Goal: Task Accomplishment & Management: Manage account settings

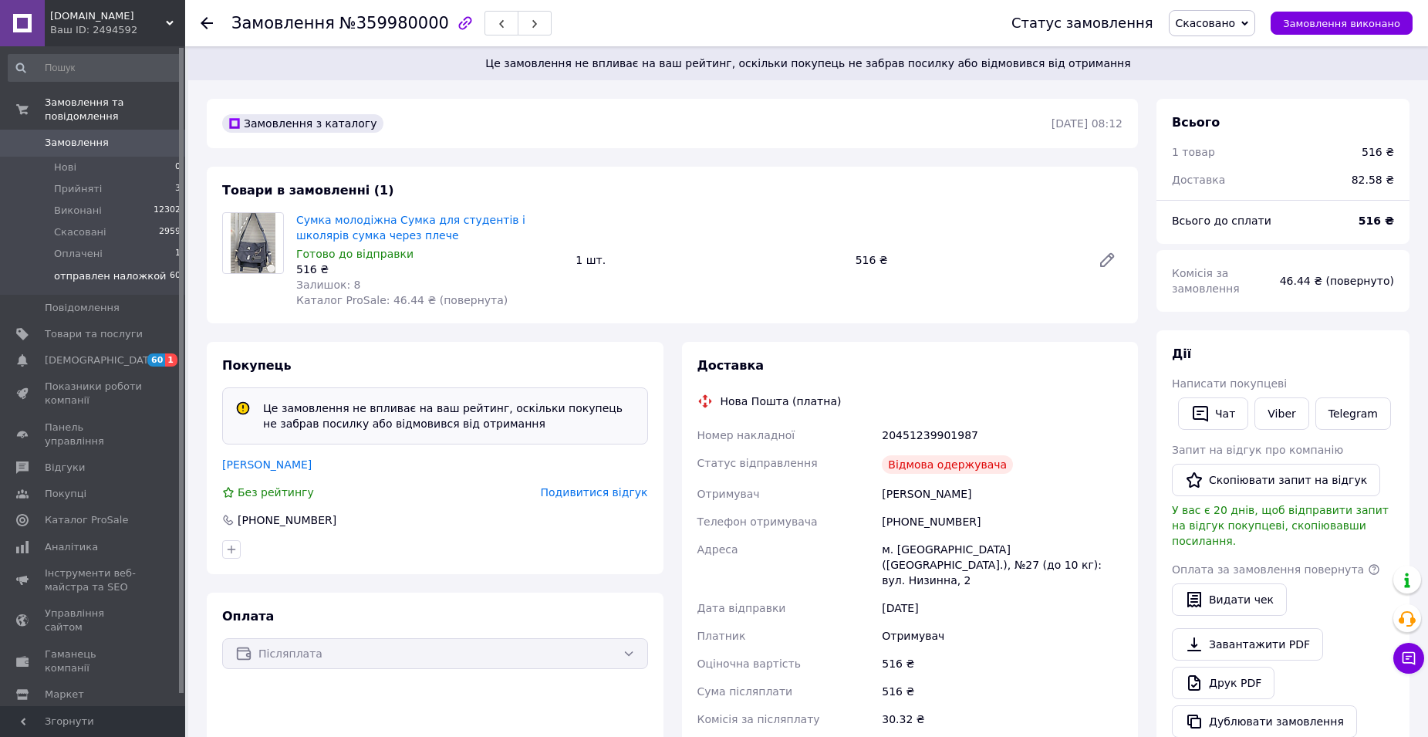
click at [110, 269] on span "отправлен наложкой" at bounding box center [110, 276] width 113 height 14
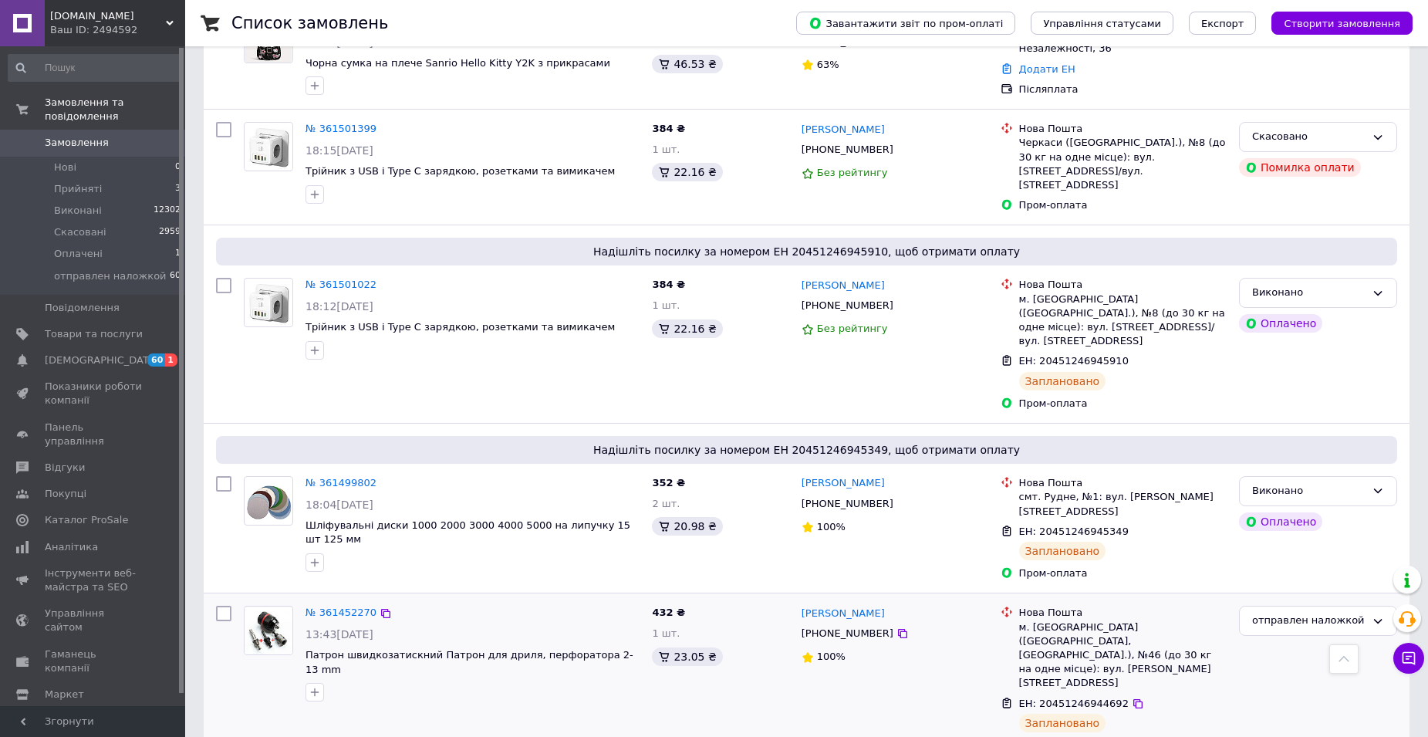
scroll to position [2006, 0]
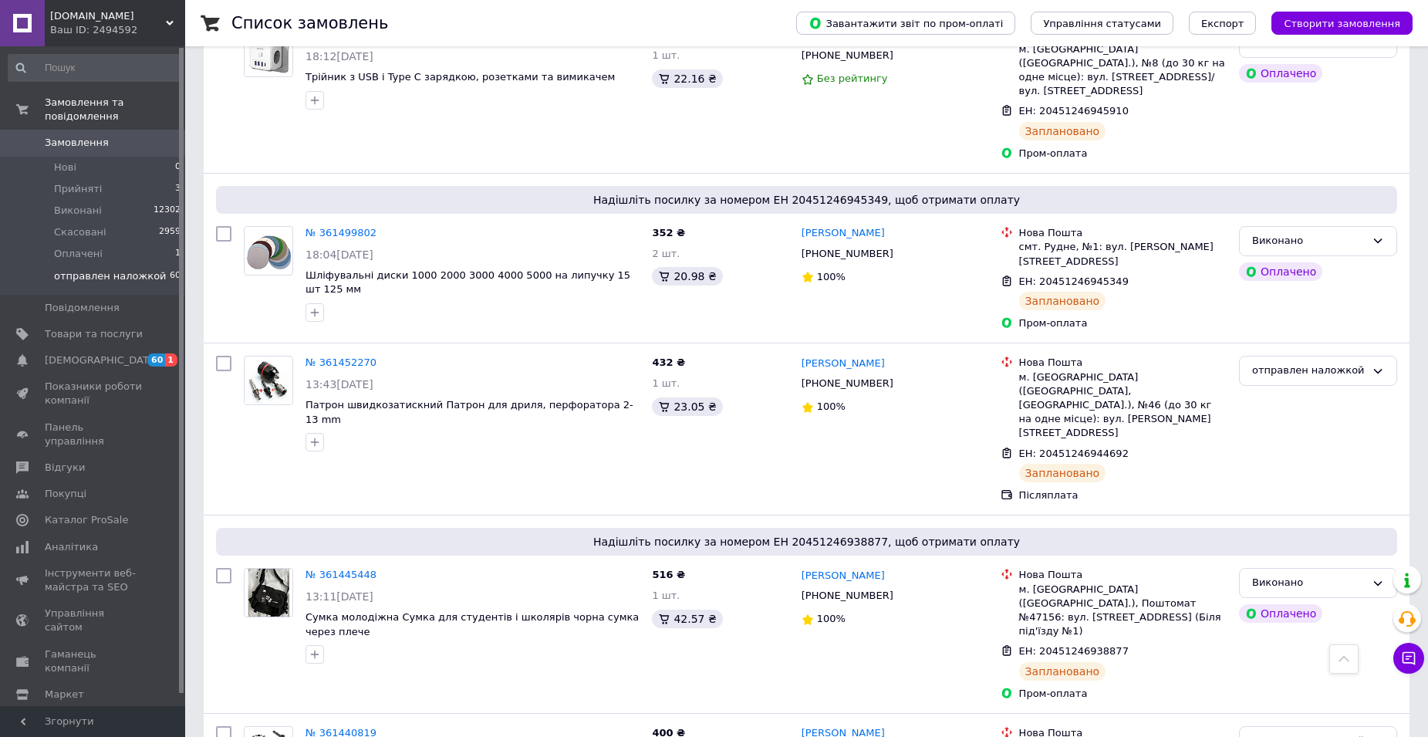
click at [122, 269] on span "отправлен наложкой" at bounding box center [110, 276] width 113 height 14
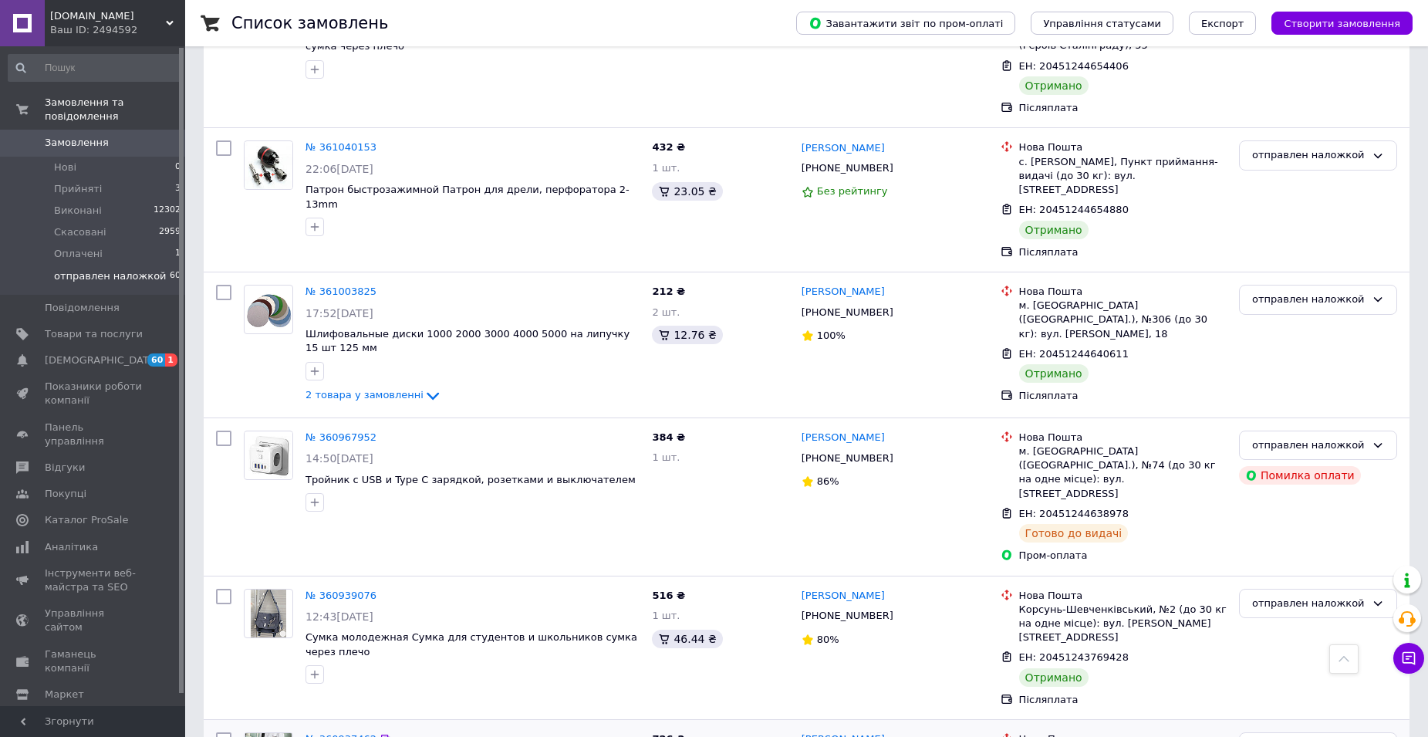
scroll to position [2207, 0]
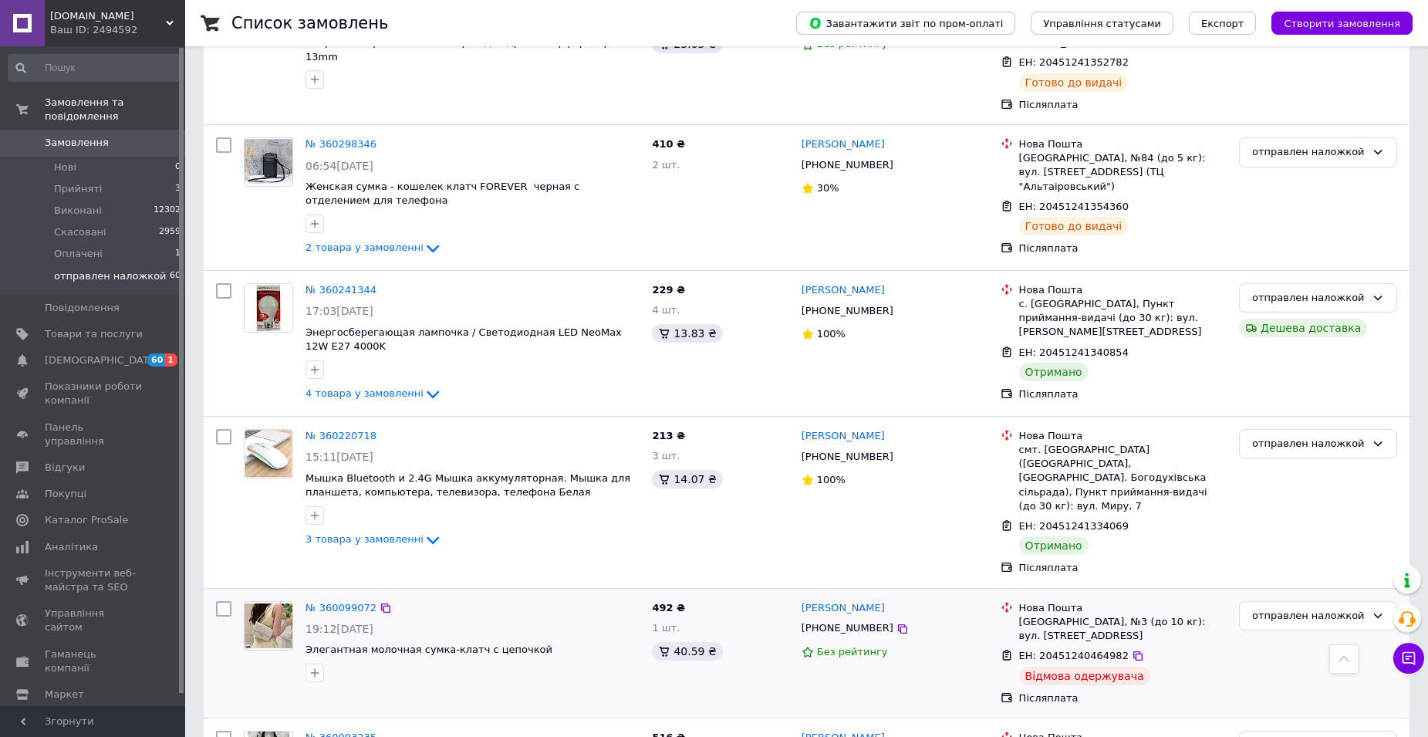
scroll to position [2173, 0]
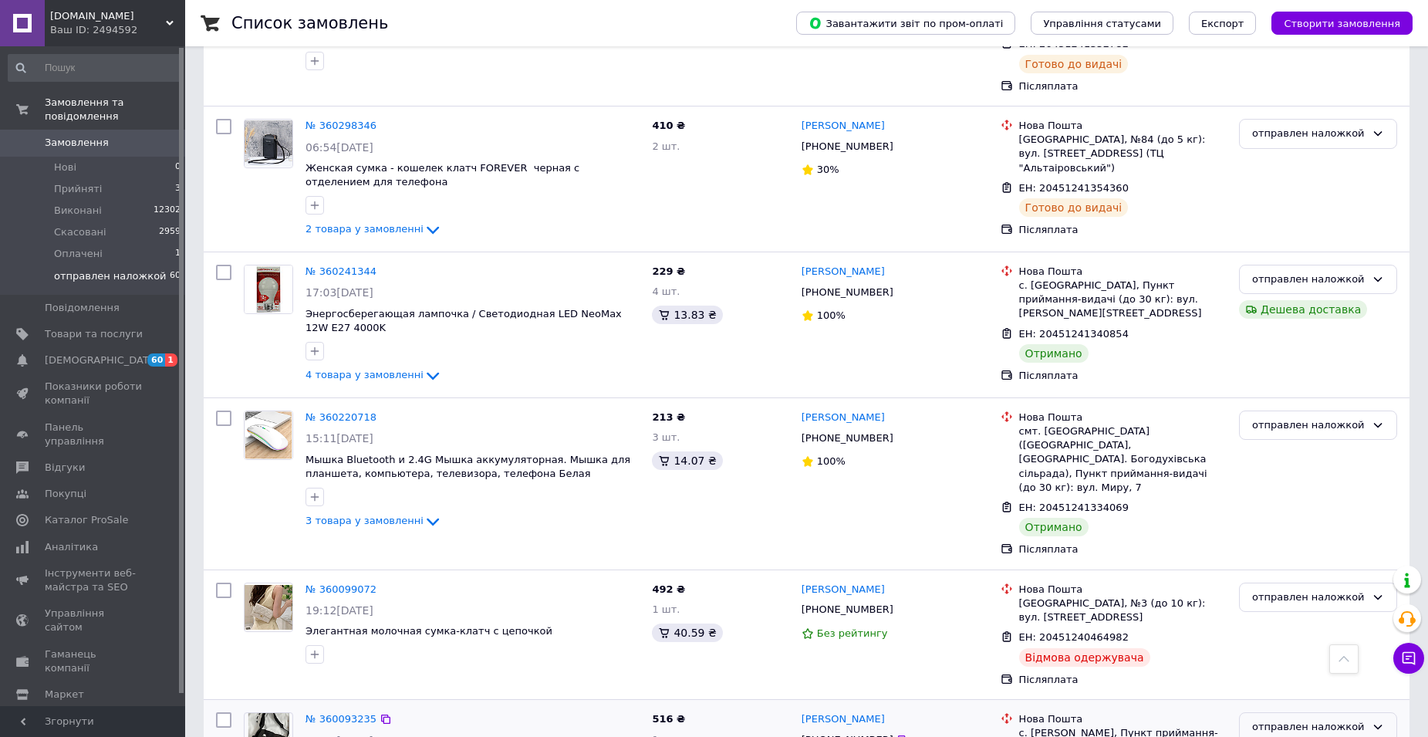
click at [1378, 720] on icon at bounding box center [1378, 726] width 12 height 12
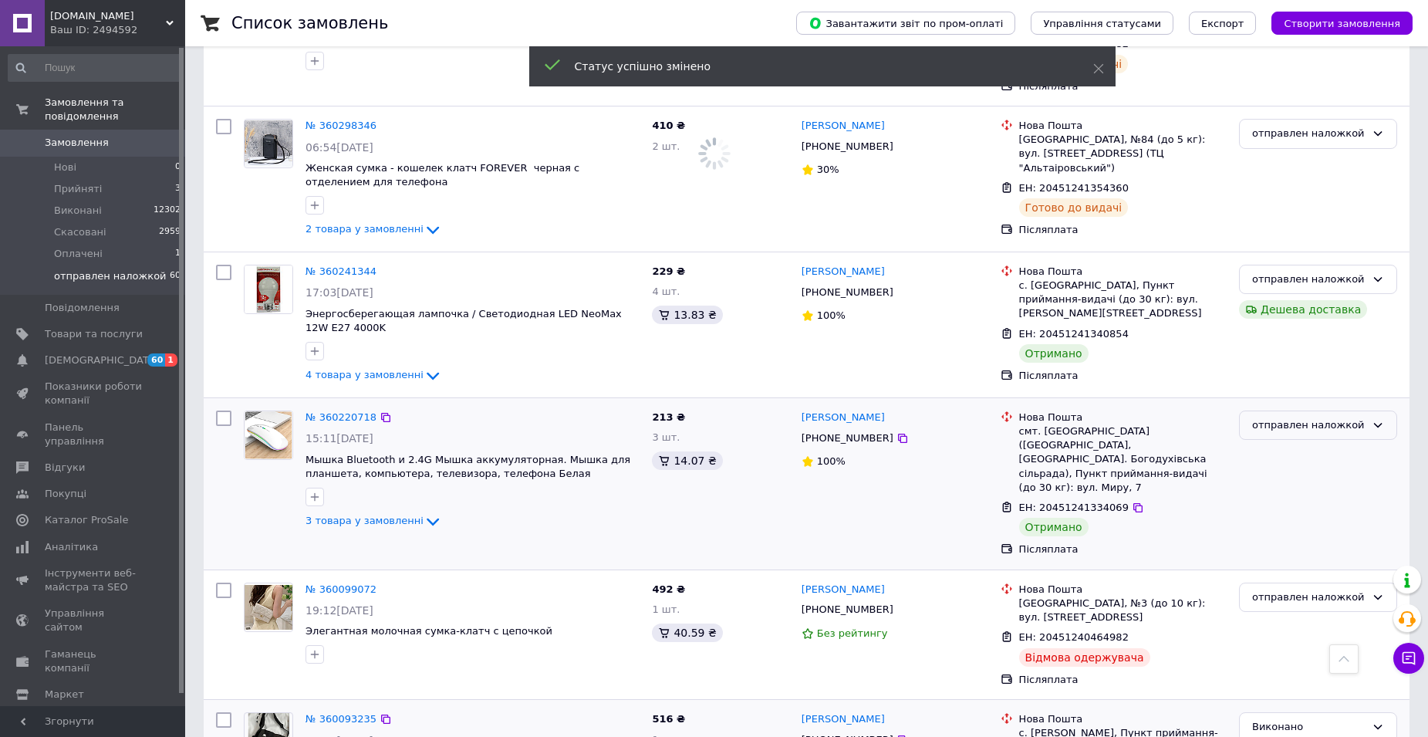
click at [1379, 419] on icon at bounding box center [1378, 425] width 12 height 12
click at [1287, 471] on li "Виконано" at bounding box center [1318, 485] width 157 height 29
click at [1375, 273] on icon at bounding box center [1378, 279] width 12 height 12
click at [1308, 326] on li "Виконано" at bounding box center [1318, 340] width 157 height 29
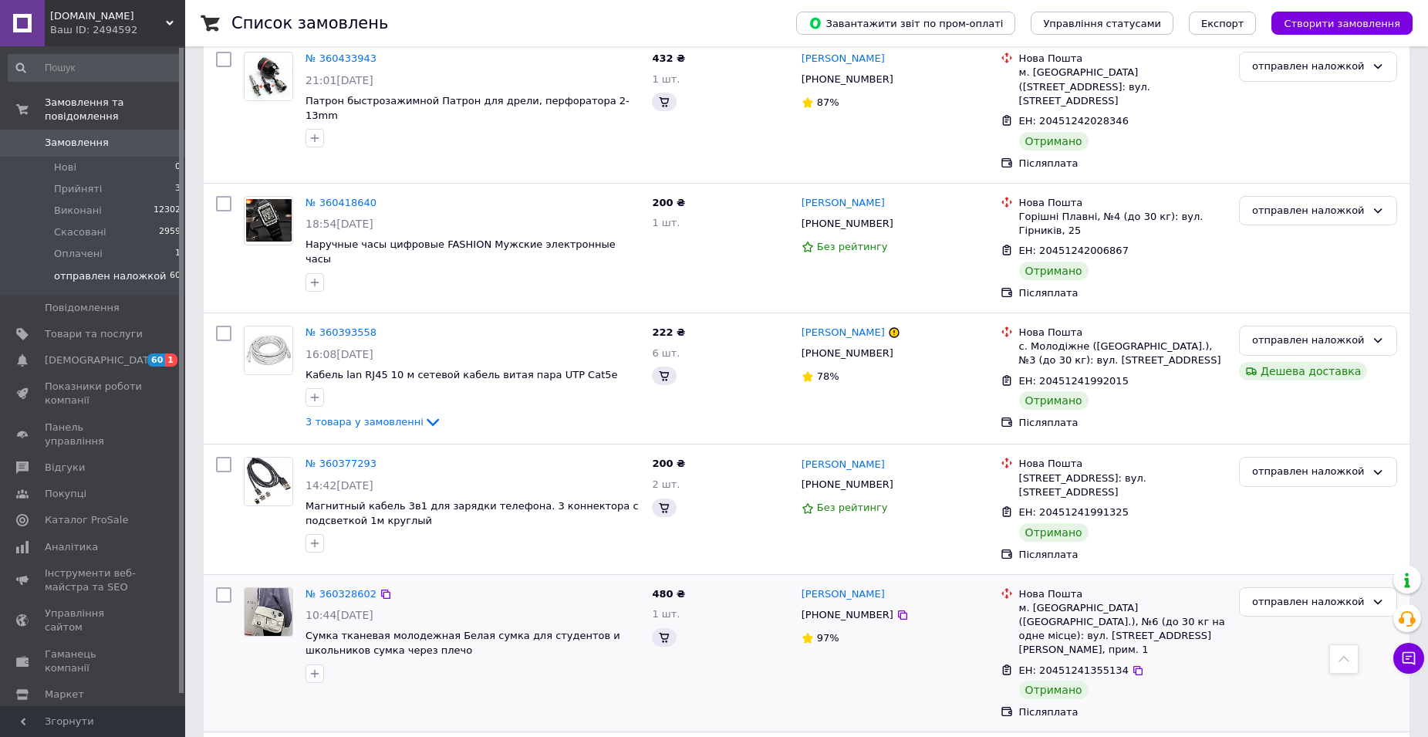
scroll to position [1402, 0]
click at [1378, 597] on icon at bounding box center [1378, 603] width 12 height 12
click at [1293, 650] on li "Виконано" at bounding box center [1318, 664] width 157 height 29
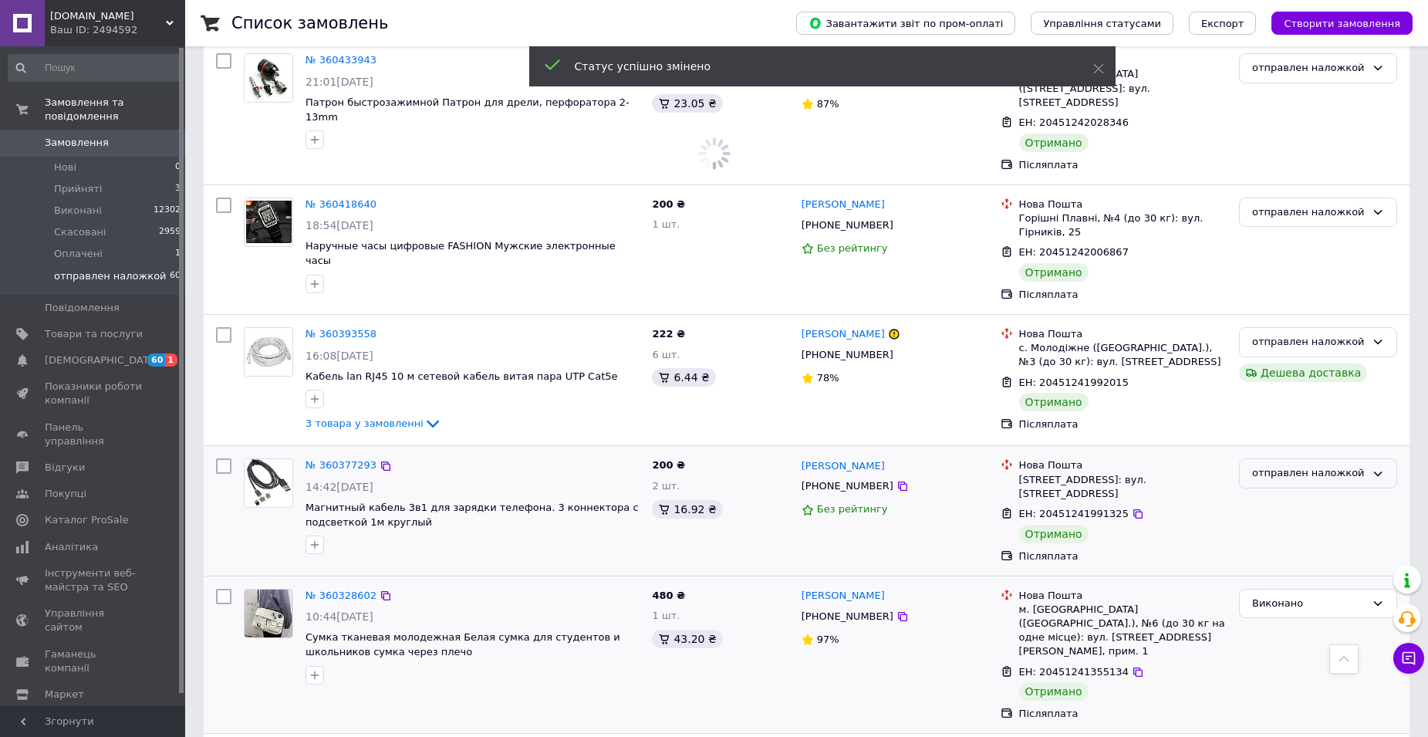
click at [1379, 467] on icon at bounding box center [1378, 473] width 12 height 12
click at [1281, 520] on li "Виконано" at bounding box center [1318, 534] width 157 height 29
click at [1376, 336] on icon at bounding box center [1378, 342] width 12 height 12
click at [1306, 388] on li "Виконано" at bounding box center [1318, 402] width 157 height 29
drag, startPoint x: 1380, startPoint y: 113, endPoint x: 1368, endPoint y: 119, distance: 12.8
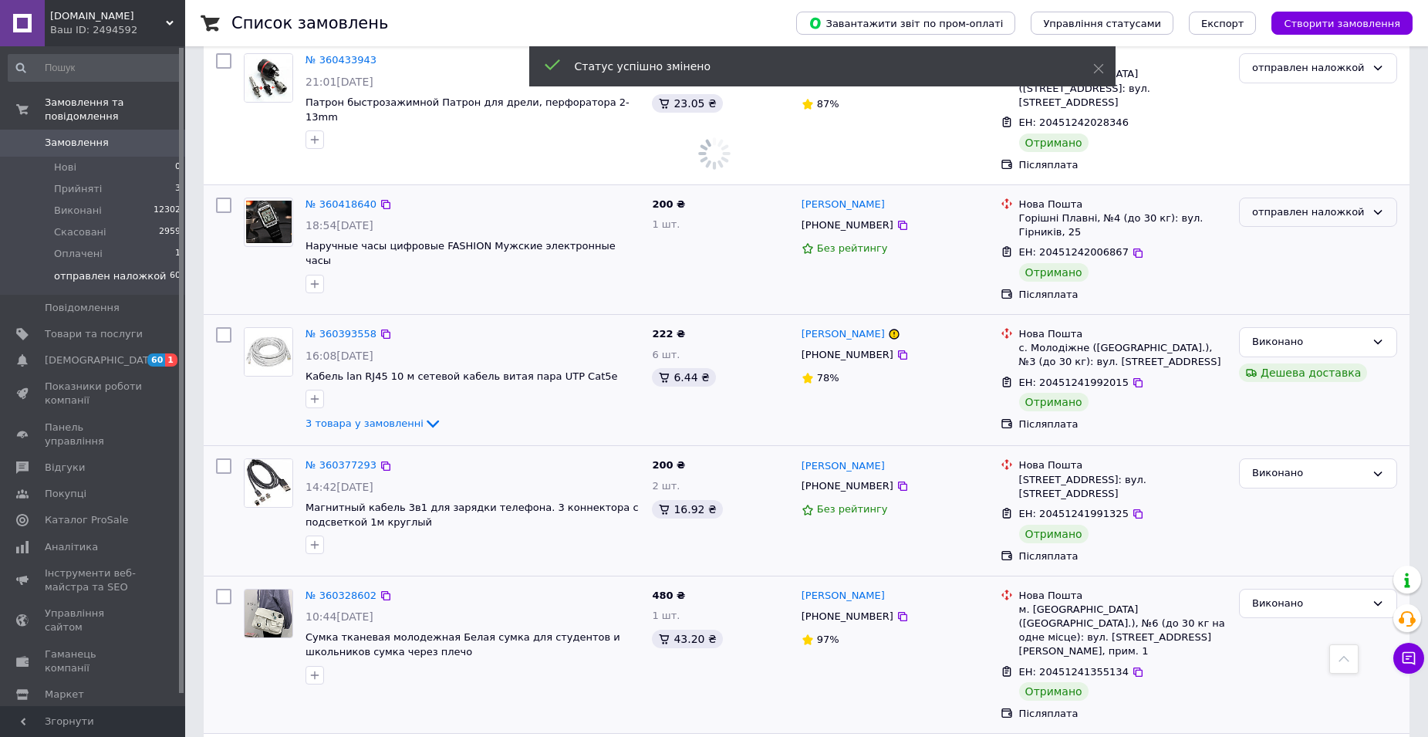
click at [1378, 206] on icon at bounding box center [1378, 212] width 12 height 12
click at [1307, 258] on li "Виконано" at bounding box center [1318, 272] width 157 height 29
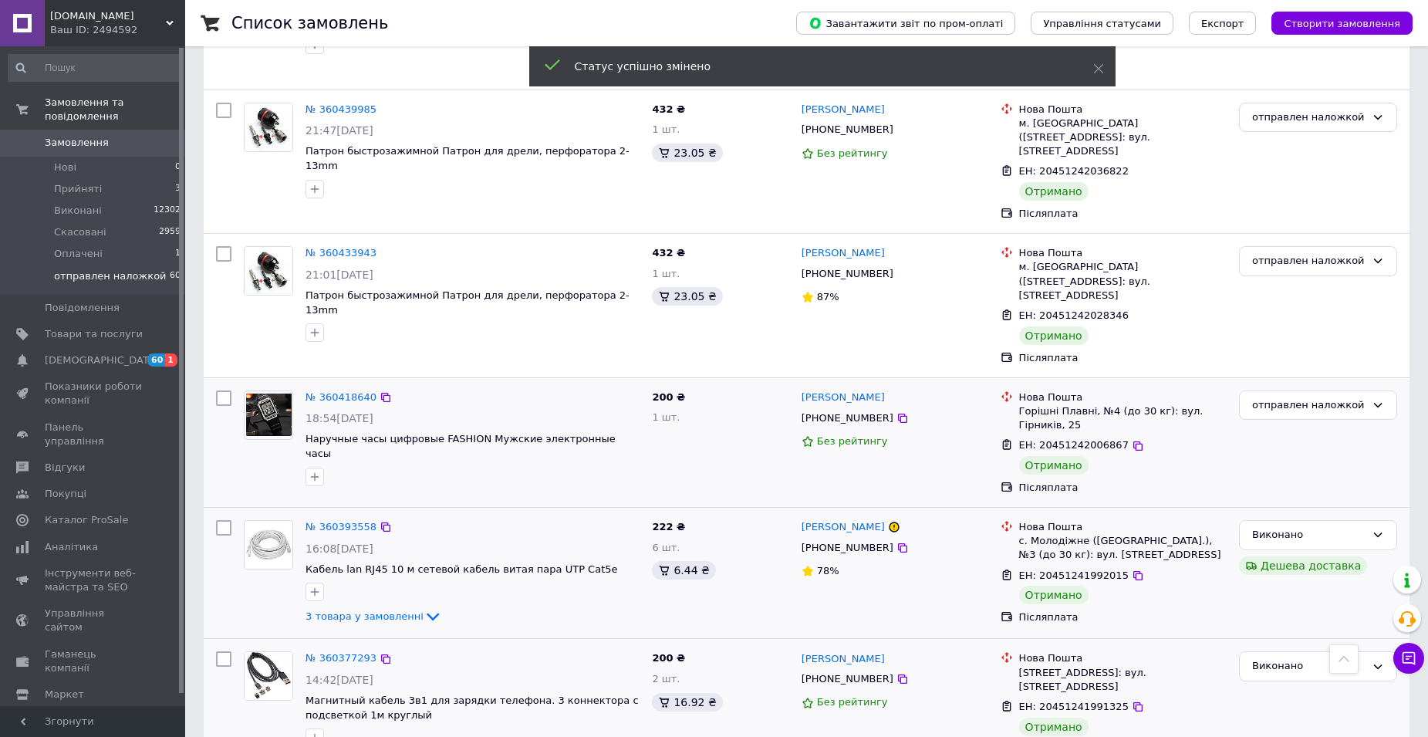
scroll to position [1170, 0]
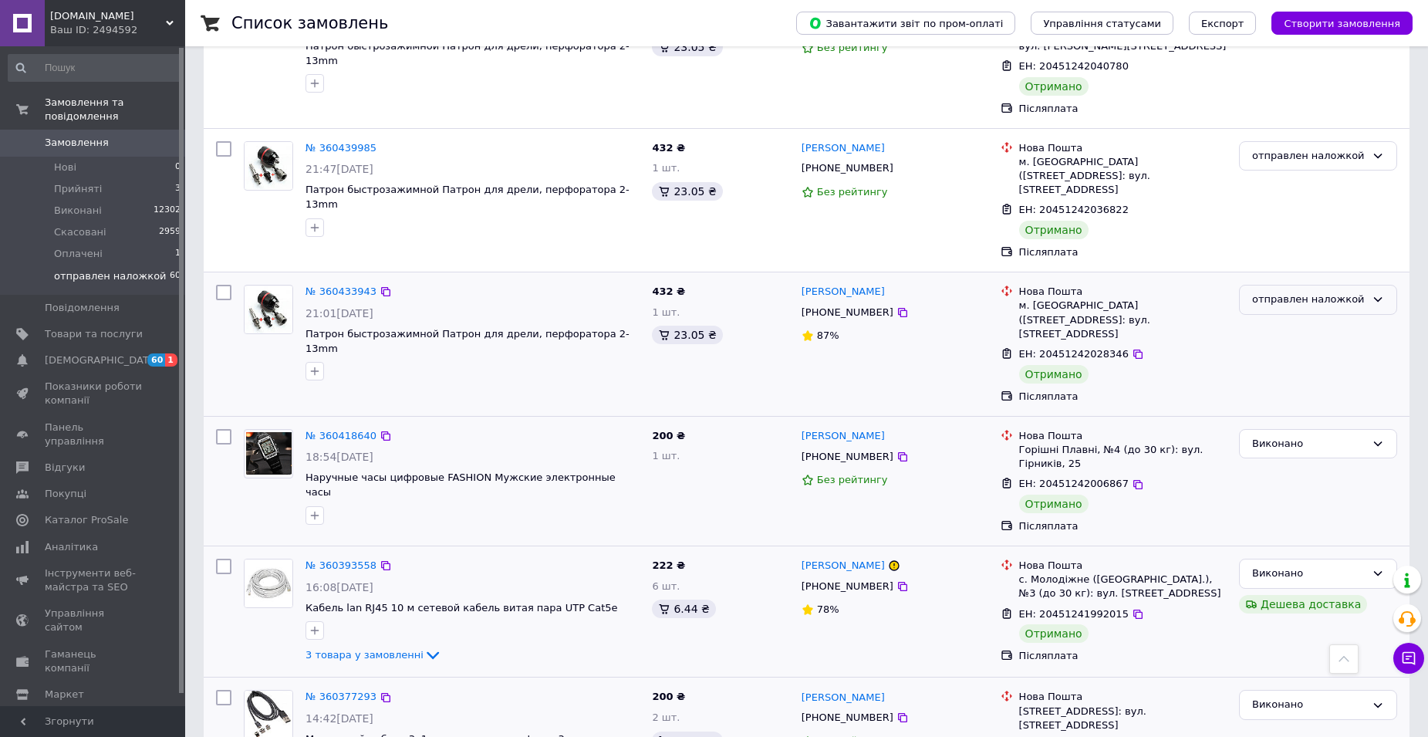
click at [1378, 293] on icon at bounding box center [1378, 299] width 12 height 12
click at [1289, 346] on li "Виконано" at bounding box center [1318, 360] width 157 height 29
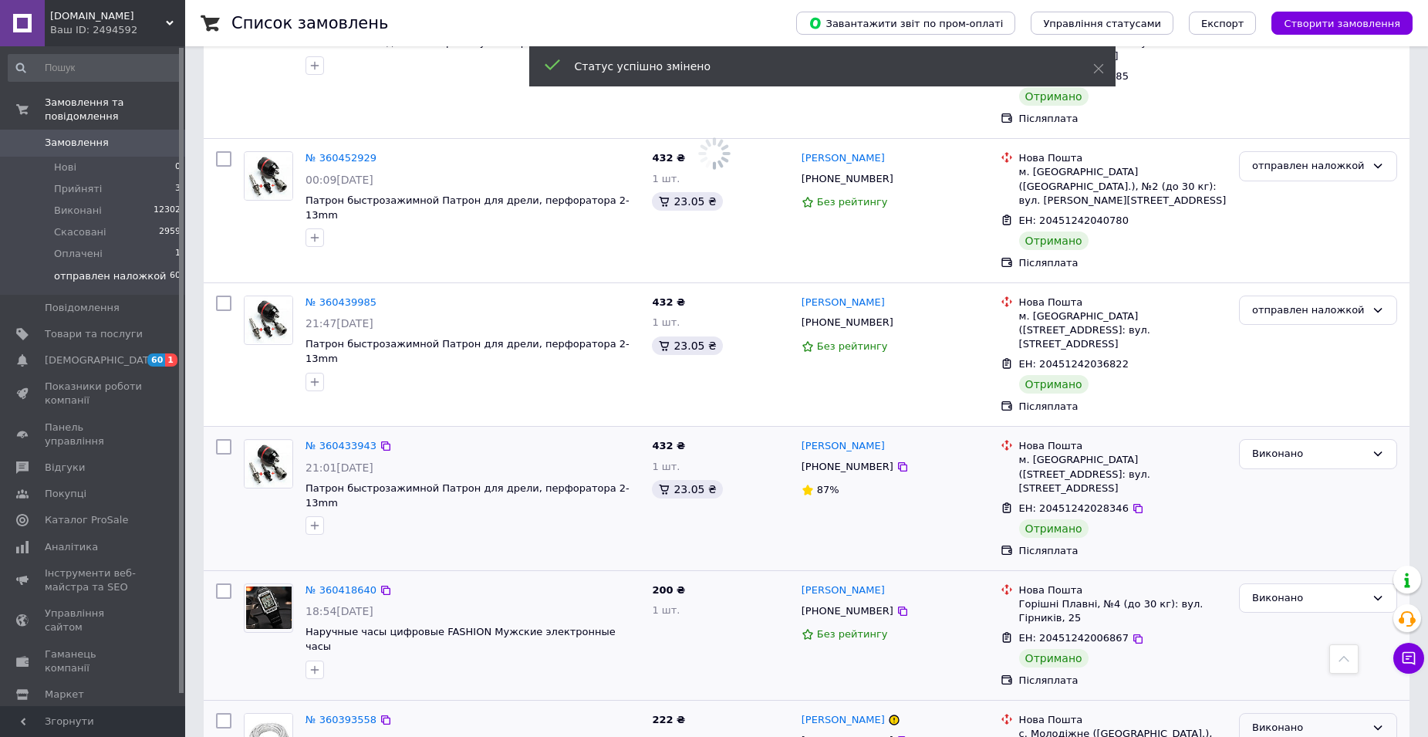
scroll to position [939, 0]
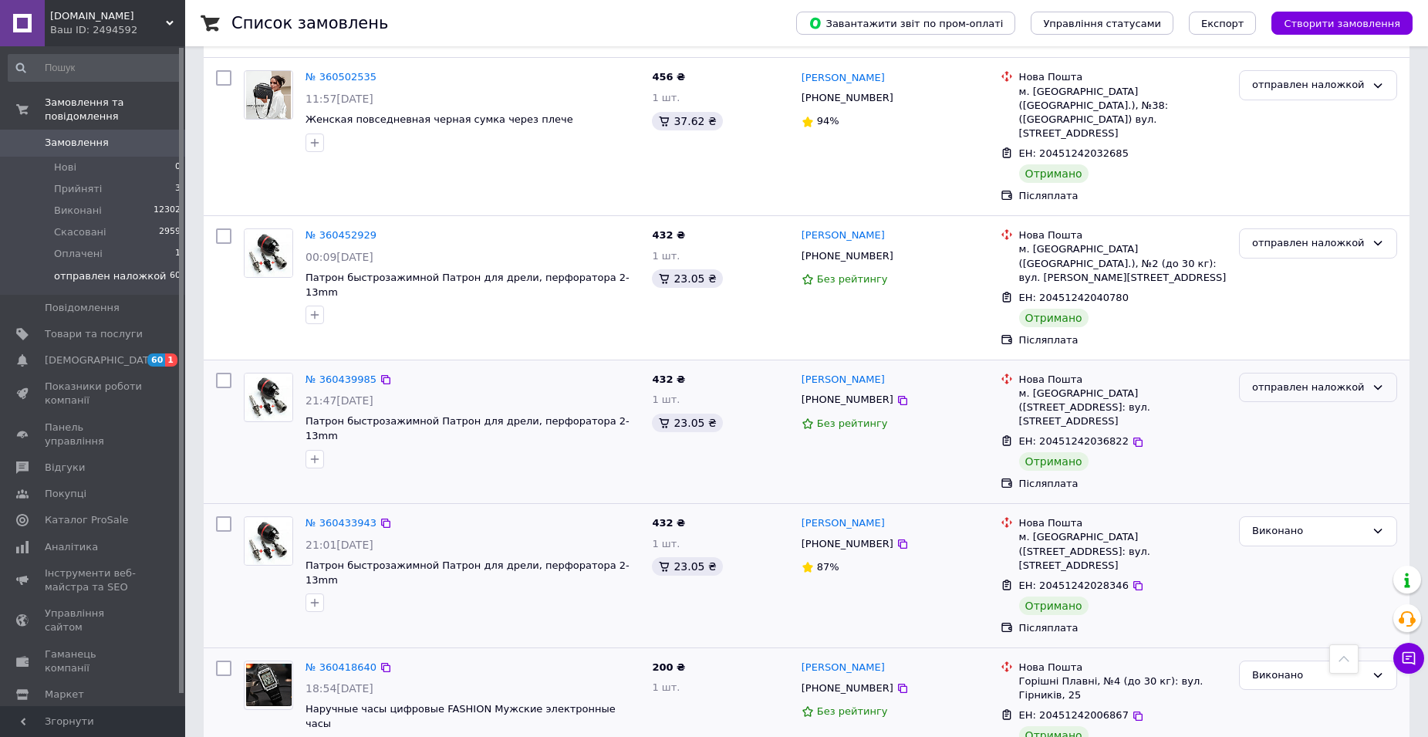
drag, startPoint x: 1377, startPoint y: 307, endPoint x: 1364, endPoint y: 313, distance: 14.5
click at [1377, 381] on icon at bounding box center [1378, 387] width 12 height 12
click at [1292, 434] on li "Виконано" at bounding box center [1318, 448] width 157 height 29
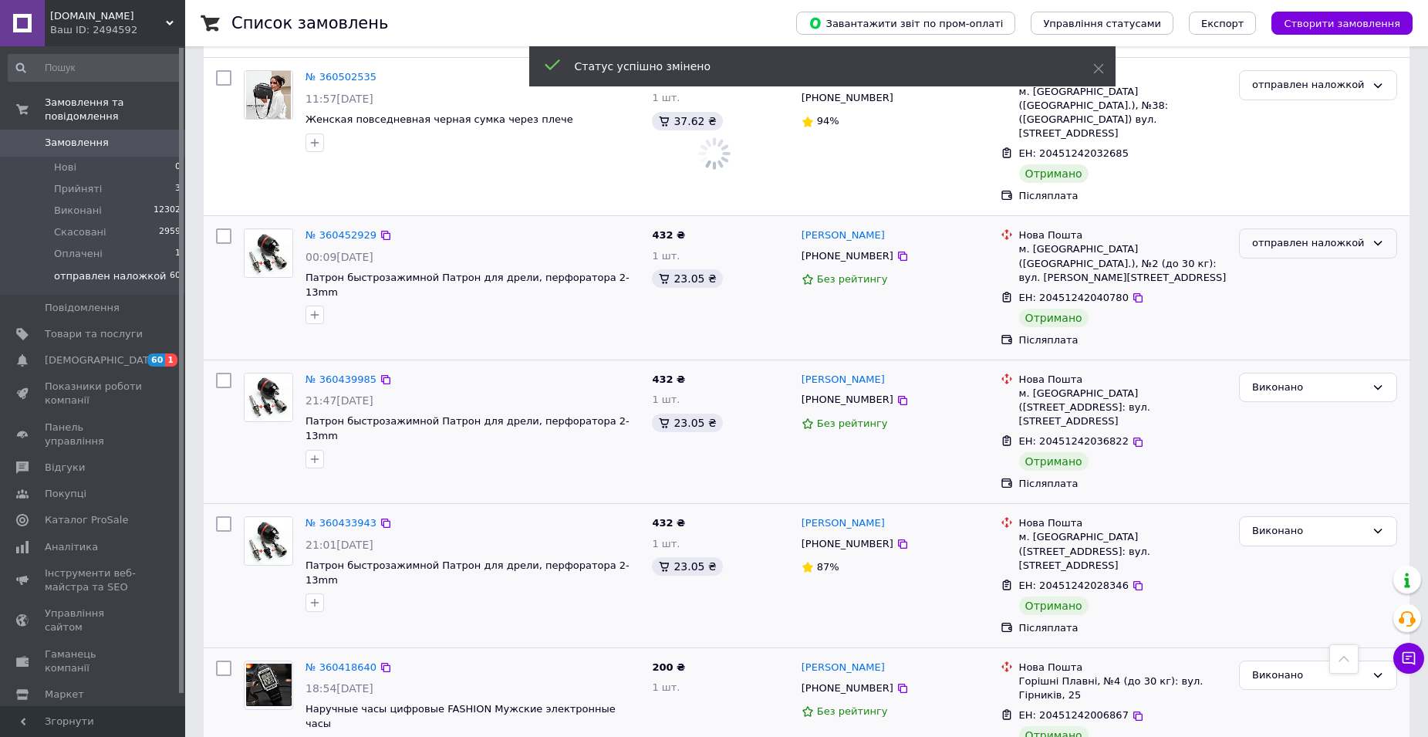
click at [1378, 237] on icon at bounding box center [1378, 243] width 12 height 12
click at [1292, 289] on li "Виконано" at bounding box center [1318, 303] width 157 height 29
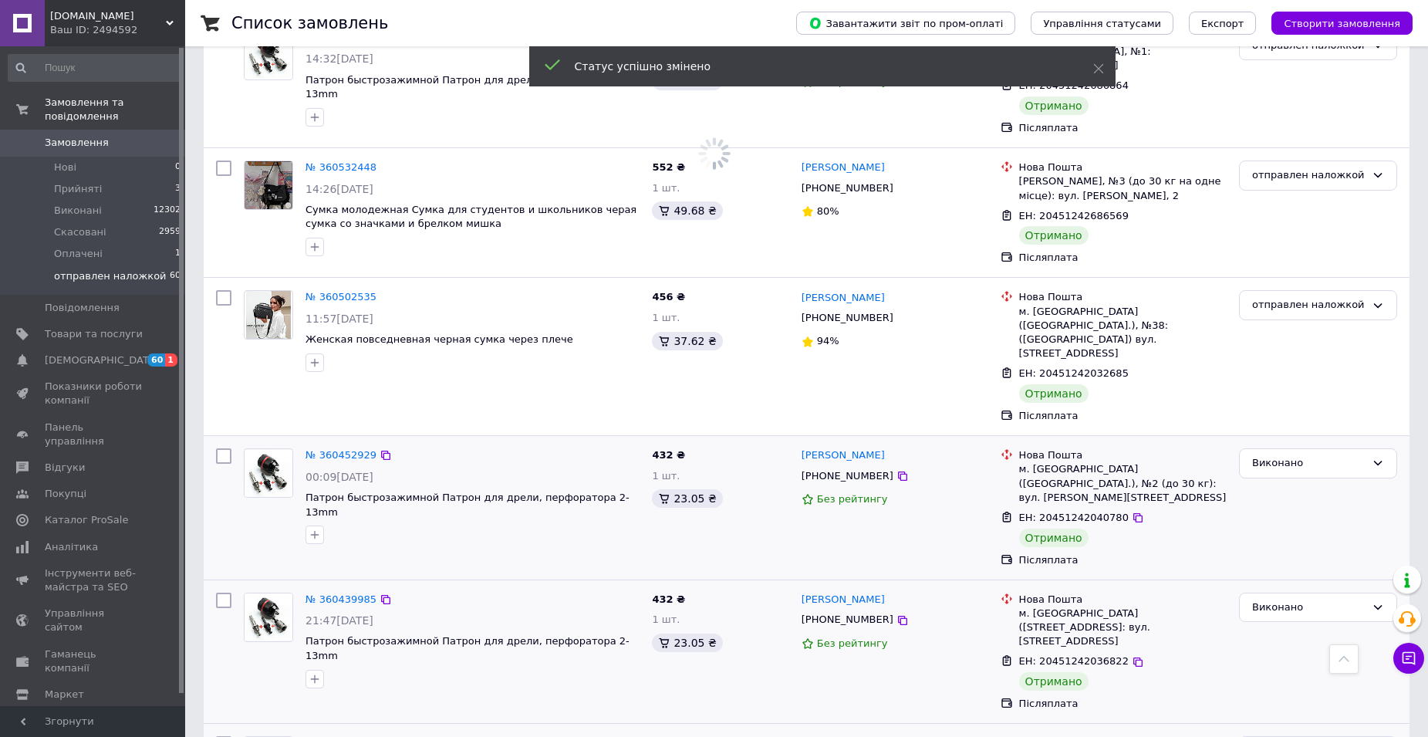
scroll to position [707, 0]
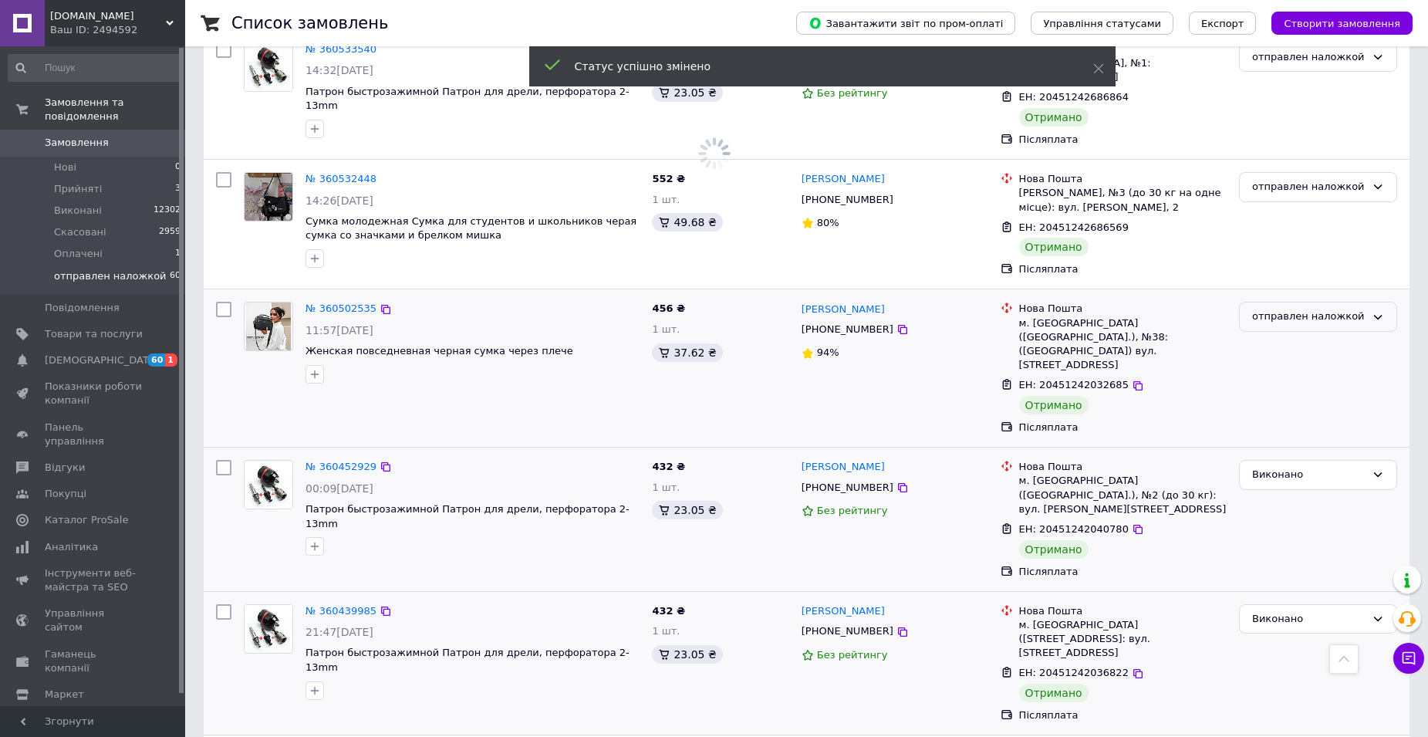
click at [1378, 311] on icon at bounding box center [1378, 317] width 12 height 12
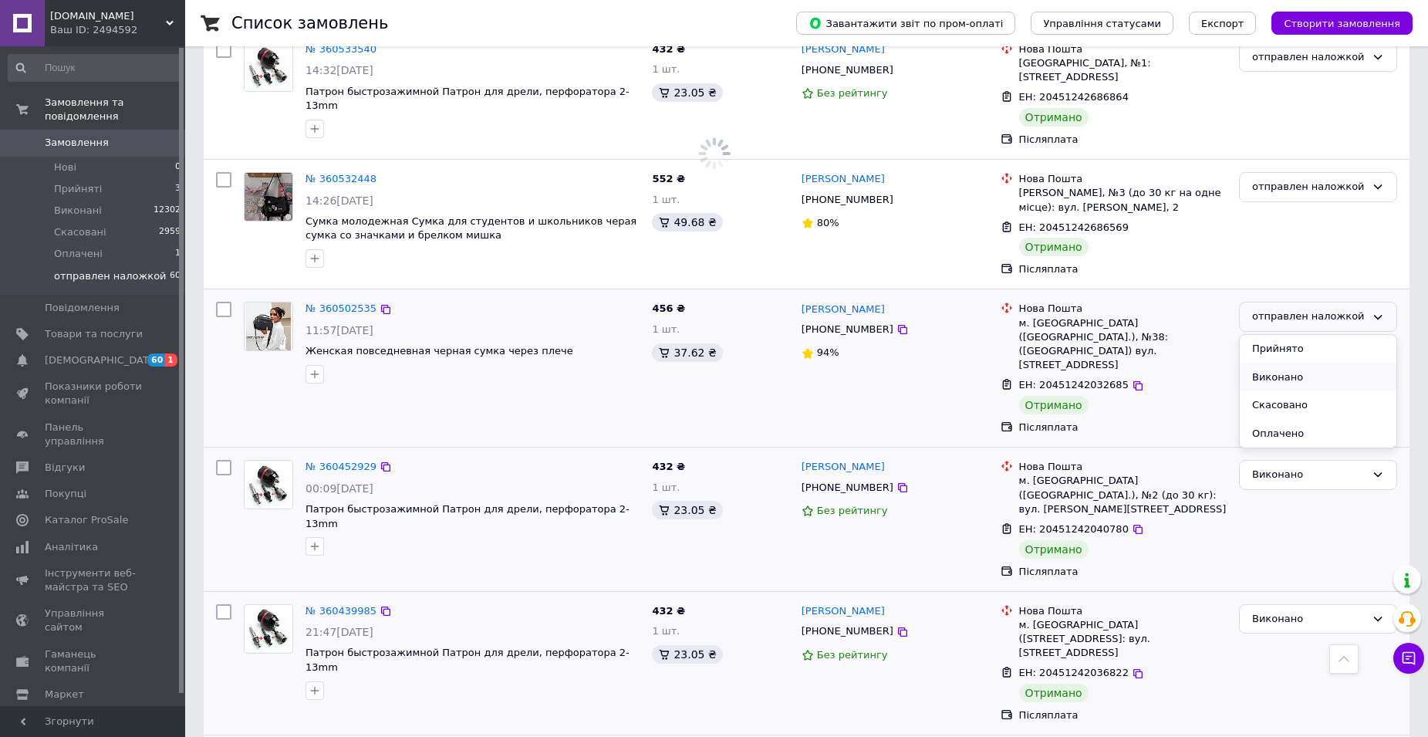
click at [1291, 363] on li "Виконано" at bounding box center [1318, 377] width 157 height 29
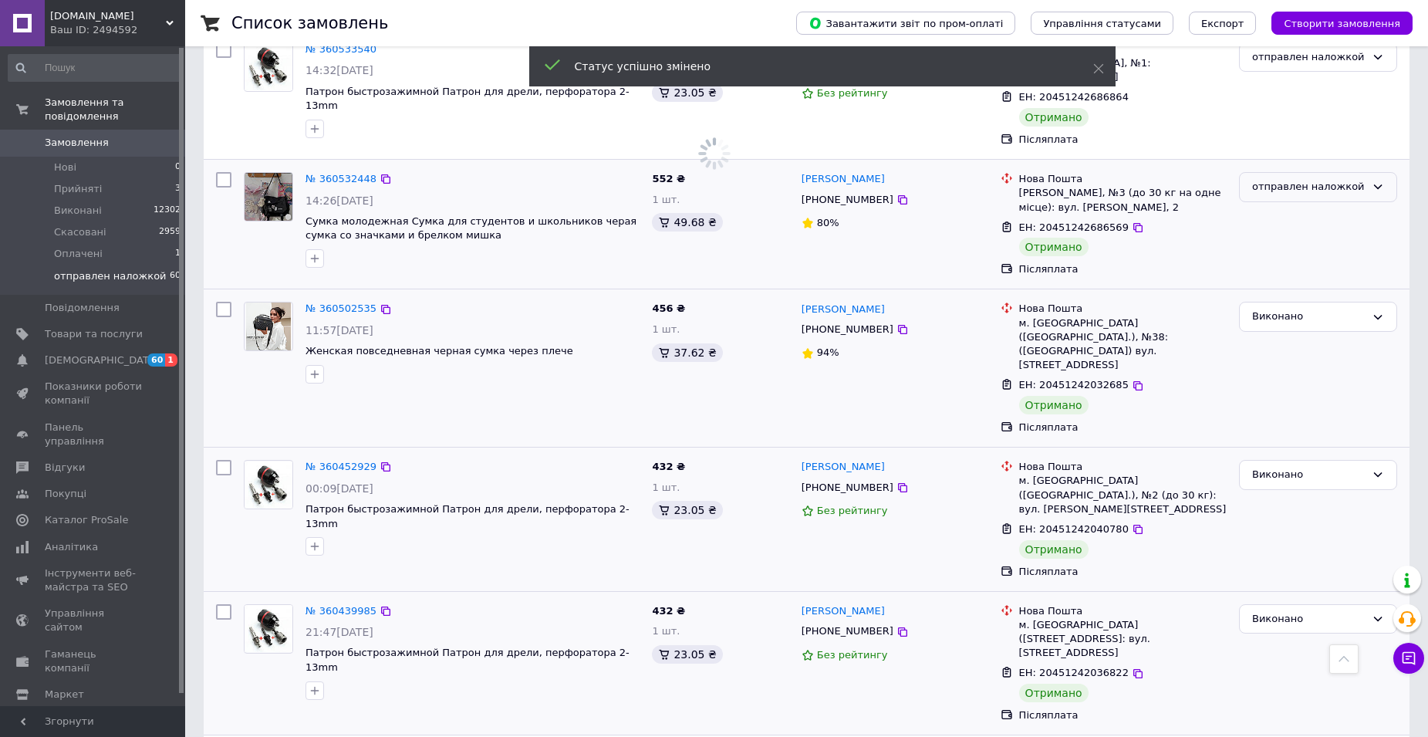
click at [1381, 181] on icon at bounding box center [1378, 187] width 12 height 12
click at [1291, 233] on li "Виконано" at bounding box center [1318, 247] width 157 height 29
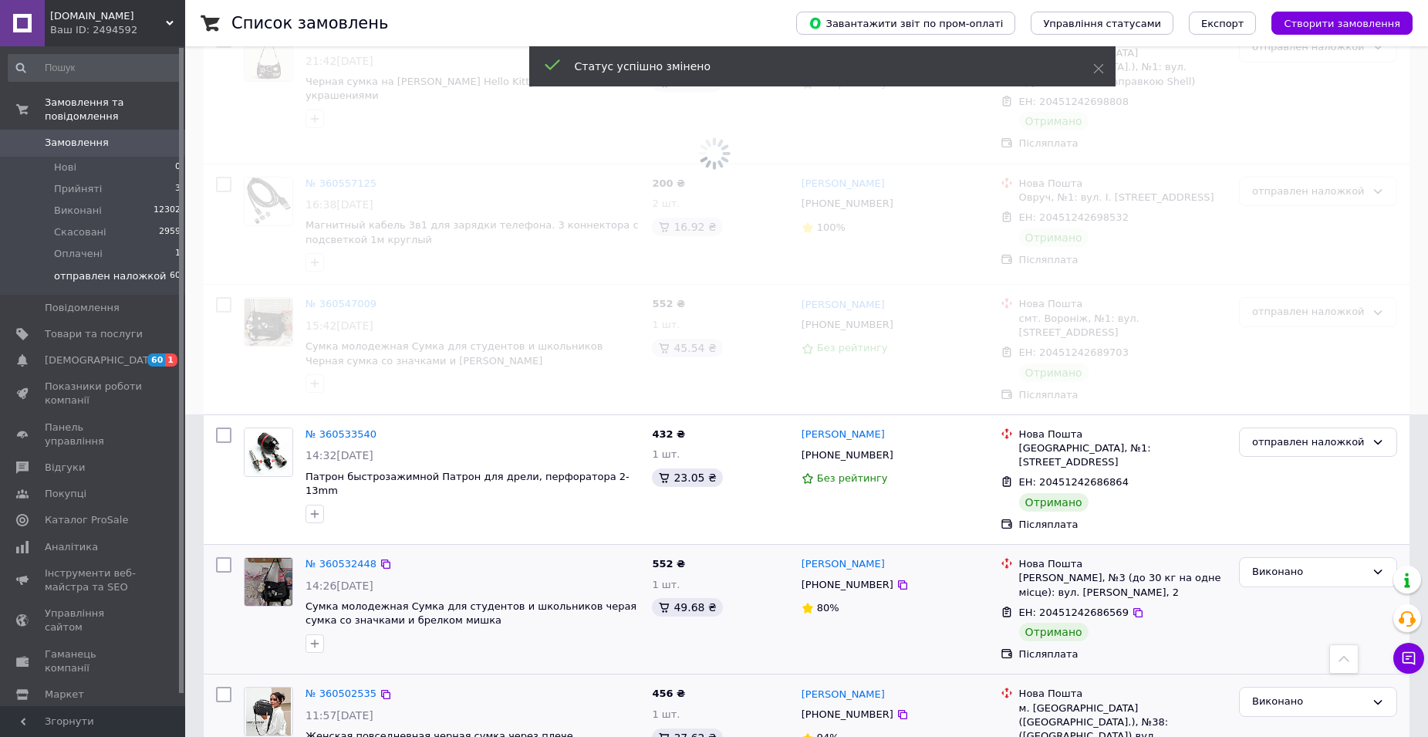
scroll to position [322, 0]
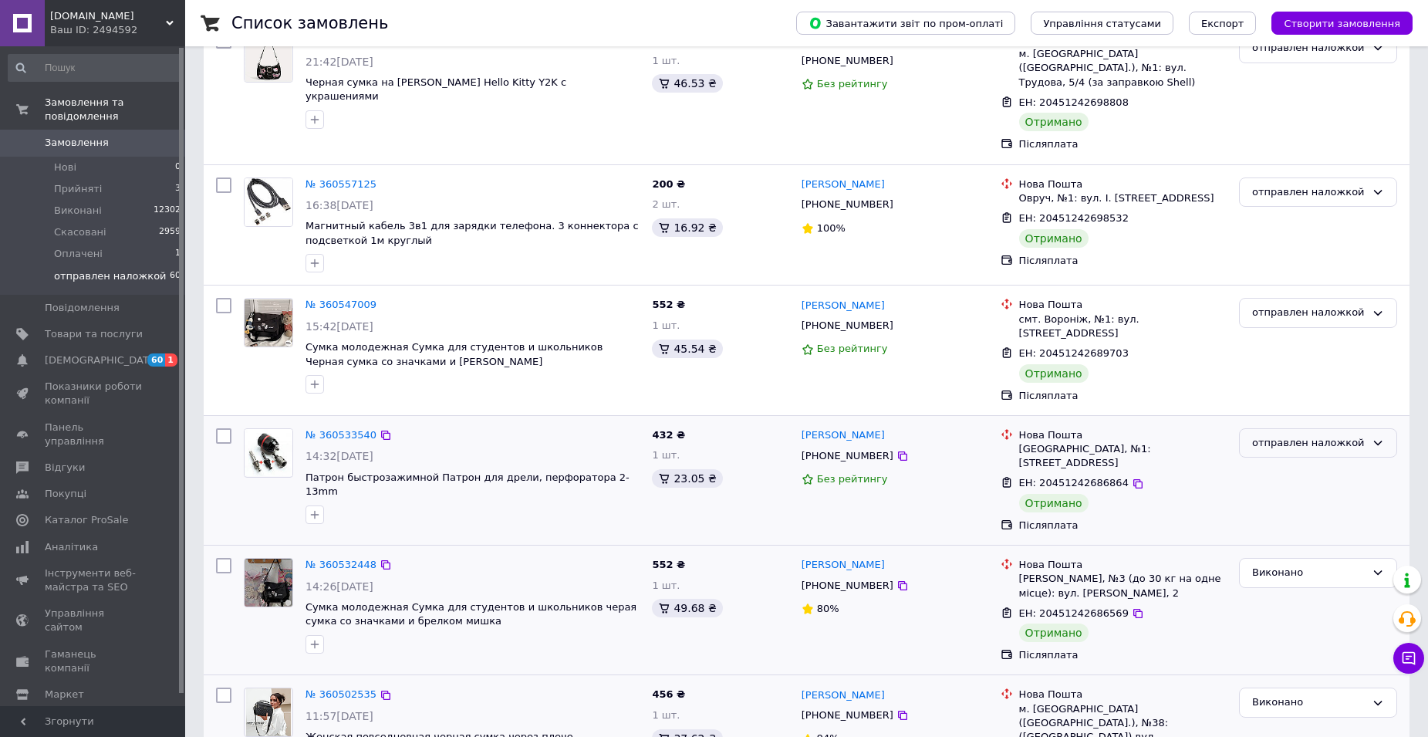
click at [1381, 437] on icon at bounding box center [1378, 443] width 12 height 12
click at [1307, 489] on li "Виконано" at bounding box center [1318, 503] width 157 height 29
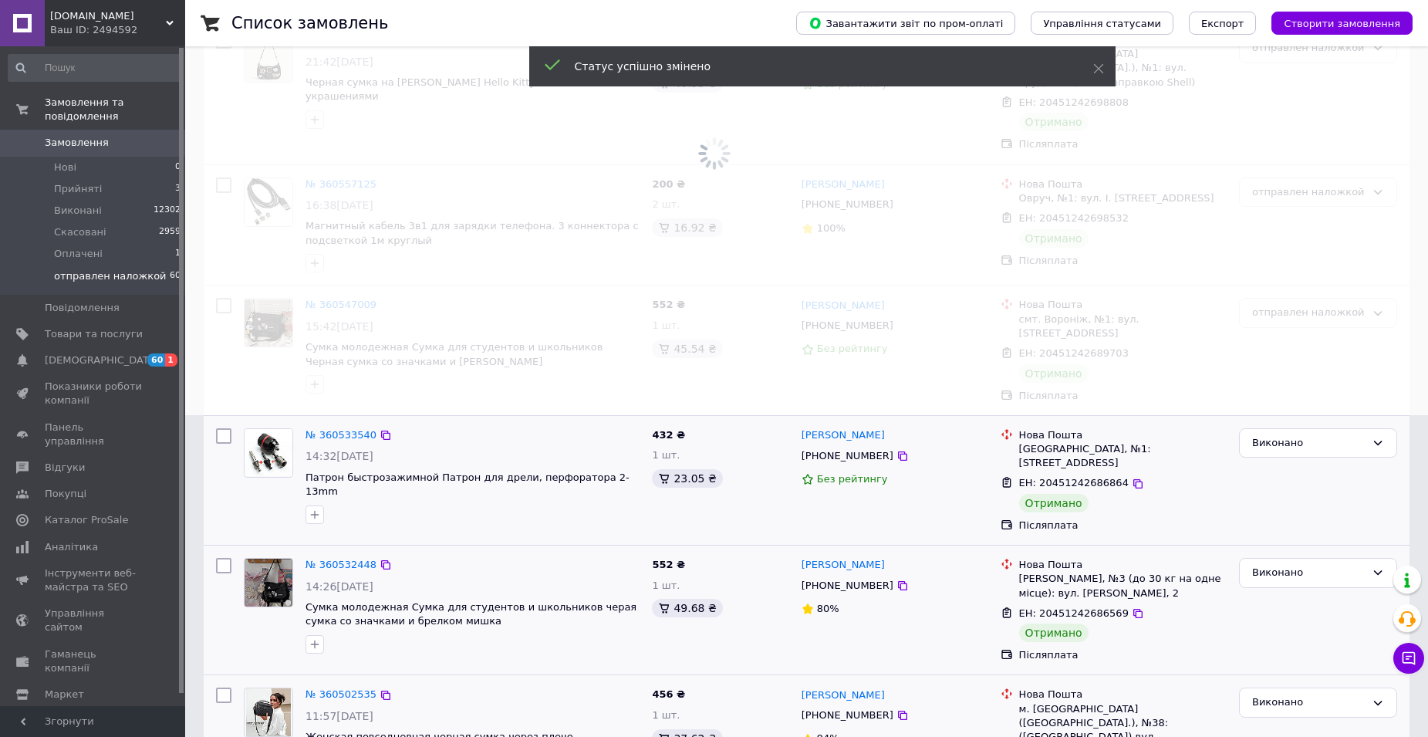
click at [1375, 297] on span at bounding box center [714, 46] width 1428 height 737
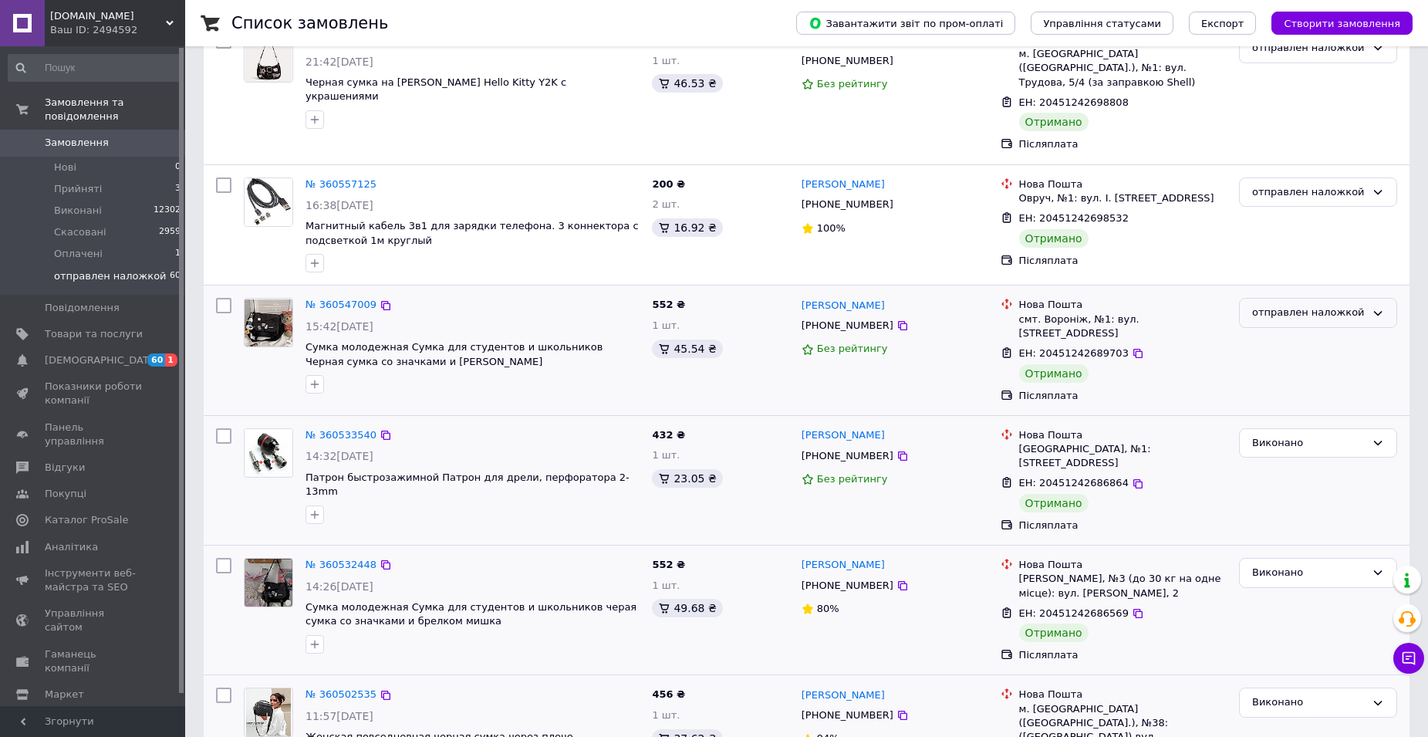
click at [1378, 307] on icon at bounding box center [1378, 313] width 12 height 12
click at [1303, 359] on li "Виконано" at bounding box center [1318, 373] width 157 height 29
click at [1375, 186] on icon at bounding box center [1378, 192] width 12 height 12
click at [1304, 238] on li "Виконано" at bounding box center [1318, 252] width 157 height 29
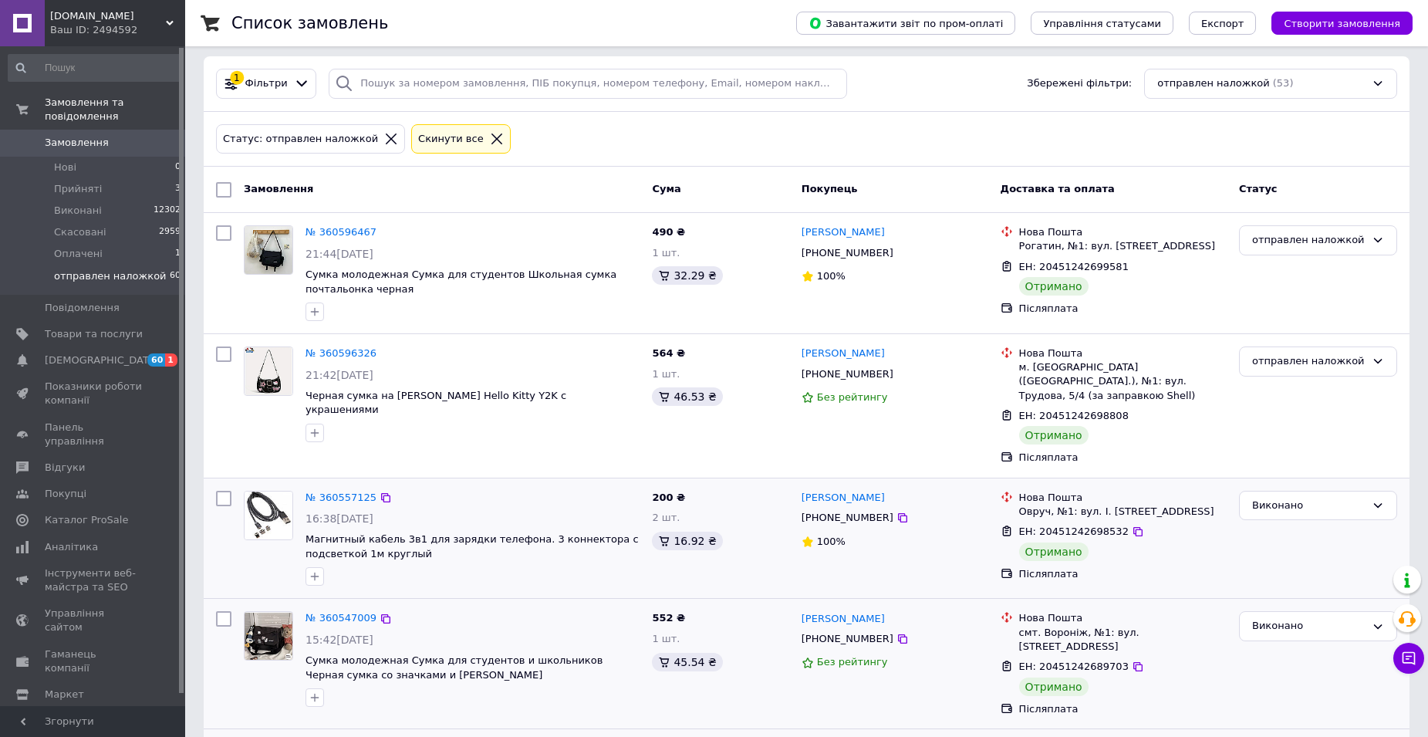
scroll to position [0, 0]
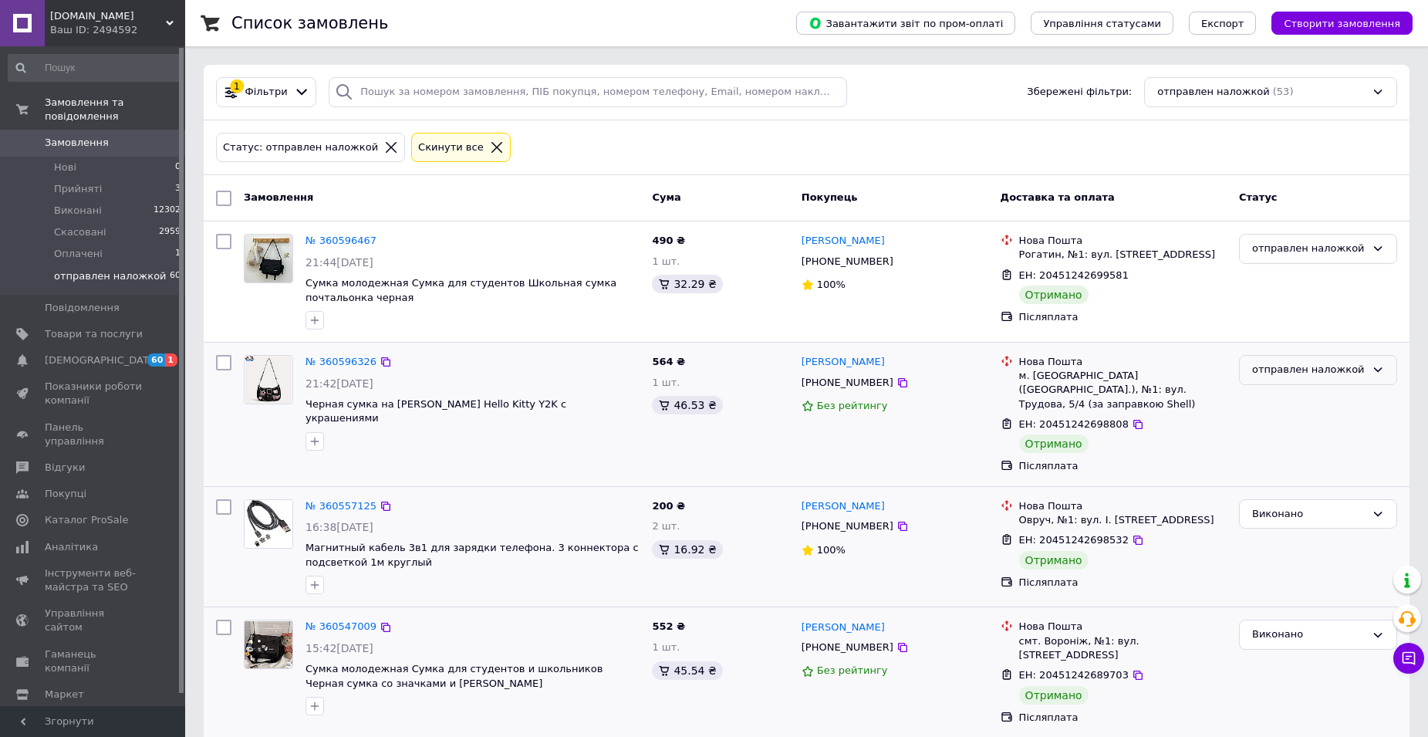
click at [1378, 369] on icon at bounding box center [1378, 369] width 12 height 12
click at [1294, 432] on li "Виконано" at bounding box center [1318, 430] width 157 height 29
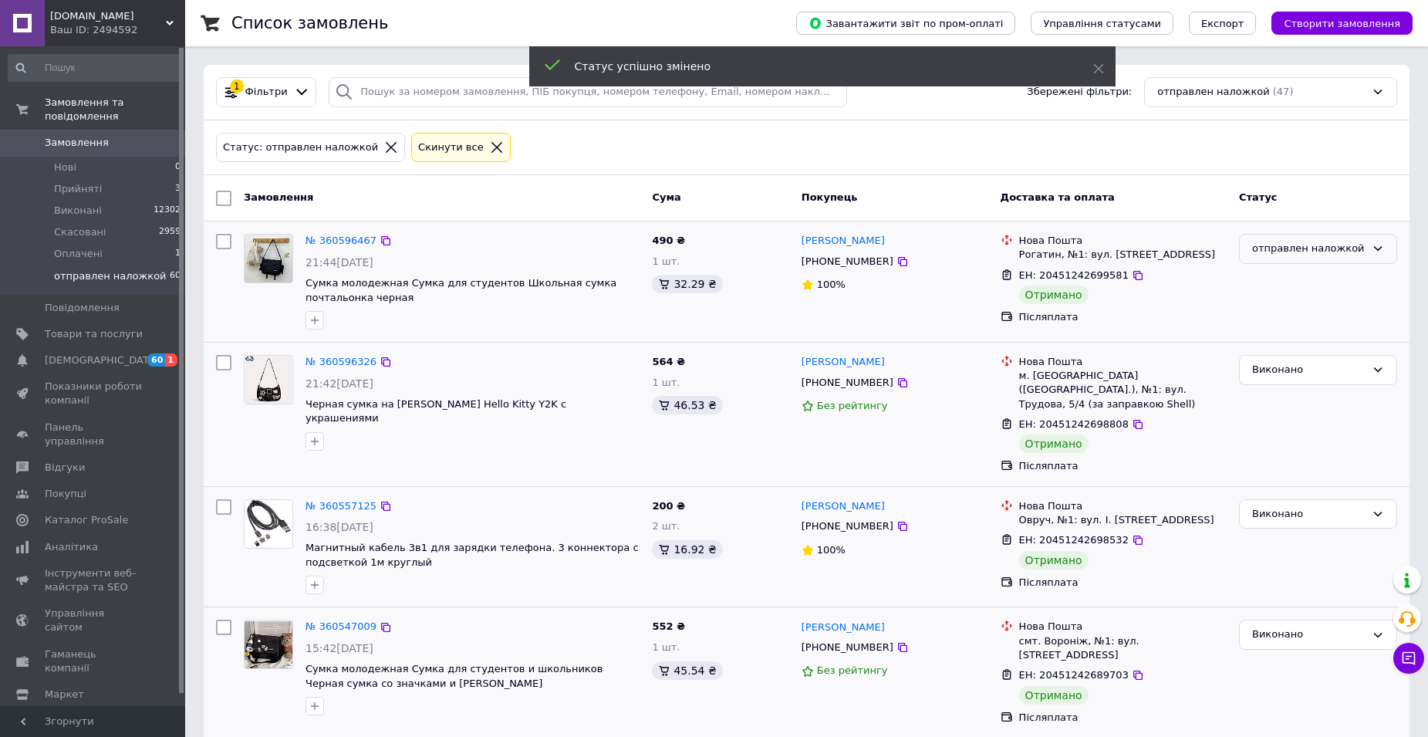
click at [1381, 248] on icon at bounding box center [1378, 249] width 8 height 5
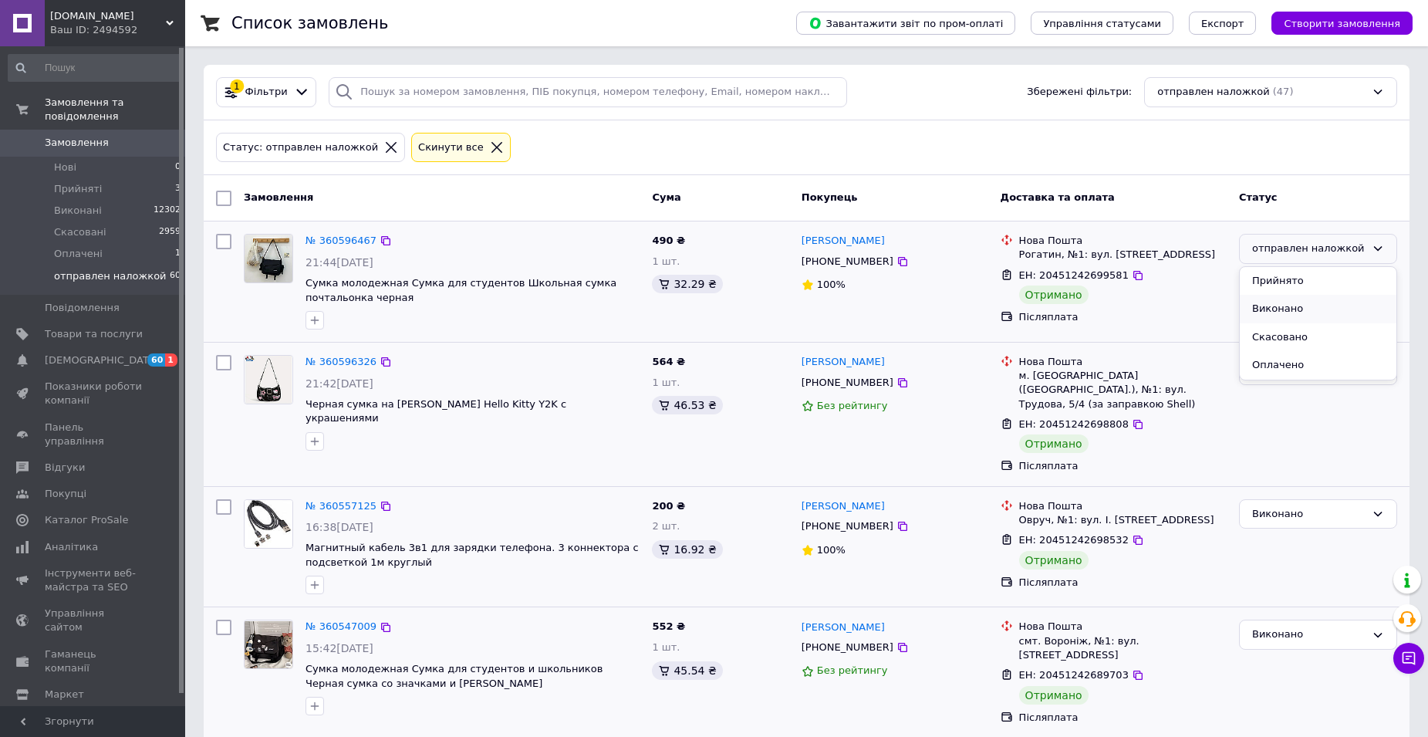
click at [1284, 308] on li "Виконано" at bounding box center [1318, 309] width 157 height 29
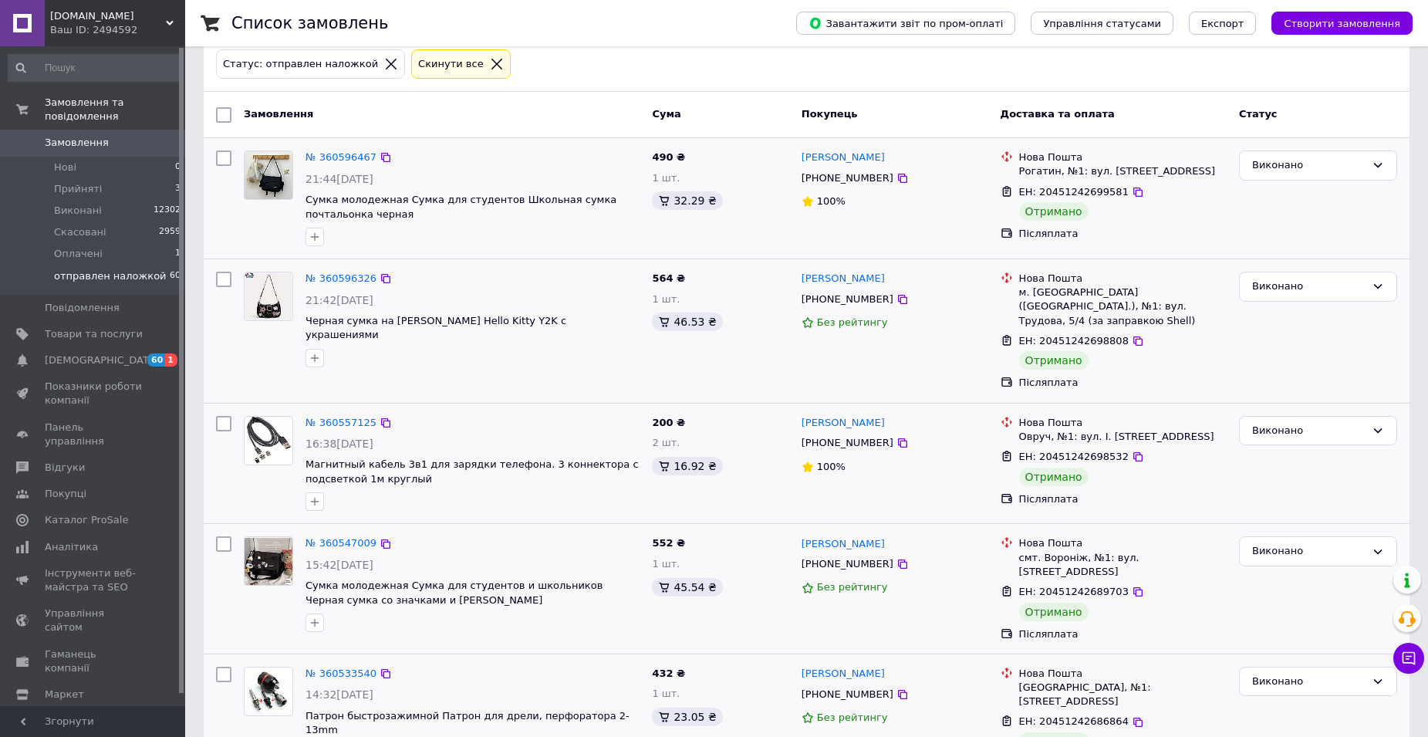
scroll to position [309, 0]
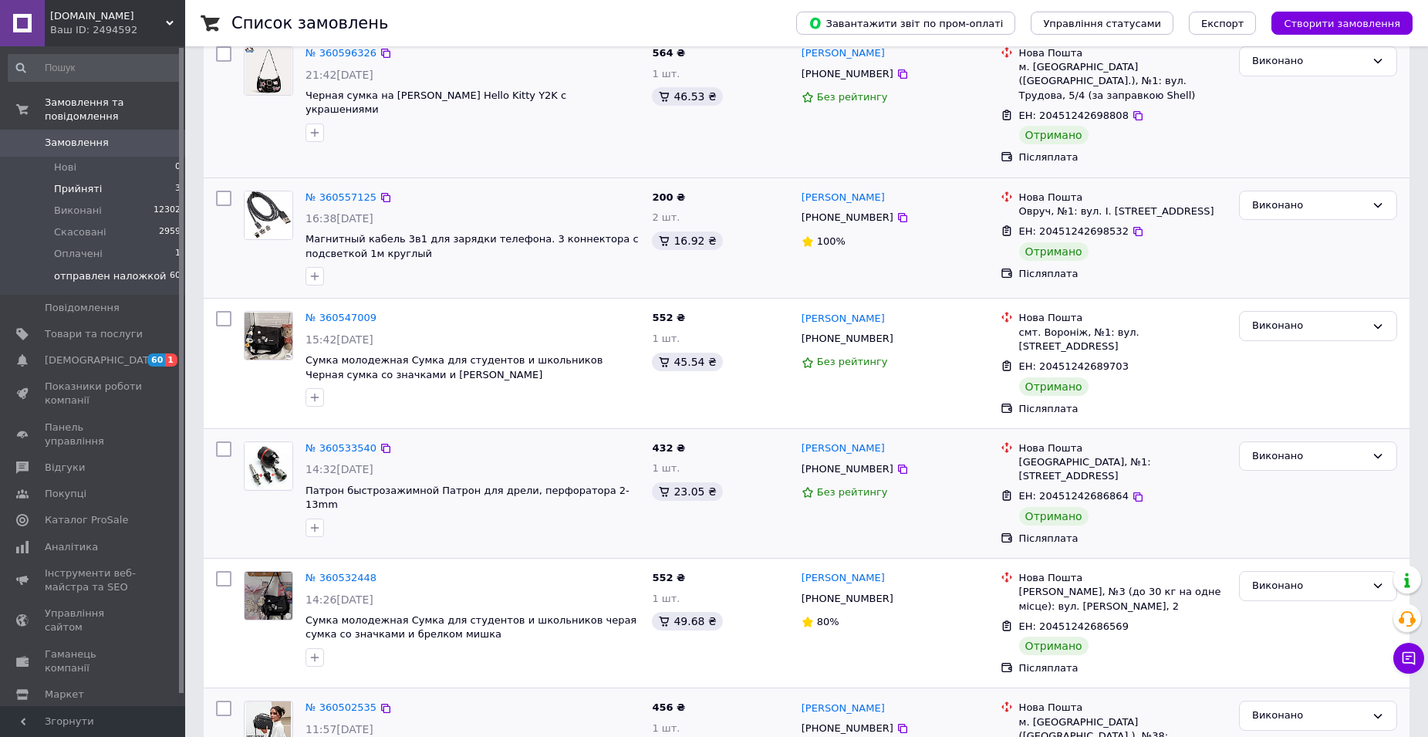
click at [93, 182] on span "Прийняті" at bounding box center [78, 189] width 48 height 14
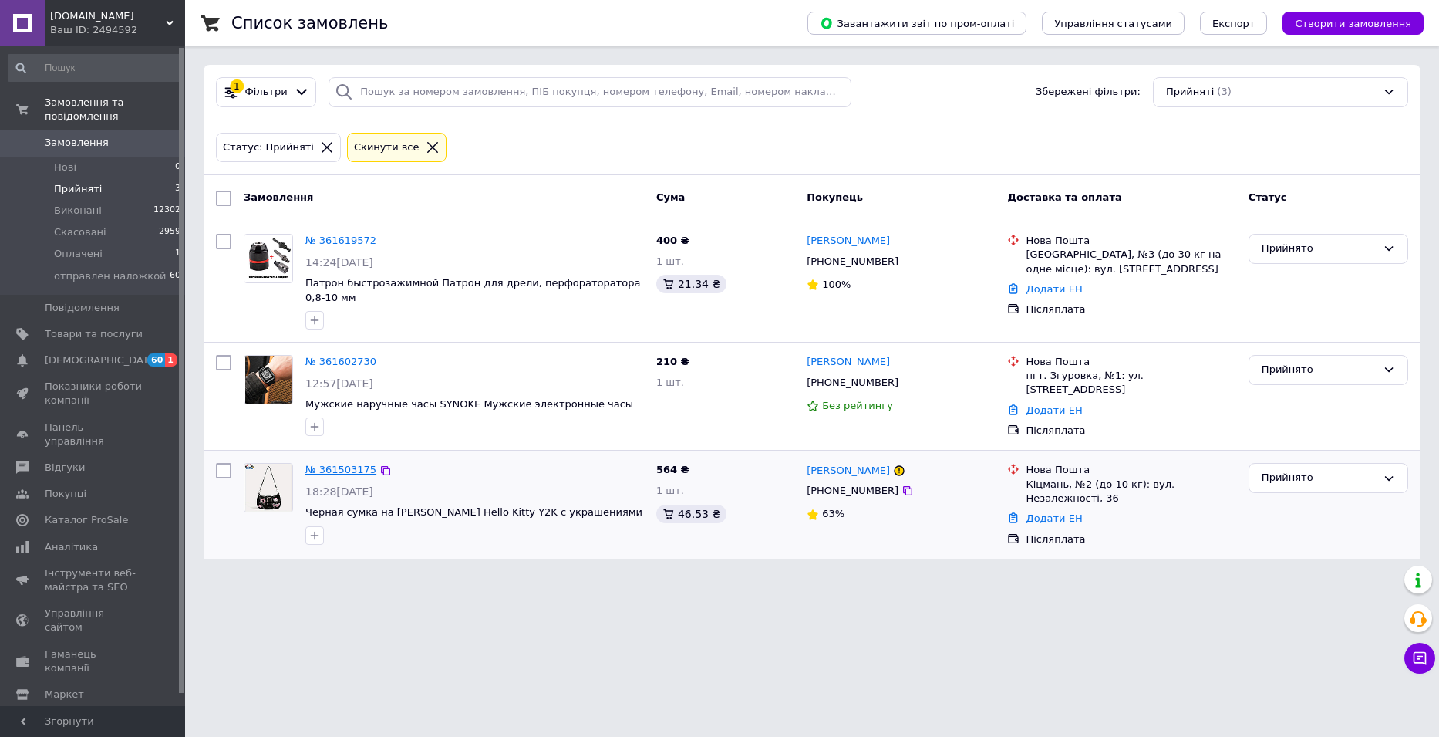
click at [353, 464] on link "№ 361503175" at bounding box center [340, 470] width 71 height 12
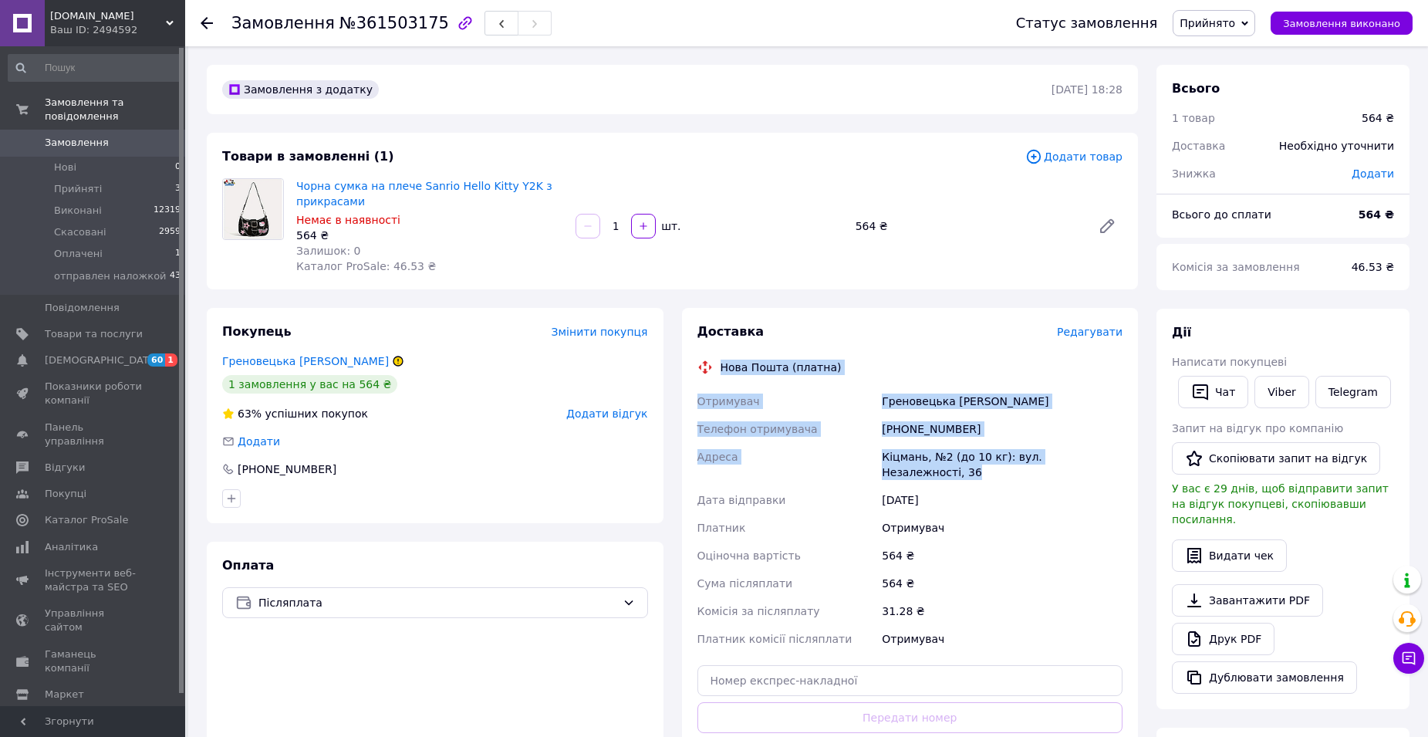
drag, startPoint x: 720, startPoint y: 363, endPoint x: 1119, endPoint y: 453, distance: 408.9
click at [1119, 453] on div "Доставка Редагувати Нова Пошта (платна) Отримувач Греновецька Андріана Телефон …" at bounding box center [910, 562] width 426 height 478
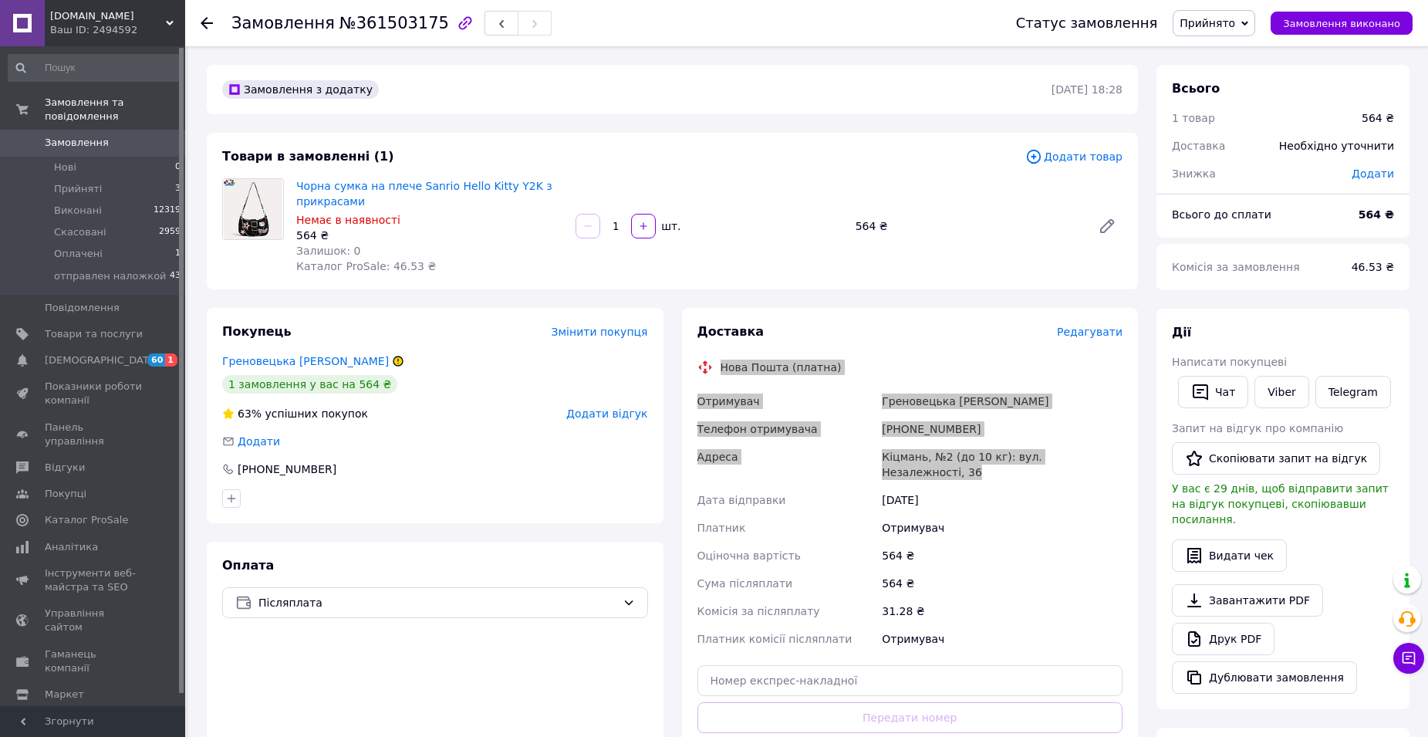
copy div "Нова Пошта (платна) Отримувач Греновецька Андріана Телефон отримувача +38095485…"
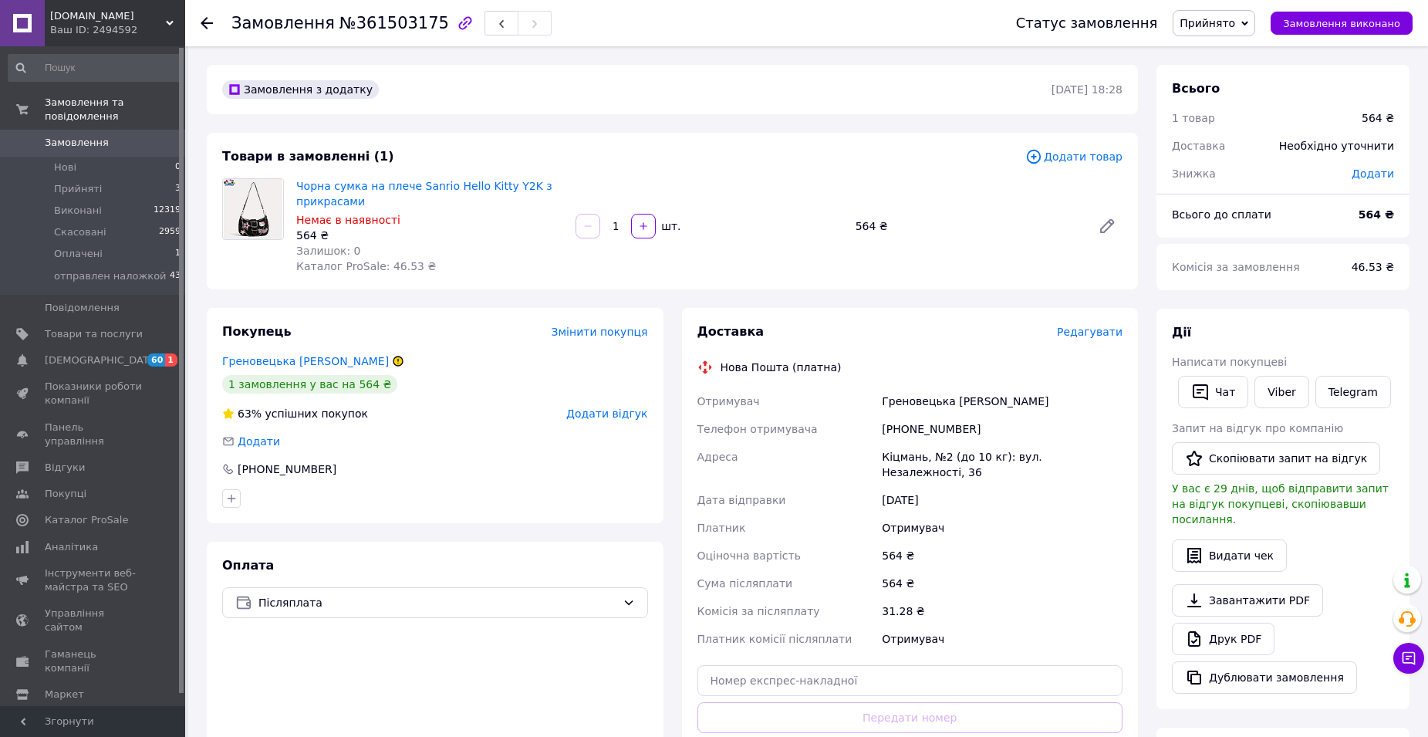
click at [1038, 542] on div "564 ₴" at bounding box center [1002, 556] width 247 height 28
click at [89, 136] on span "Замовлення" at bounding box center [77, 143] width 64 height 14
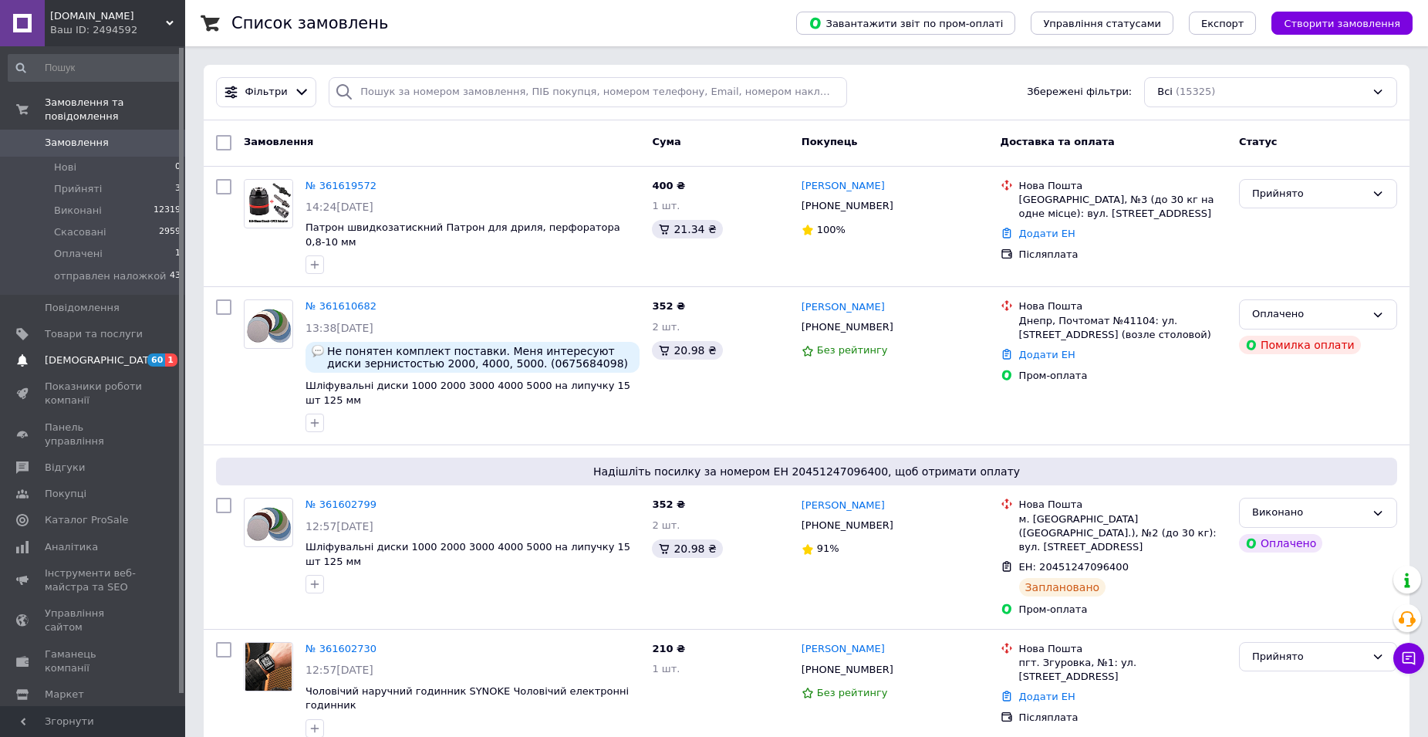
click at [63, 353] on span "[DEMOGRAPHIC_DATA]" at bounding box center [102, 360] width 114 height 14
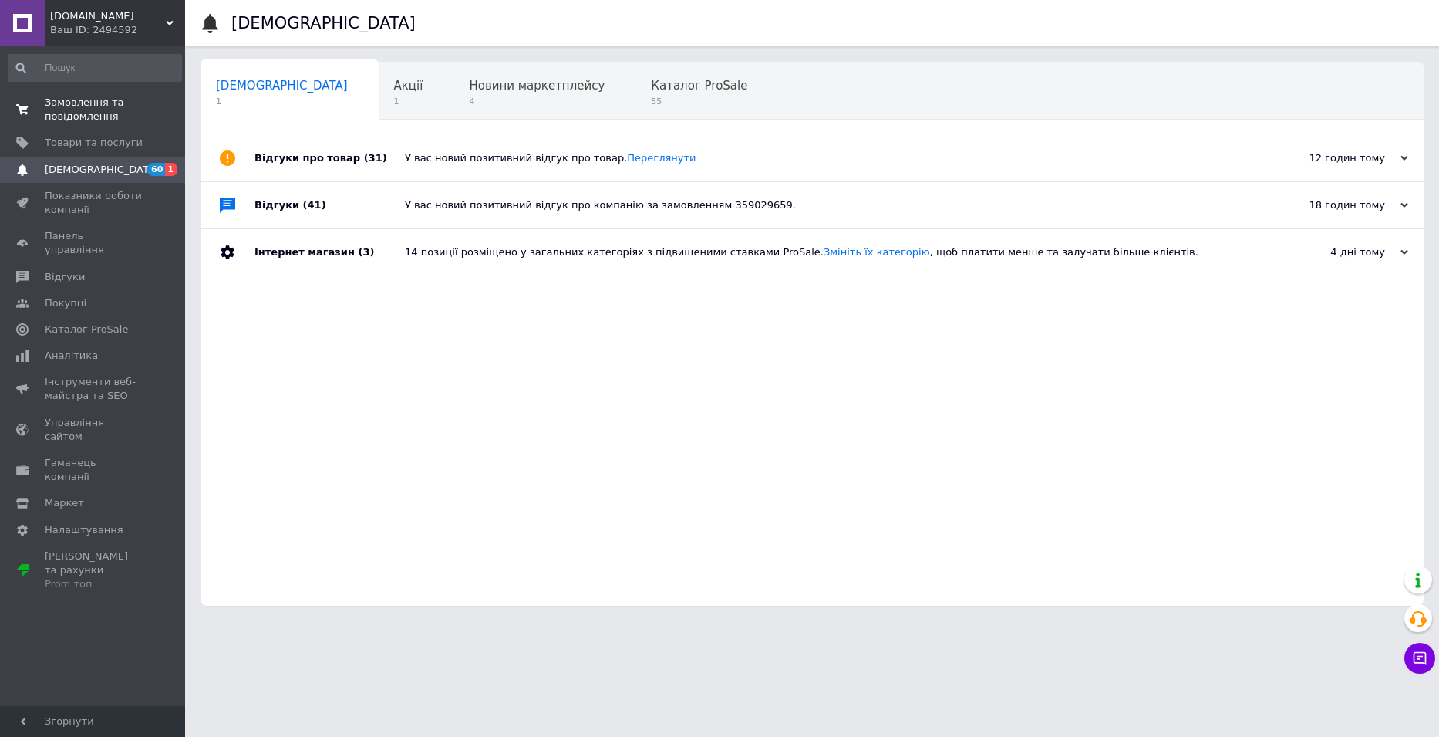
drag, startPoint x: 69, startPoint y: 115, endPoint x: 113, endPoint y: 36, distance: 89.8
click at [70, 114] on span "Замовлення та повідомлення" at bounding box center [94, 110] width 98 height 28
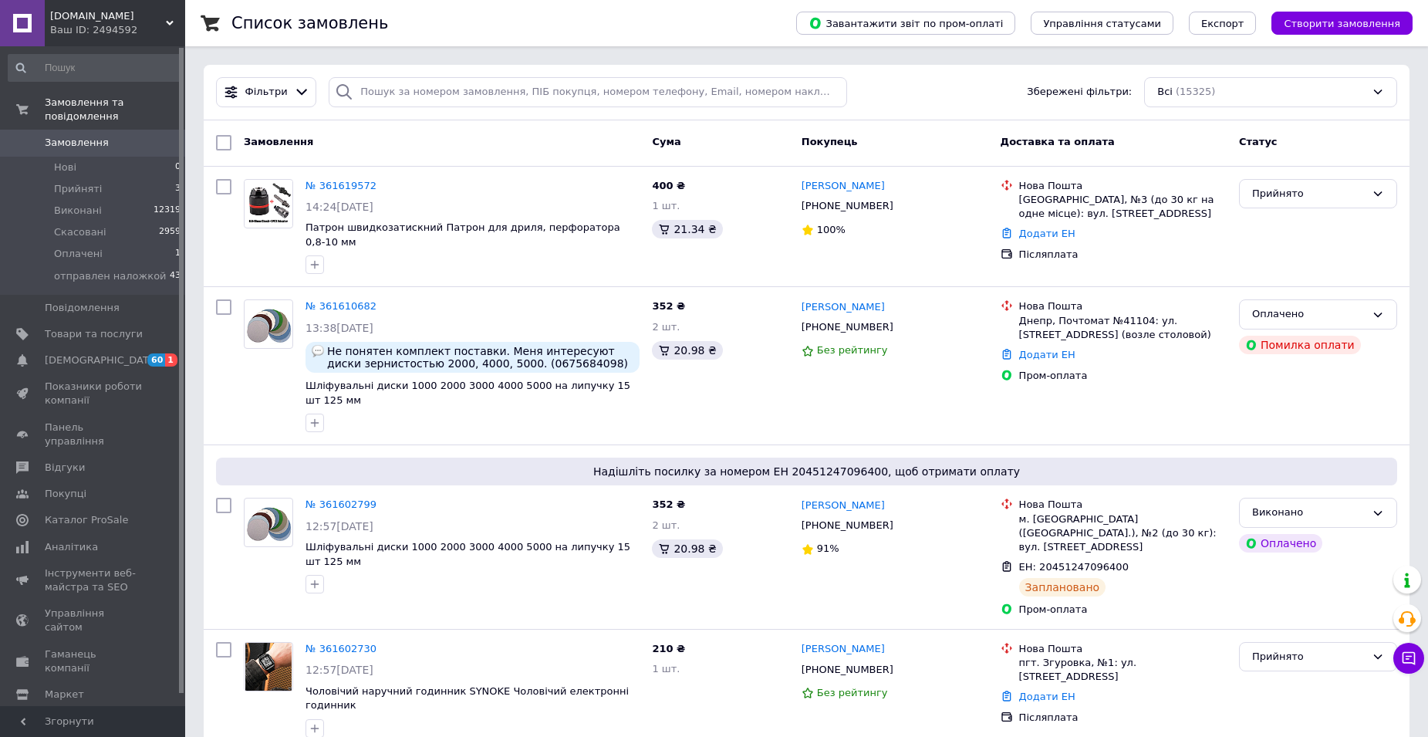
click at [97, 136] on span "Замовлення" at bounding box center [77, 143] width 64 height 14
click at [121, 136] on span "Замовлення" at bounding box center [94, 143] width 98 height 14
click at [105, 269] on span "отправлен наложкой" at bounding box center [110, 276] width 113 height 14
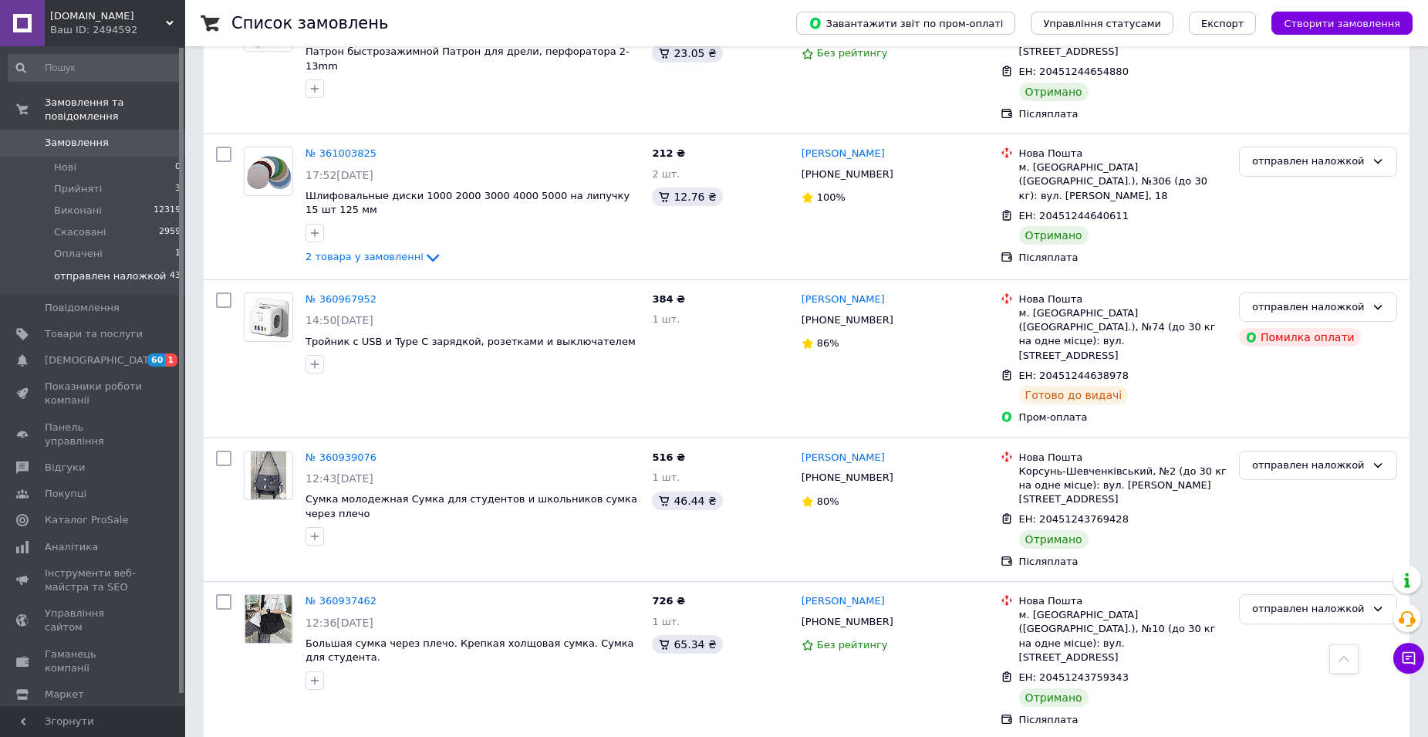
scroll to position [2207, 0]
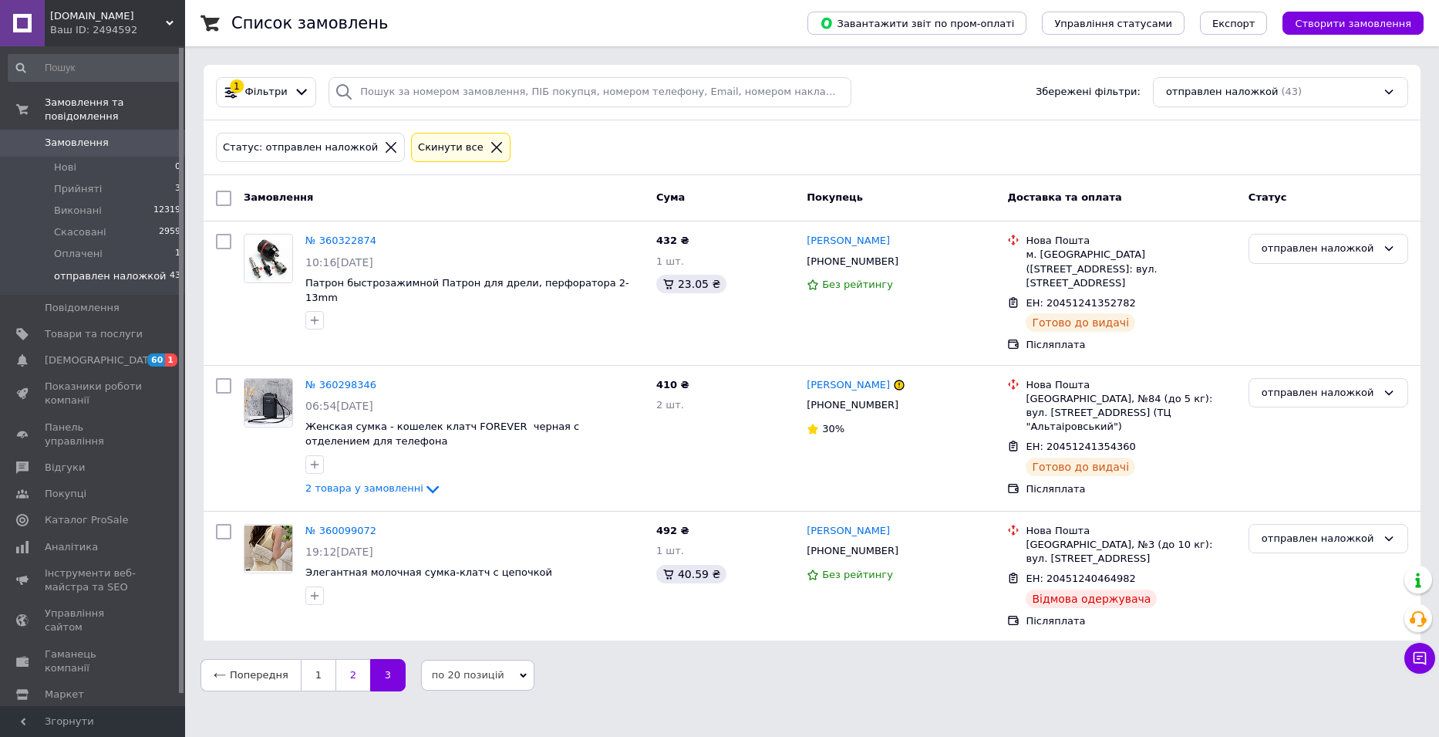
click at [345, 663] on link "2" at bounding box center [353, 675] width 35 height 32
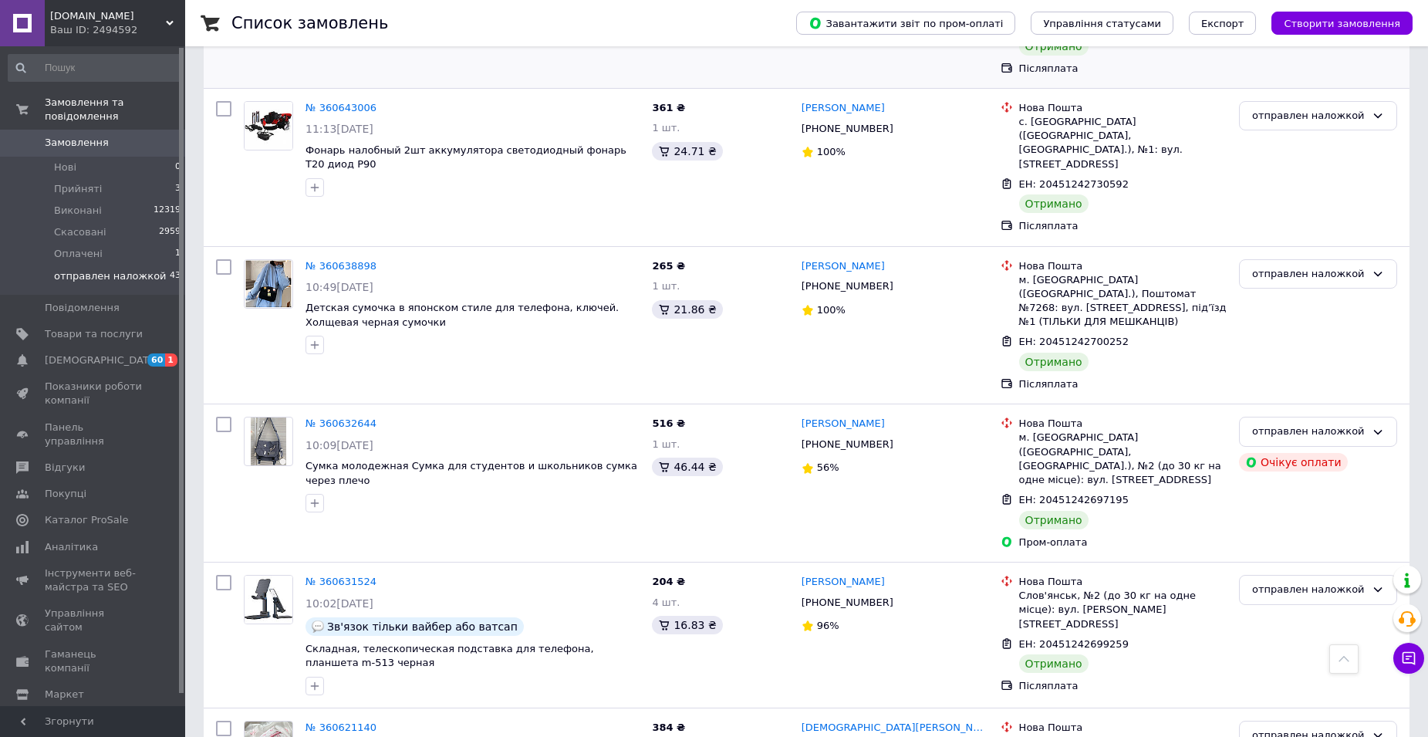
scroll to position [2206, 0]
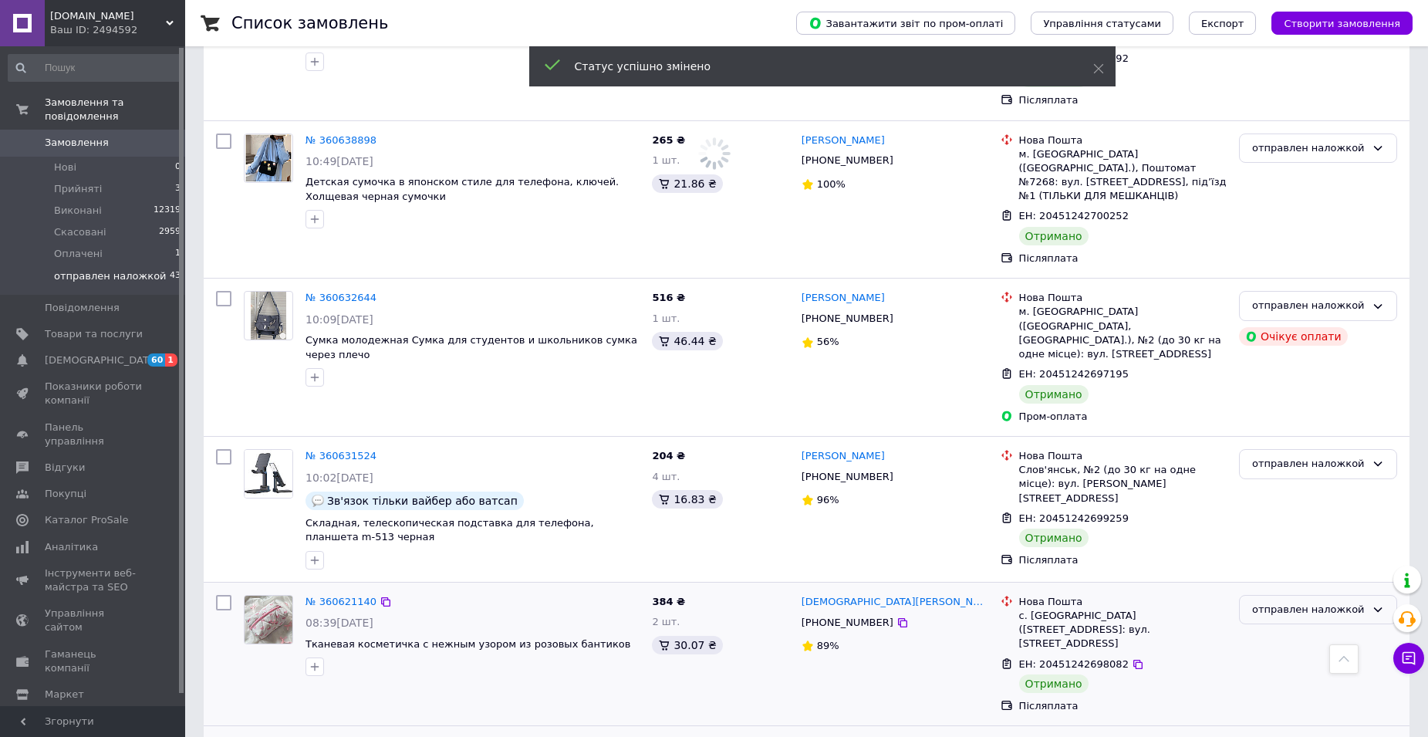
click at [1377, 603] on icon at bounding box center [1378, 609] width 12 height 12
click at [1296, 656] on li "Виконано" at bounding box center [1318, 670] width 157 height 29
click at [1376, 457] on icon at bounding box center [1378, 463] width 12 height 12
click at [1301, 510] on li "Виконано" at bounding box center [1318, 524] width 157 height 29
click at [1378, 300] on icon at bounding box center [1378, 306] width 12 height 12
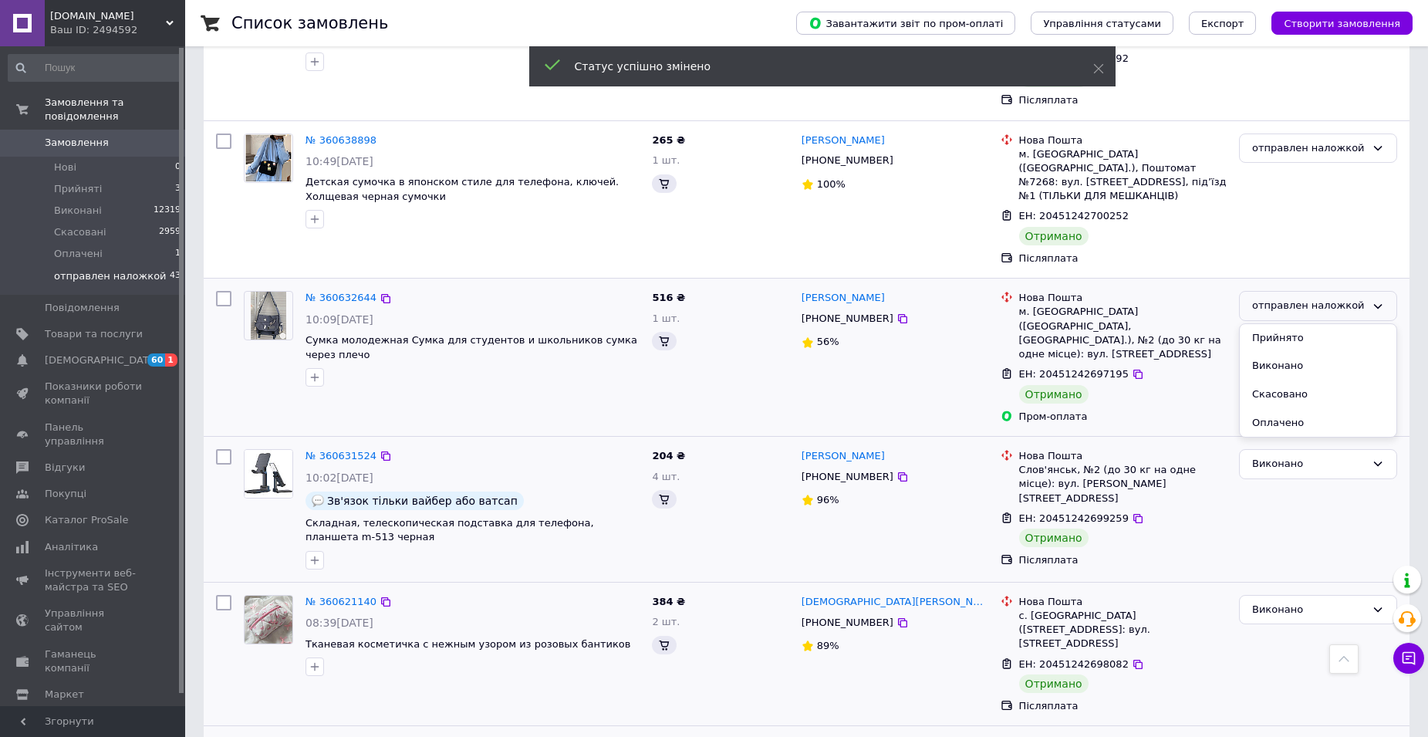
click at [1302, 352] on li "Виконано" at bounding box center [1318, 366] width 157 height 29
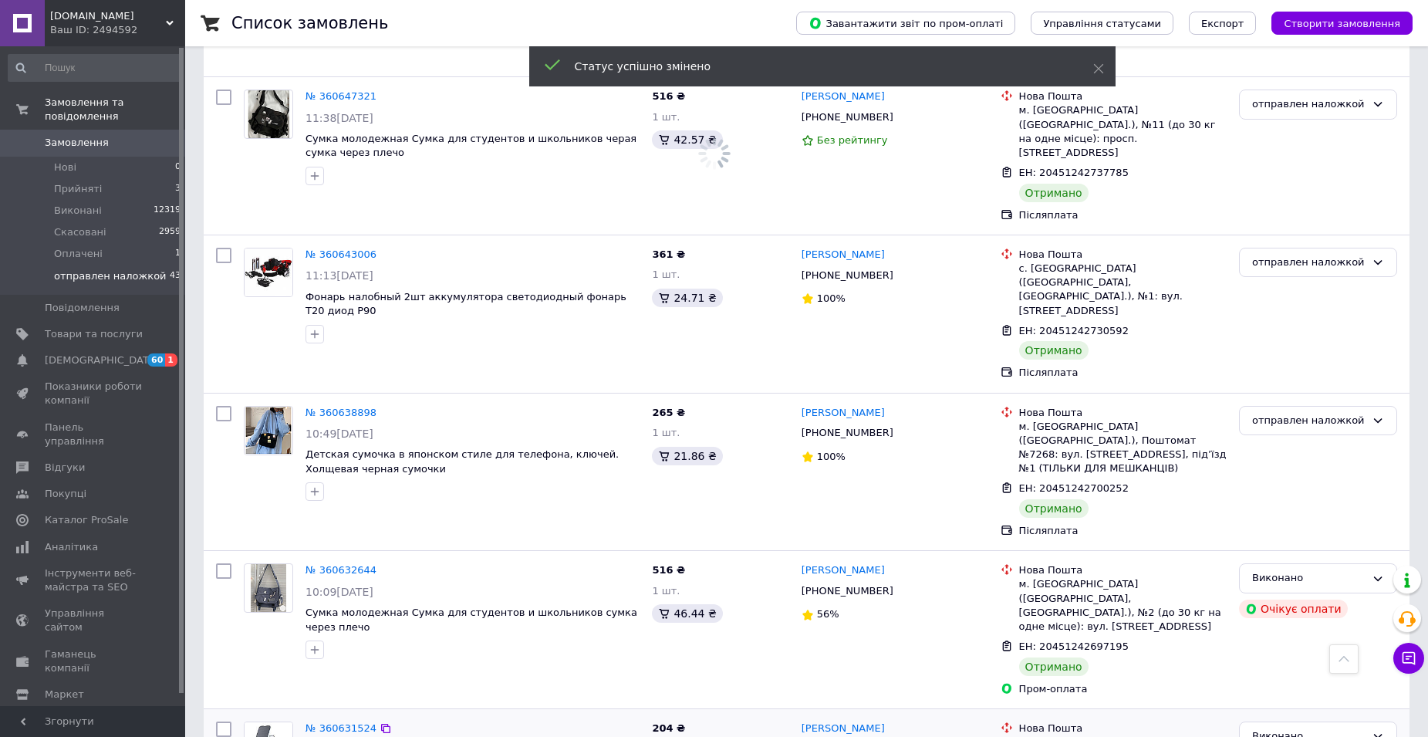
scroll to position [1898, 0]
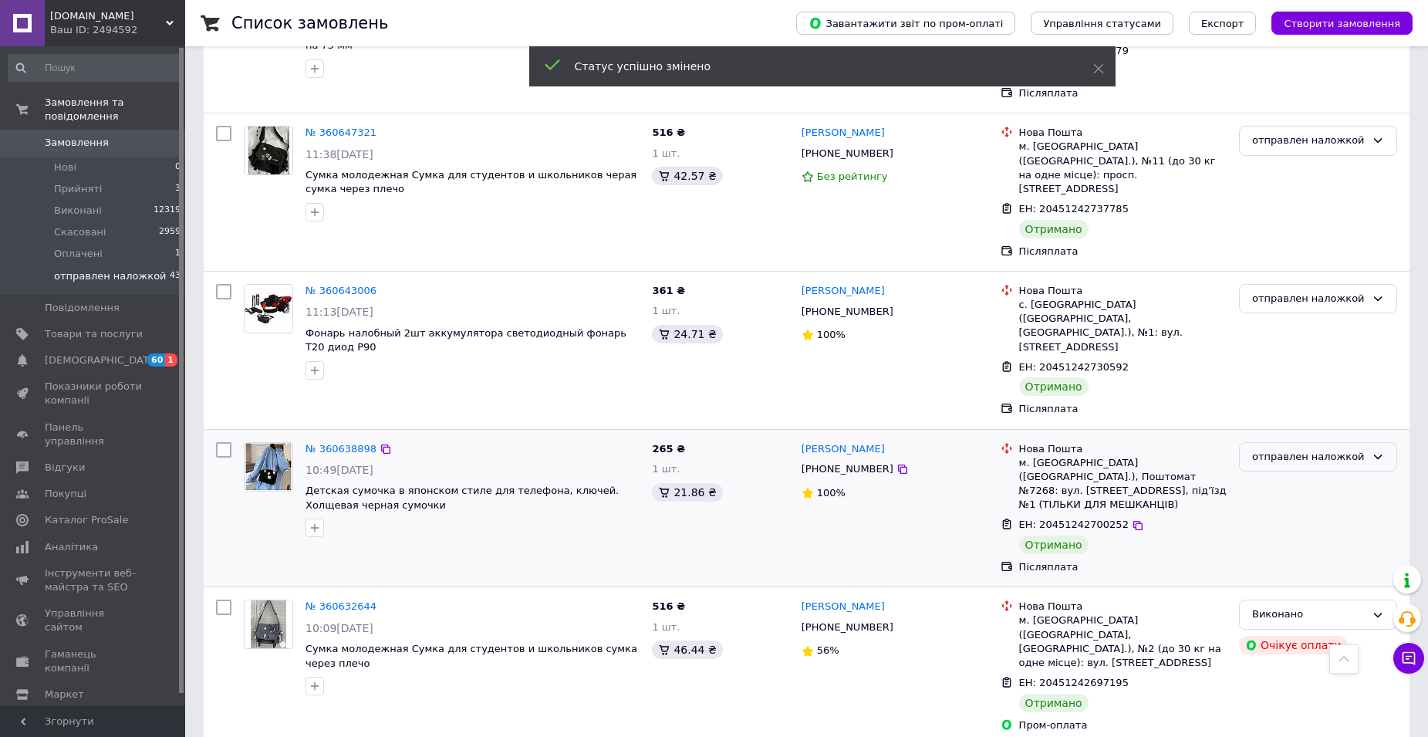
click at [1377, 450] on icon at bounding box center [1378, 456] width 12 height 12
click at [1300, 503] on li "Виконано" at bounding box center [1318, 517] width 157 height 29
click at [1378, 292] on icon at bounding box center [1378, 298] width 12 height 12
click at [1299, 345] on li "Виконано" at bounding box center [1318, 359] width 157 height 29
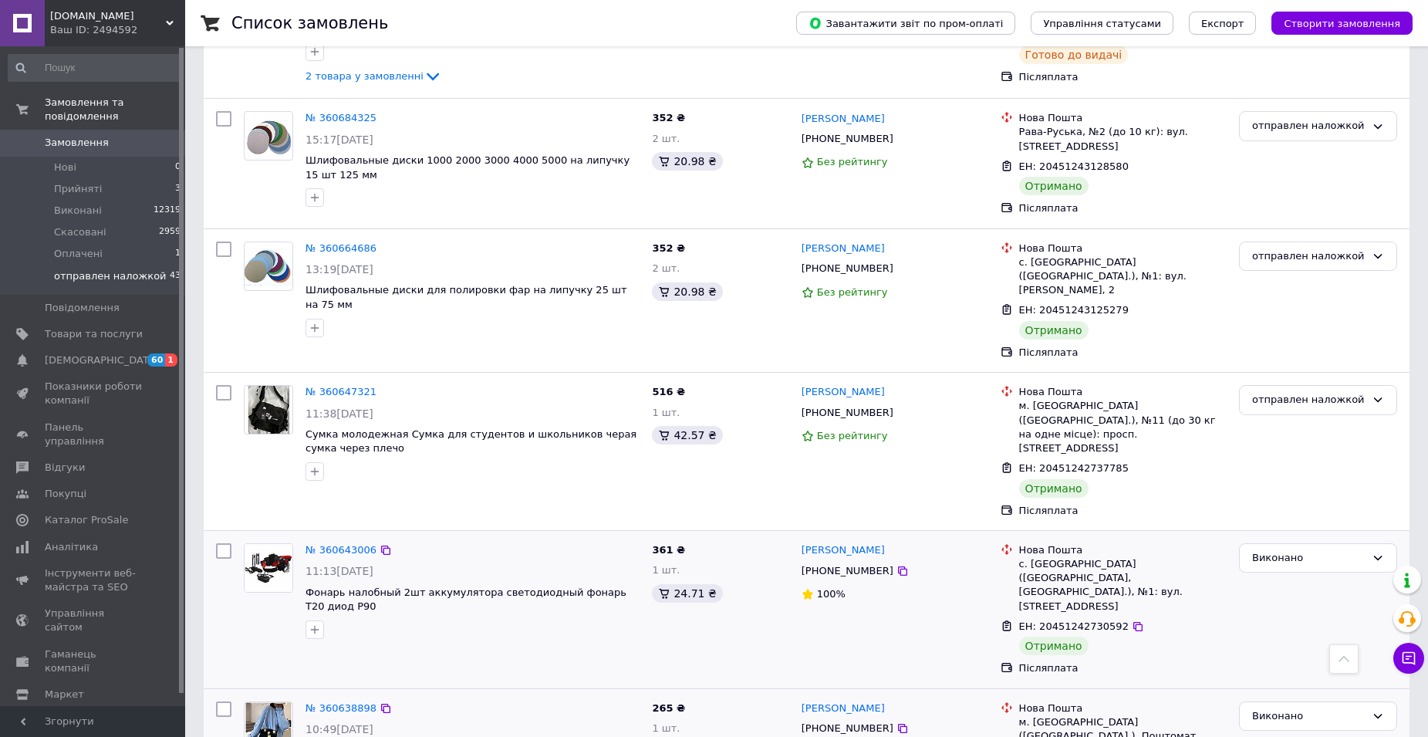
scroll to position [1666, 0]
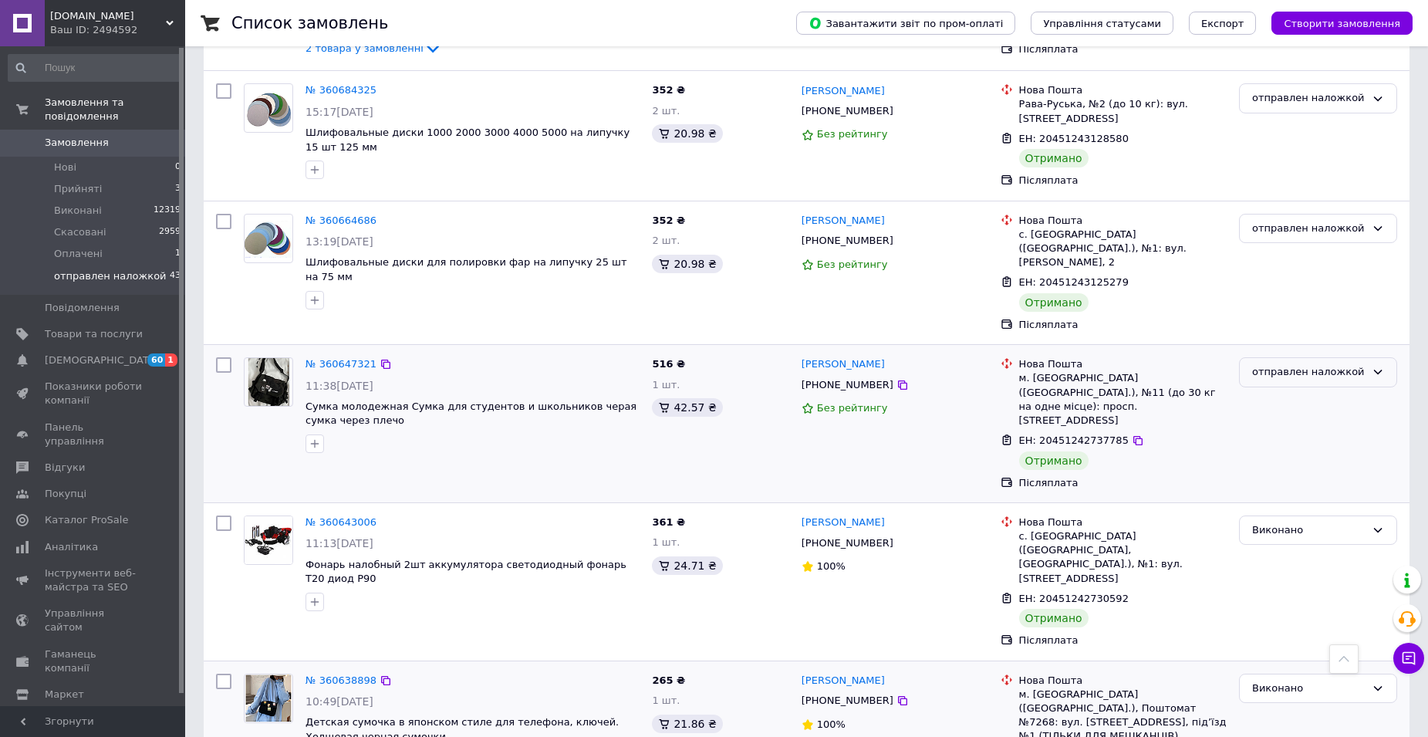
click at [1379, 366] on icon at bounding box center [1378, 372] width 12 height 12
click at [1315, 418] on li "Виконано" at bounding box center [1318, 432] width 157 height 29
click at [1375, 226] on icon at bounding box center [1378, 228] width 8 height 5
click at [1307, 275] on li "Виконано" at bounding box center [1318, 289] width 157 height 29
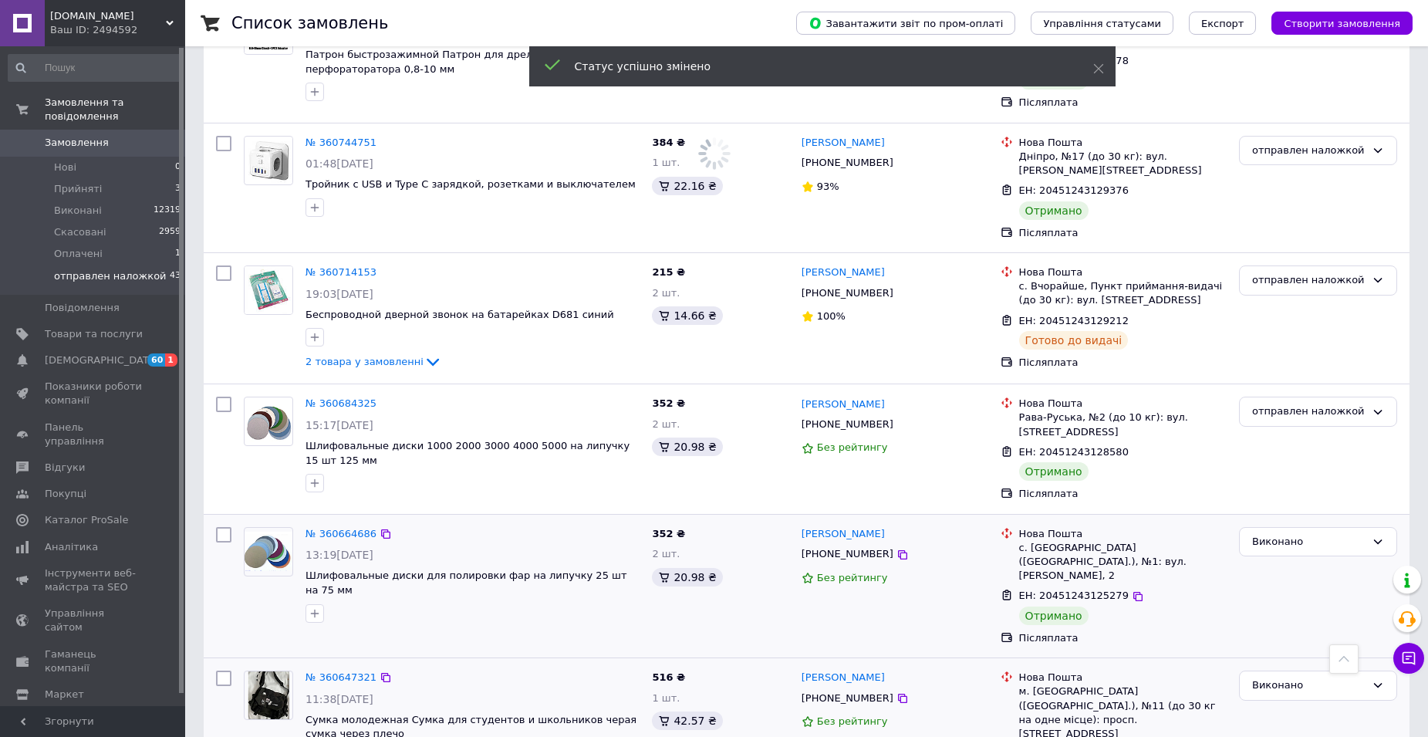
scroll to position [1281, 0]
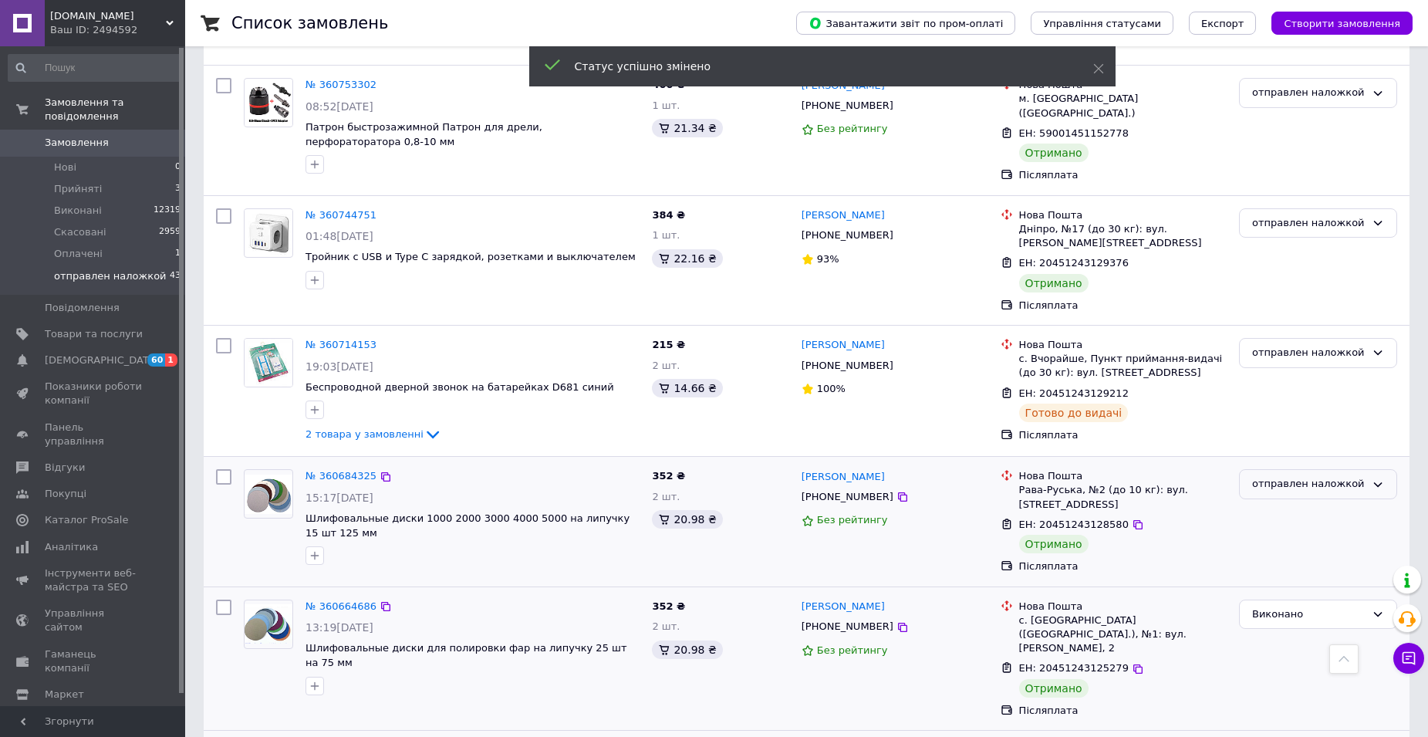
click at [1378, 478] on icon at bounding box center [1378, 484] width 12 height 12
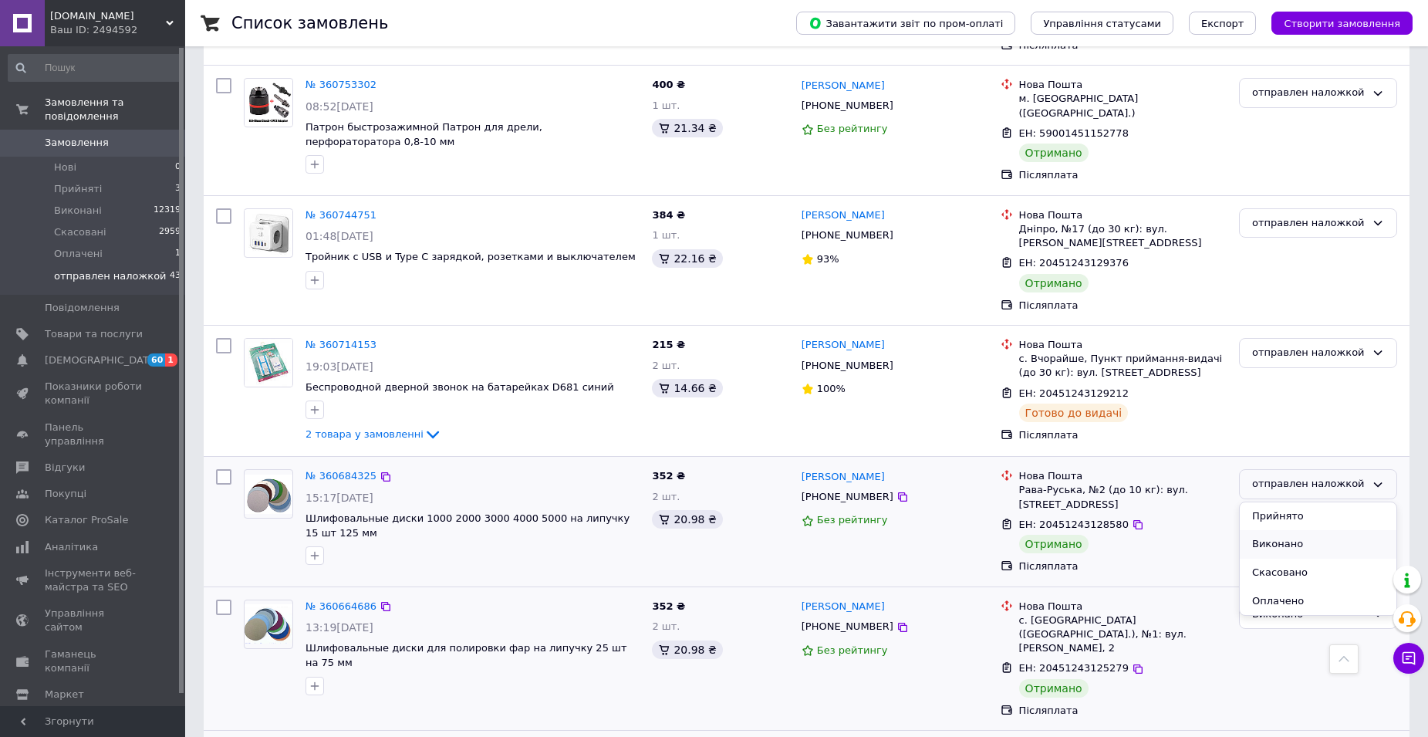
click at [1297, 530] on li "Виконано" at bounding box center [1318, 544] width 157 height 29
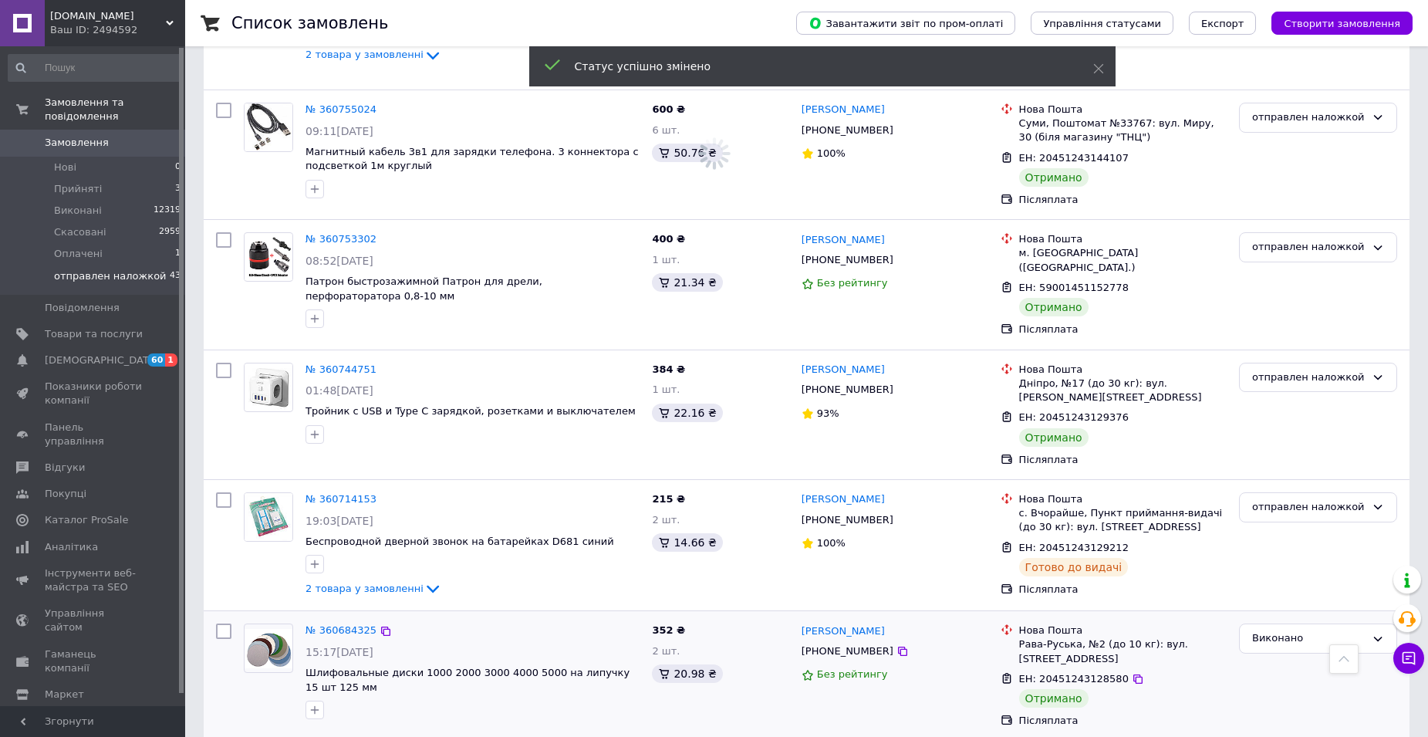
scroll to position [1049, 0]
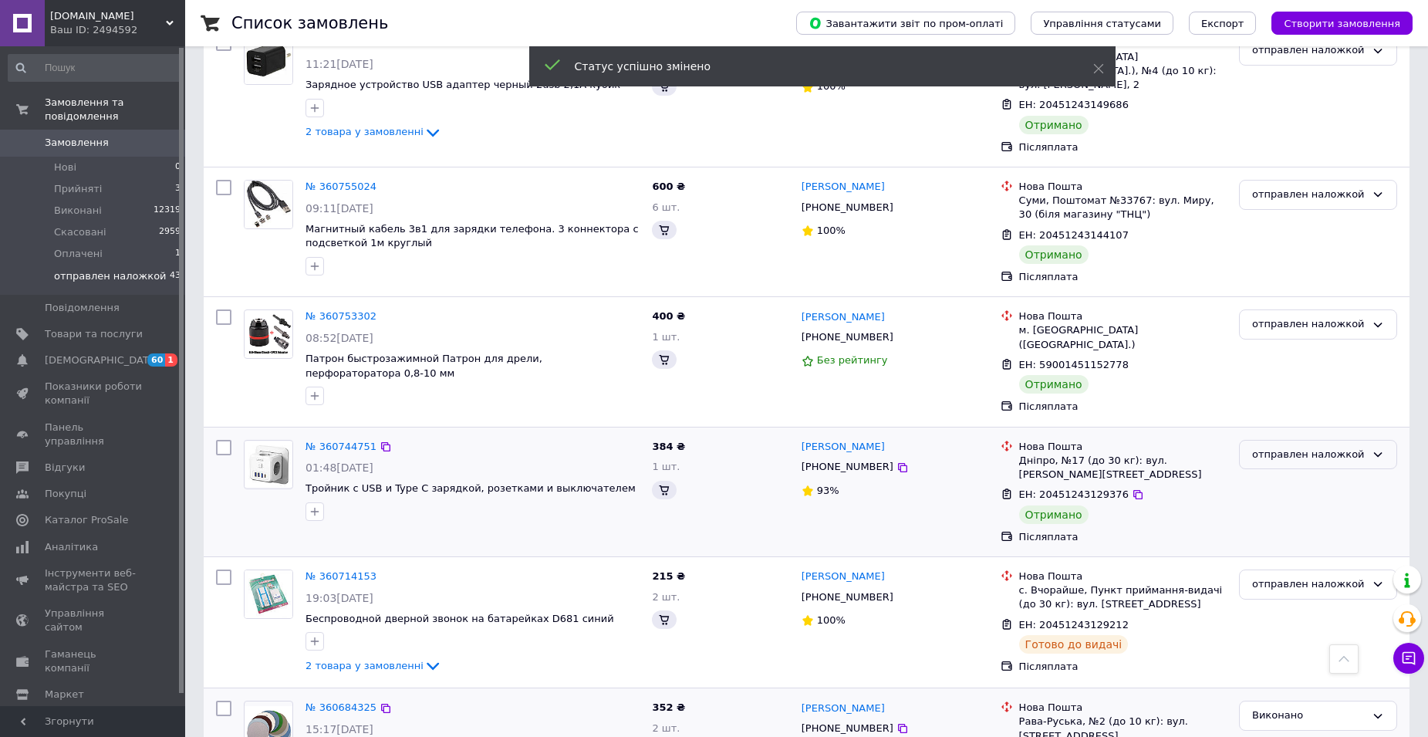
click at [1375, 448] on icon at bounding box center [1378, 454] width 12 height 12
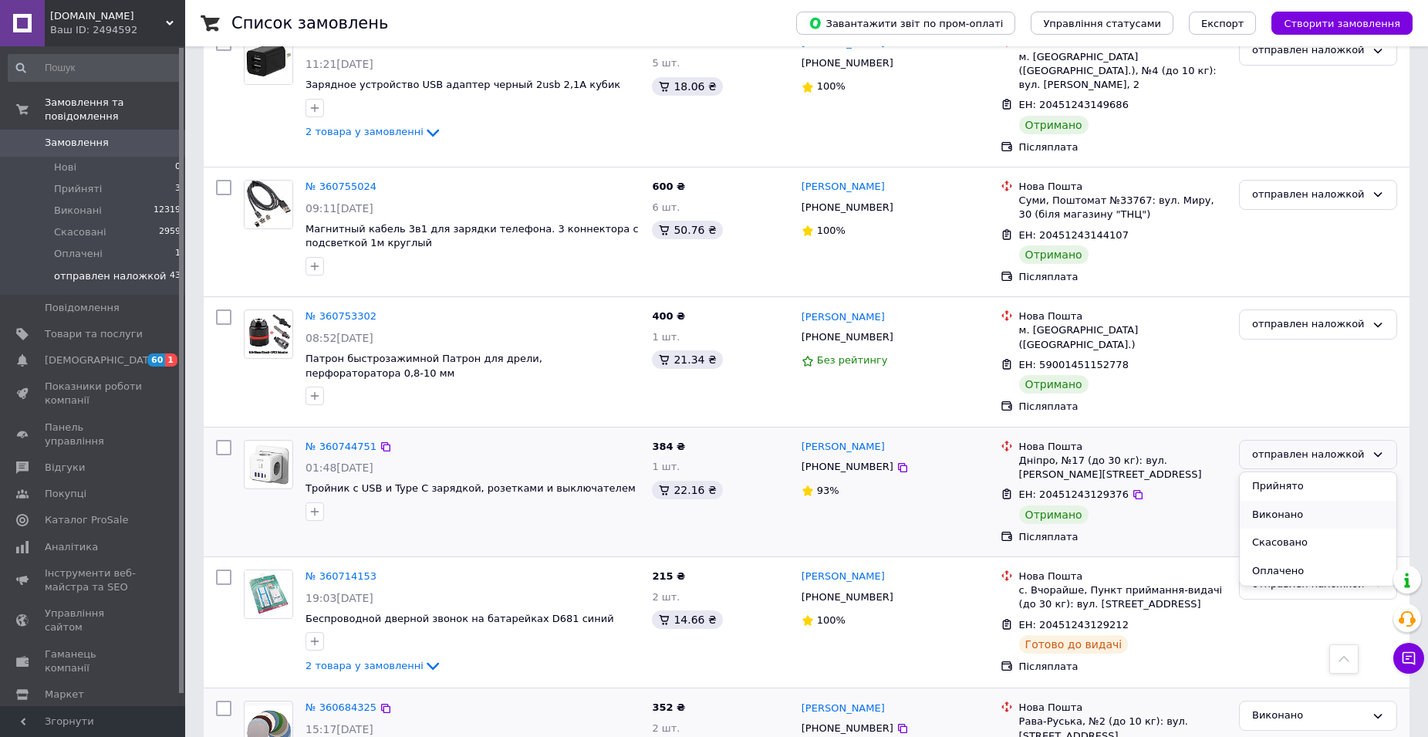
click at [1314, 501] on li "Виконано" at bounding box center [1318, 515] width 157 height 29
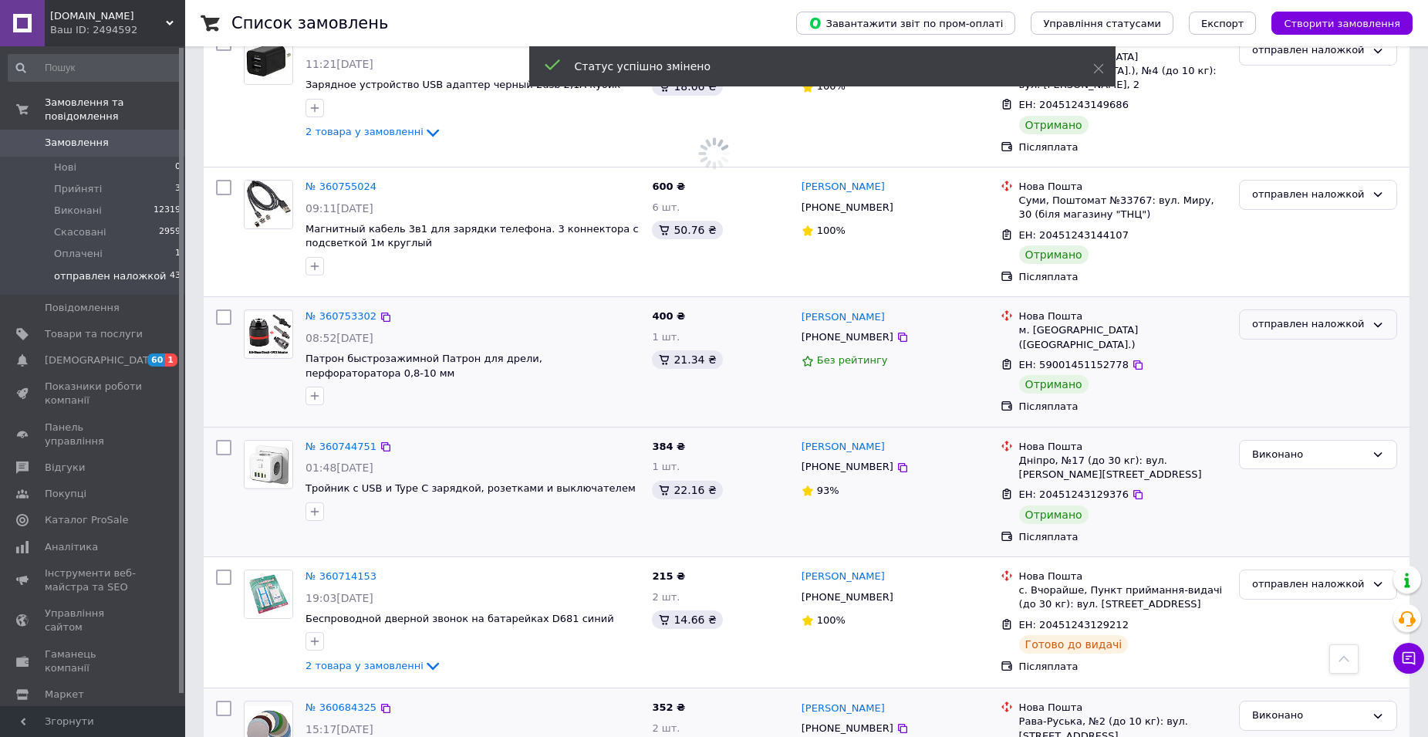
click at [1373, 319] on icon at bounding box center [1378, 325] width 12 height 12
click at [1314, 370] on li "Виконано" at bounding box center [1318, 384] width 157 height 29
click at [1379, 188] on icon at bounding box center [1378, 194] width 12 height 12
click at [1304, 241] on li "Виконано" at bounding box center [1318, 255] width 157 height 29
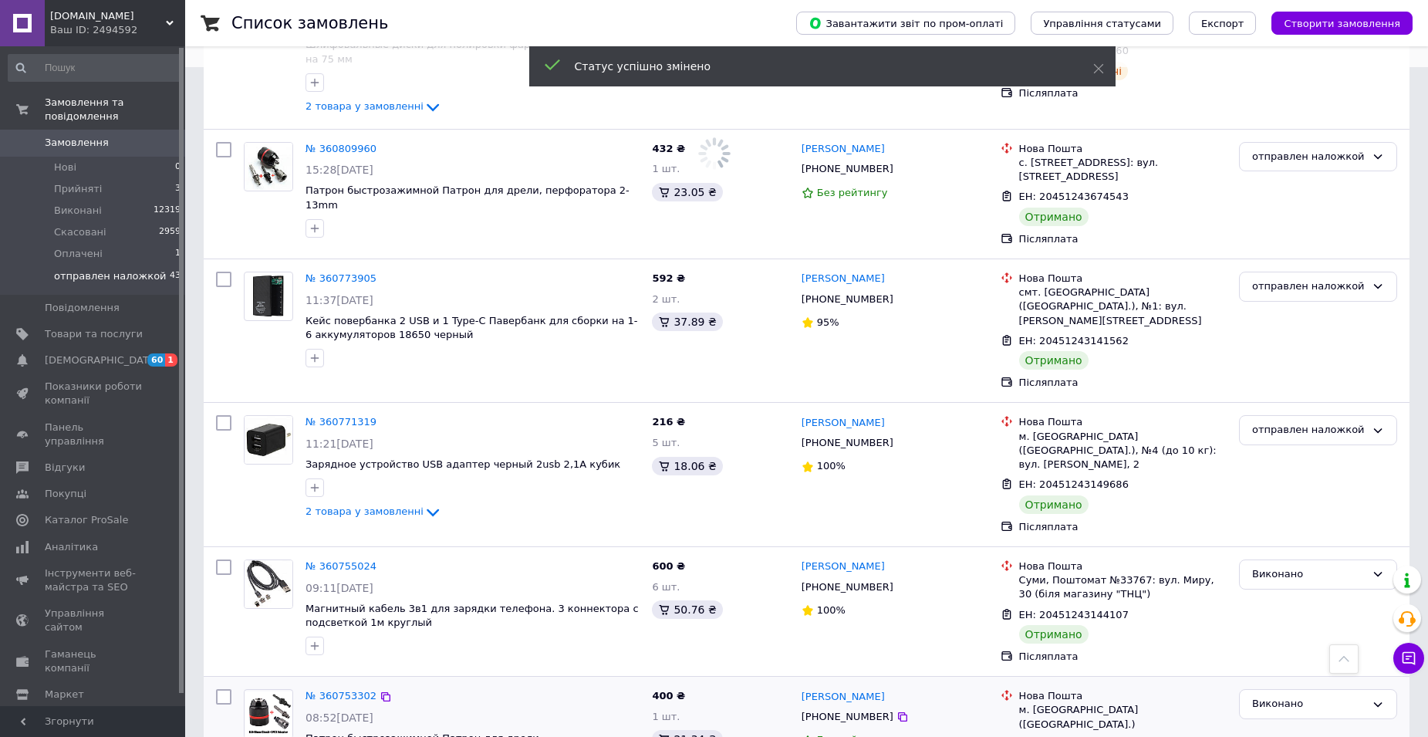
scroll to position [663, 0]
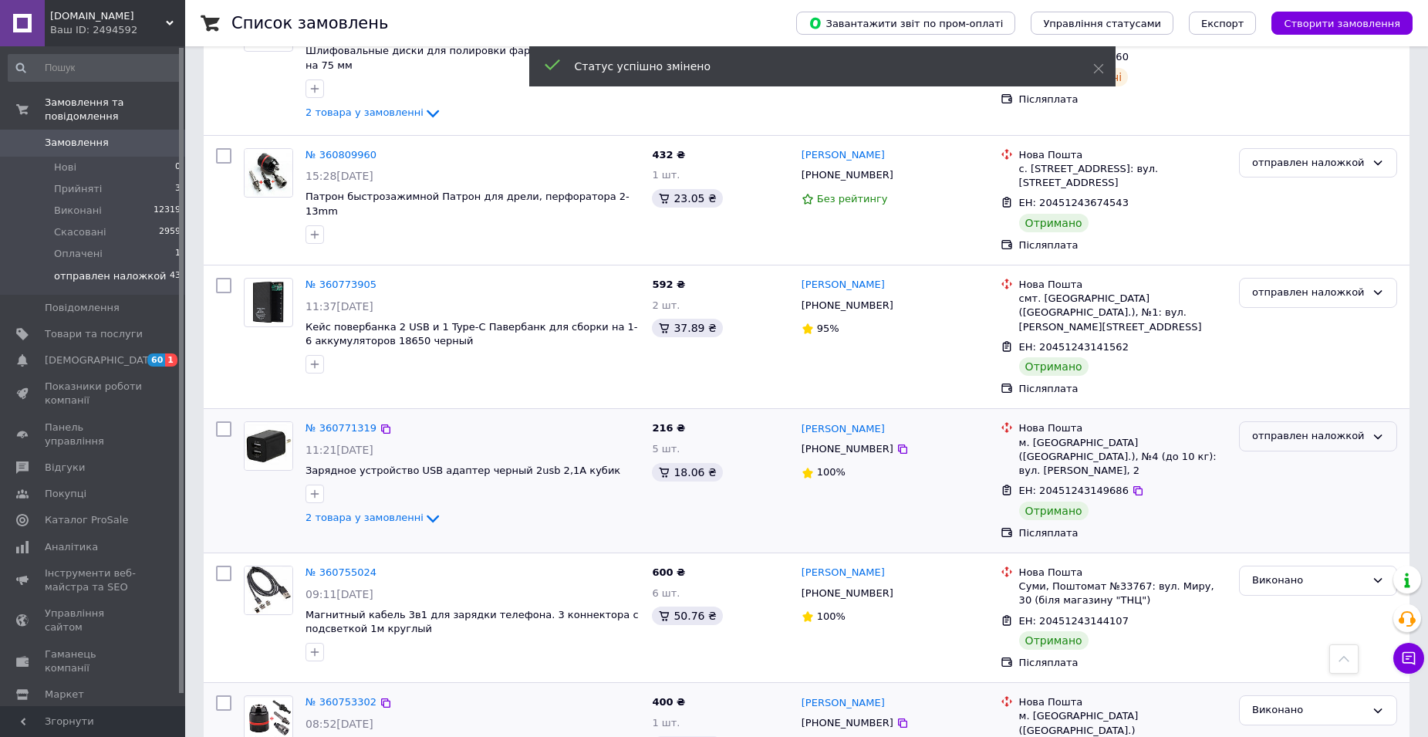
click at [1378, 430] on icon at bounding box center [1378, 436] width 12 height 12
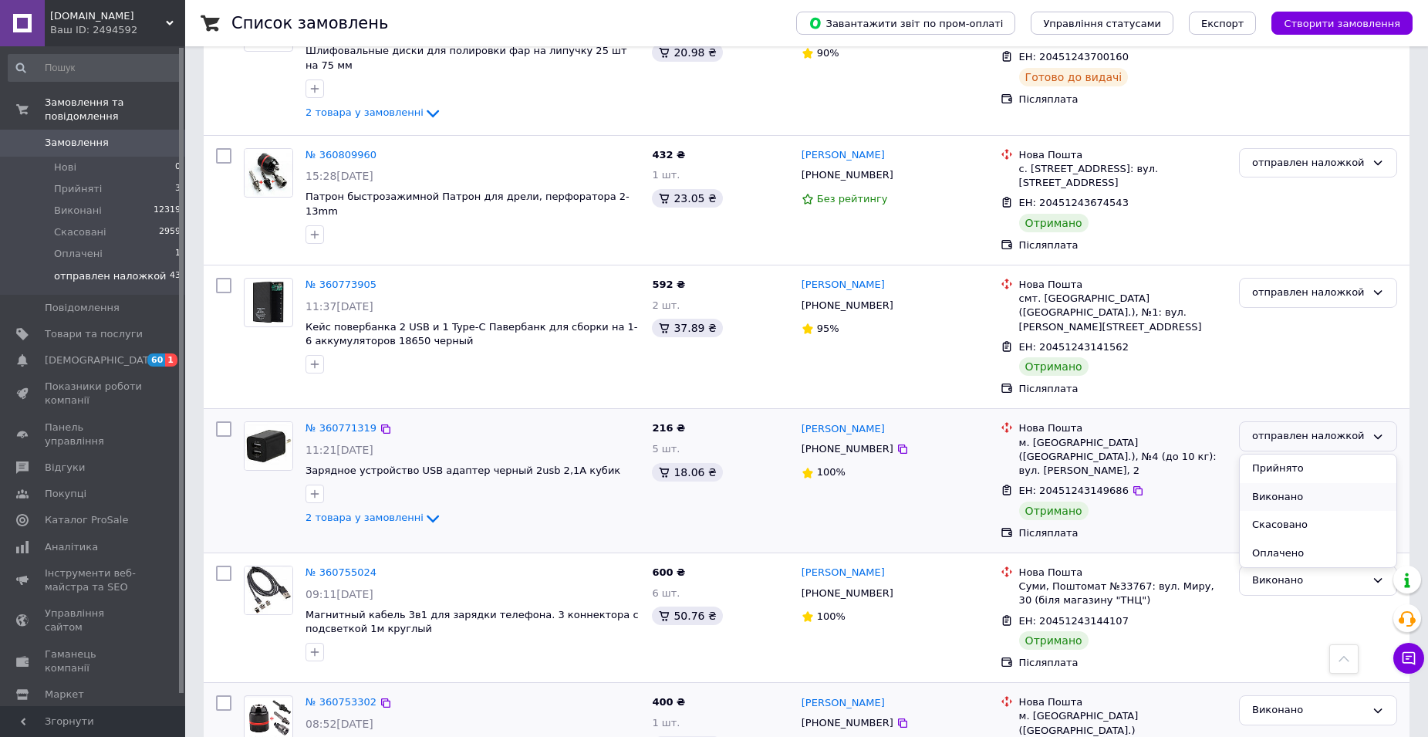
click at [1314, 483] on li "Виконано" at bounding box center [1318, 497] width 157 height 29
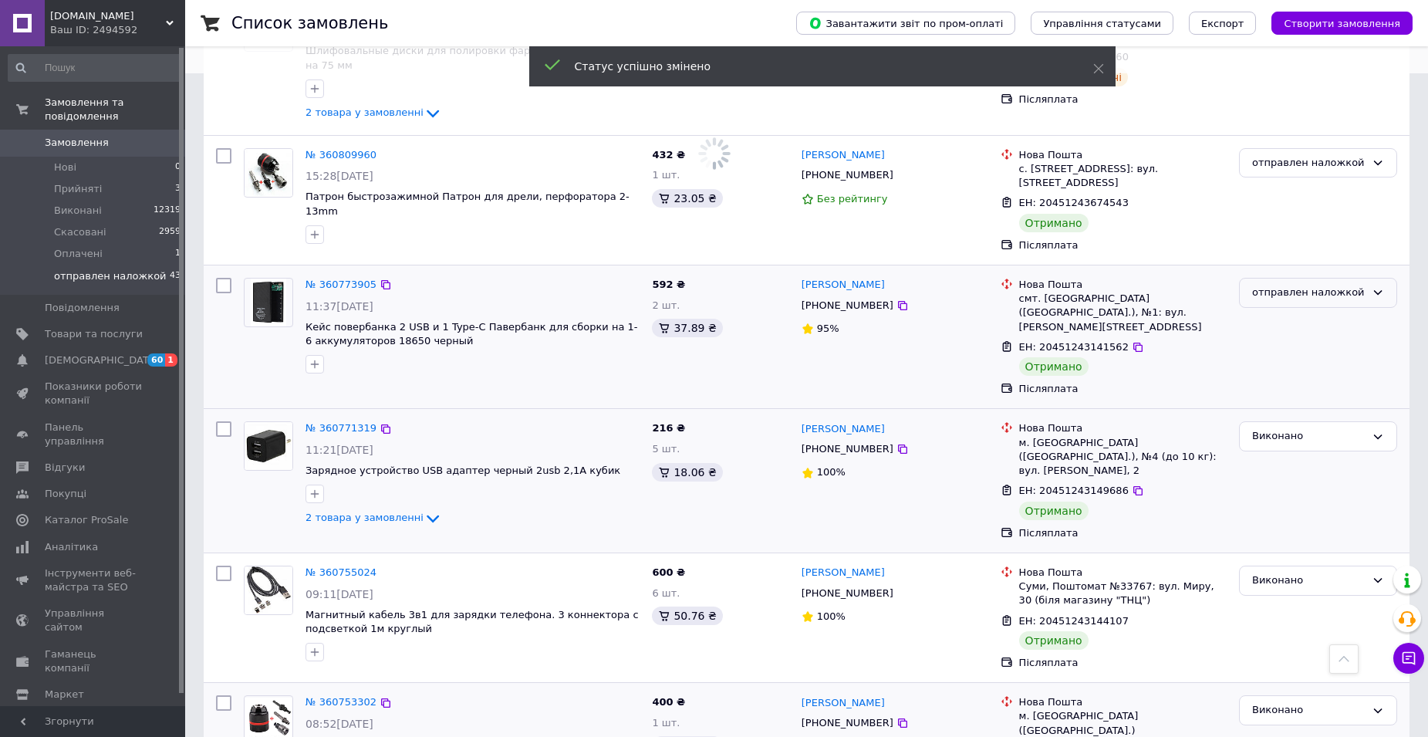
click at [1375, 290] on icon at bounding box center [1378, 292] width 8 height 5
click at [1324, 339] on li "Виконано" at bounding box center [1318, 353] width 157 height 29
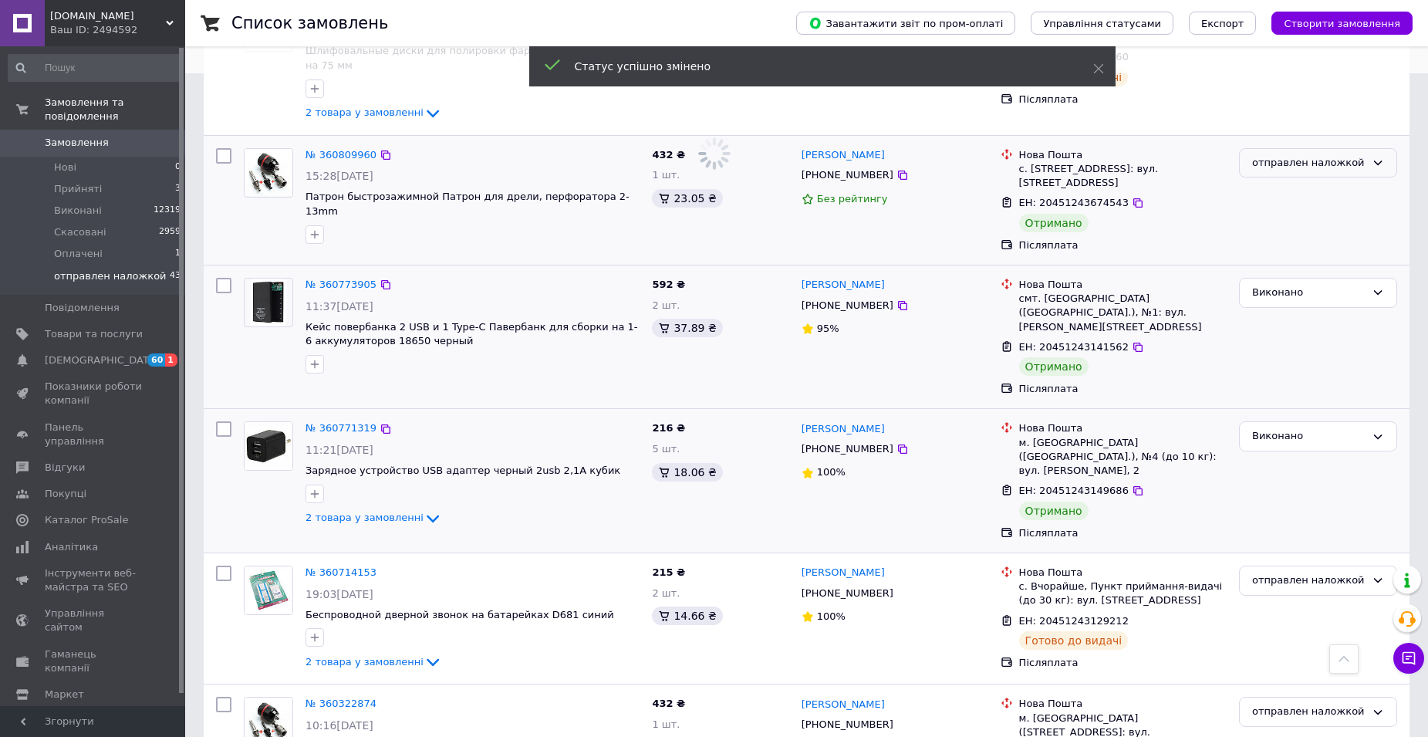
click at [1378, 157] on icon at bounding box center [1378, 163] width 12 height 12
click at [1298, 209] on li "Виконано" at bounding box center [1318, 223] width 157 height 29
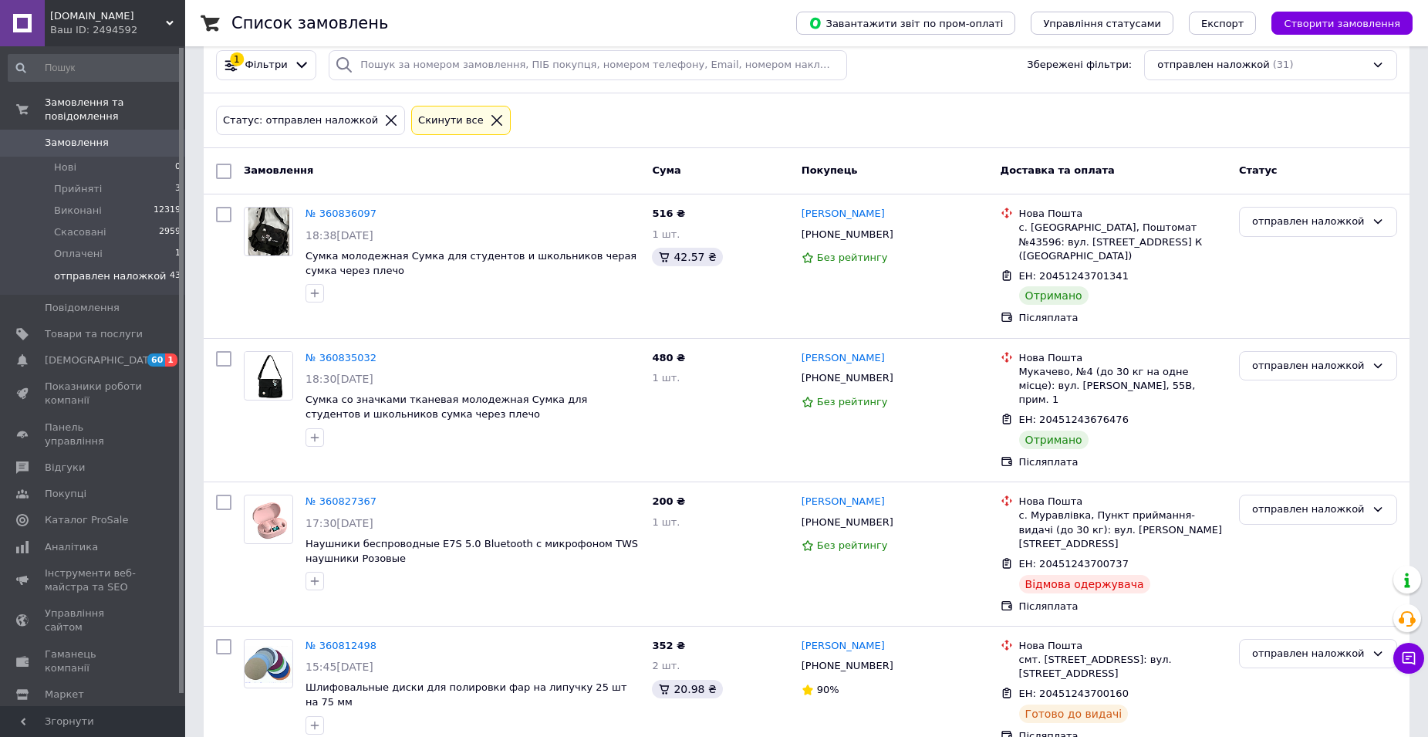
scroll to position [0, 0]
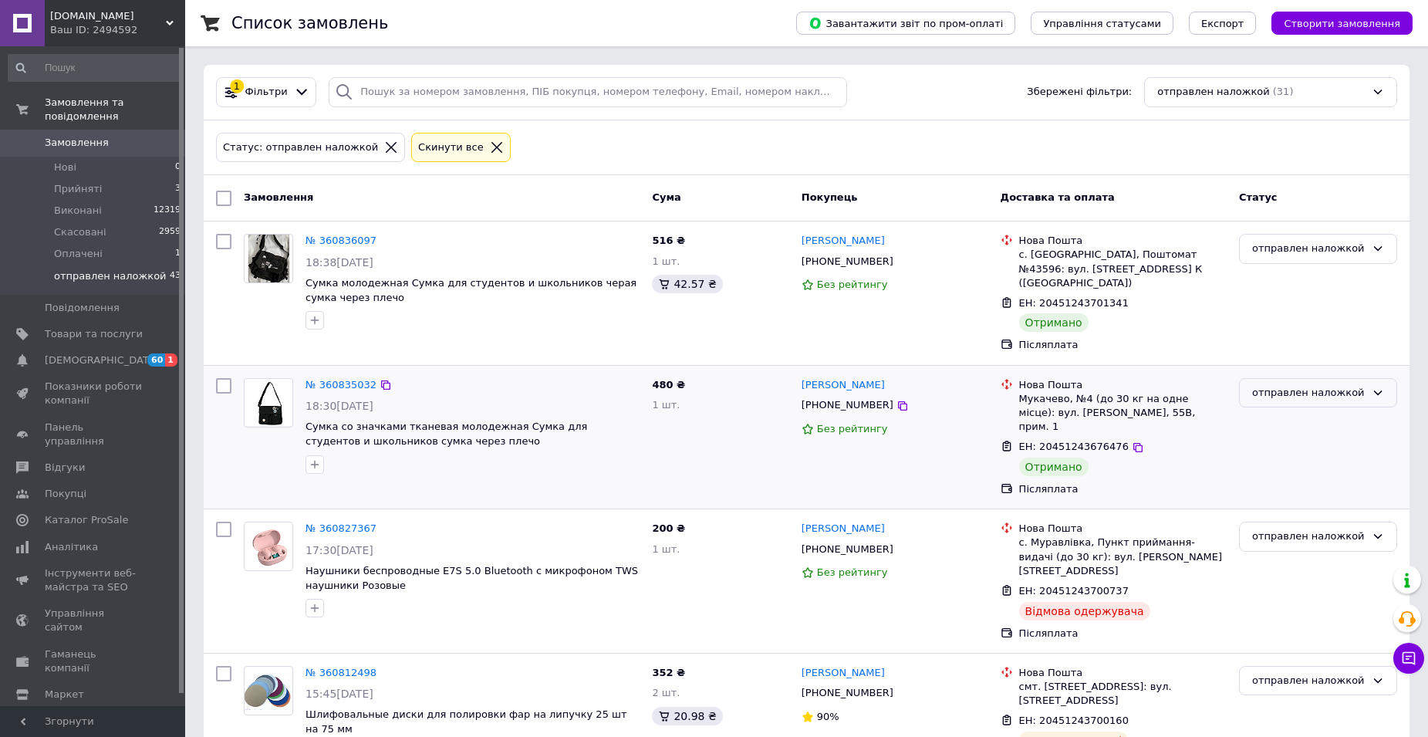
click at [1374, 386] on icon at bounding box center [1378, 392] width 12 height 12
click at [1299, 439] on li "Виконано" at bounding box center [1318, 453] width 157 height 29
click at [1377, 245] on icon at bounding box center [1378, 248] width 12 height 12
click at [1317, 306] on li "Виконано" at bounding box center [1318, 309] width 157 height 29
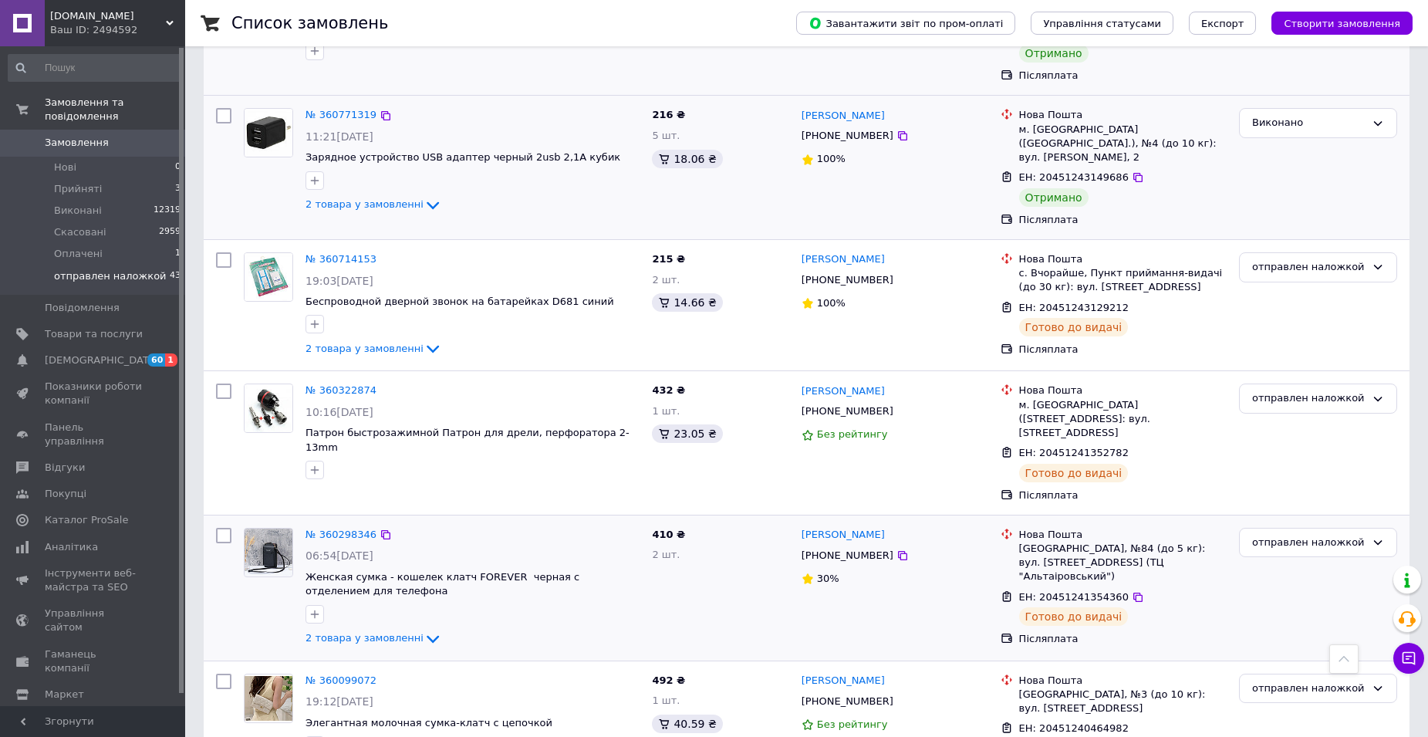
scroll to position [999, 0]
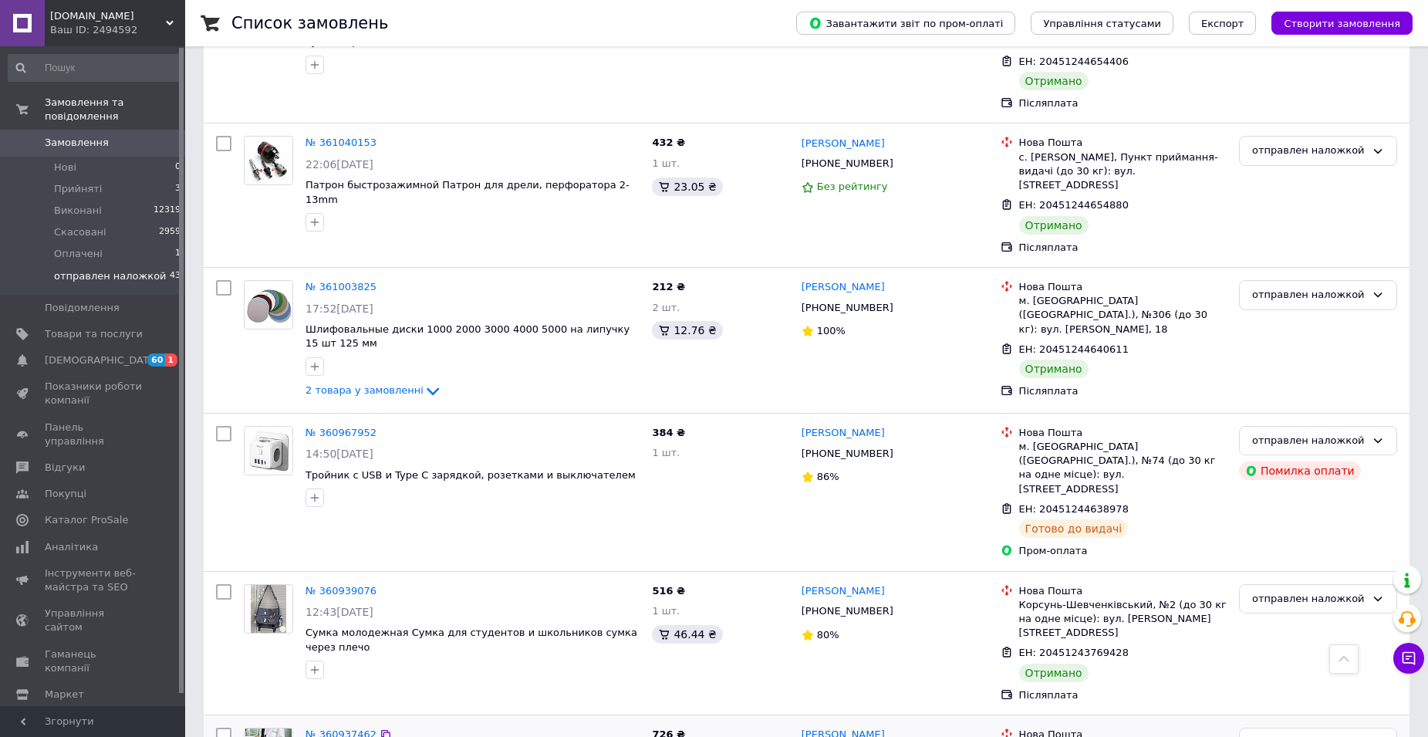
scroll to position [2207, 0]
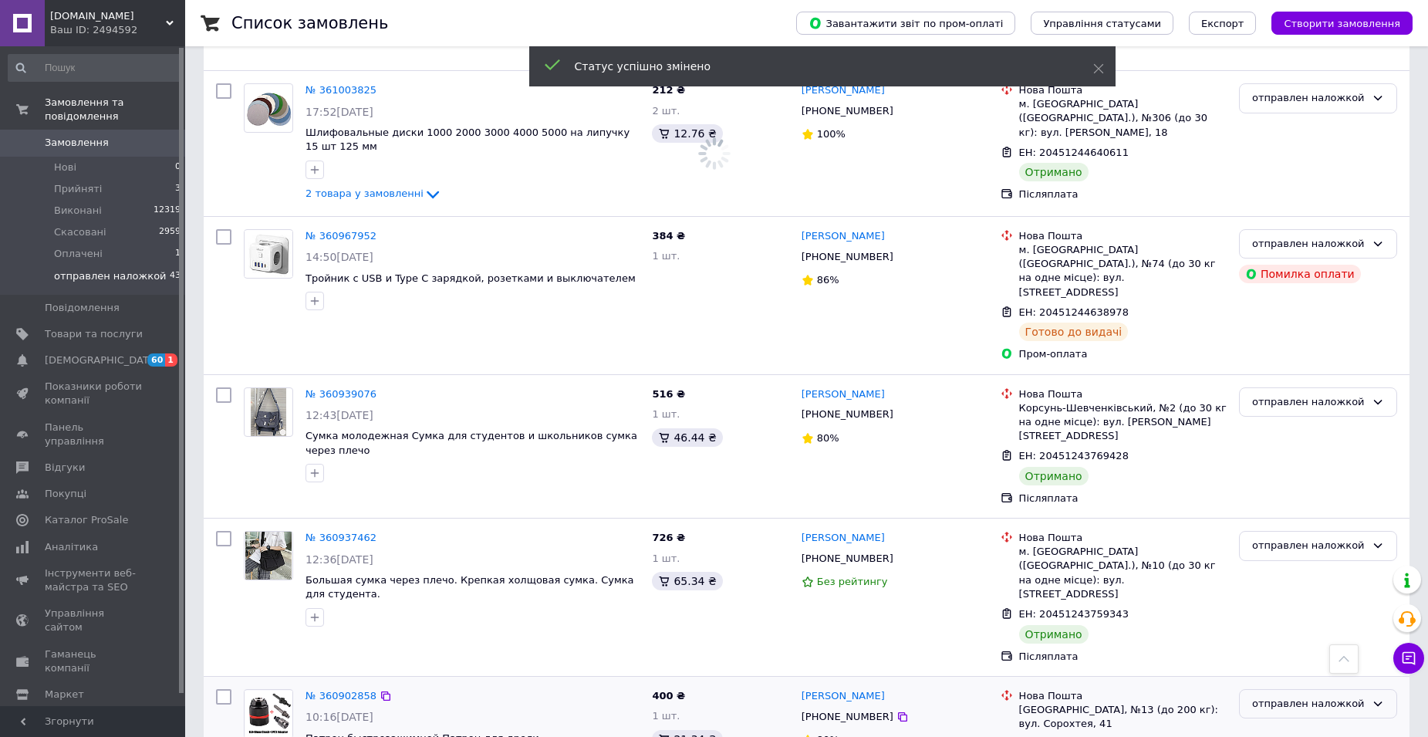
click at [1377, 697] on icon at bounding box center [1378, 703] width 12 height 12
click at [1380, 539] on icon at bounding box center [1378, 545] width 12 height 12
click at [1304, 592] on li "Виконано" at bounding box center [1318, 606] width 157 height 29
click at [1375, 396] on icon at bounding box center [1378, 402] width 12 height 12
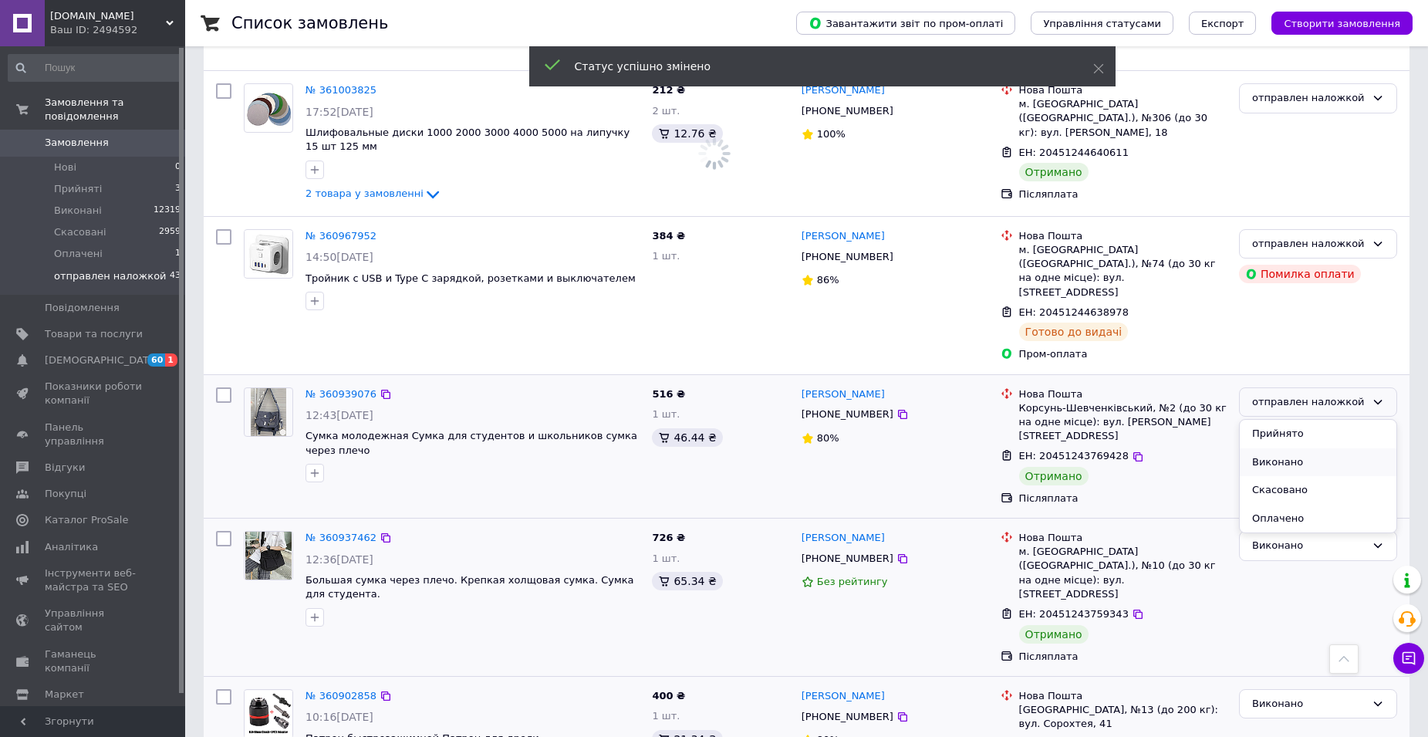
drag, startPoint x: 1307, startPoint y: 249, endPoint x: 1304, endPoint y: 258, distance: 9.5
click at [1307, 448] on li "Виконано" at bounding box center [1318, 462] width 157 height 29
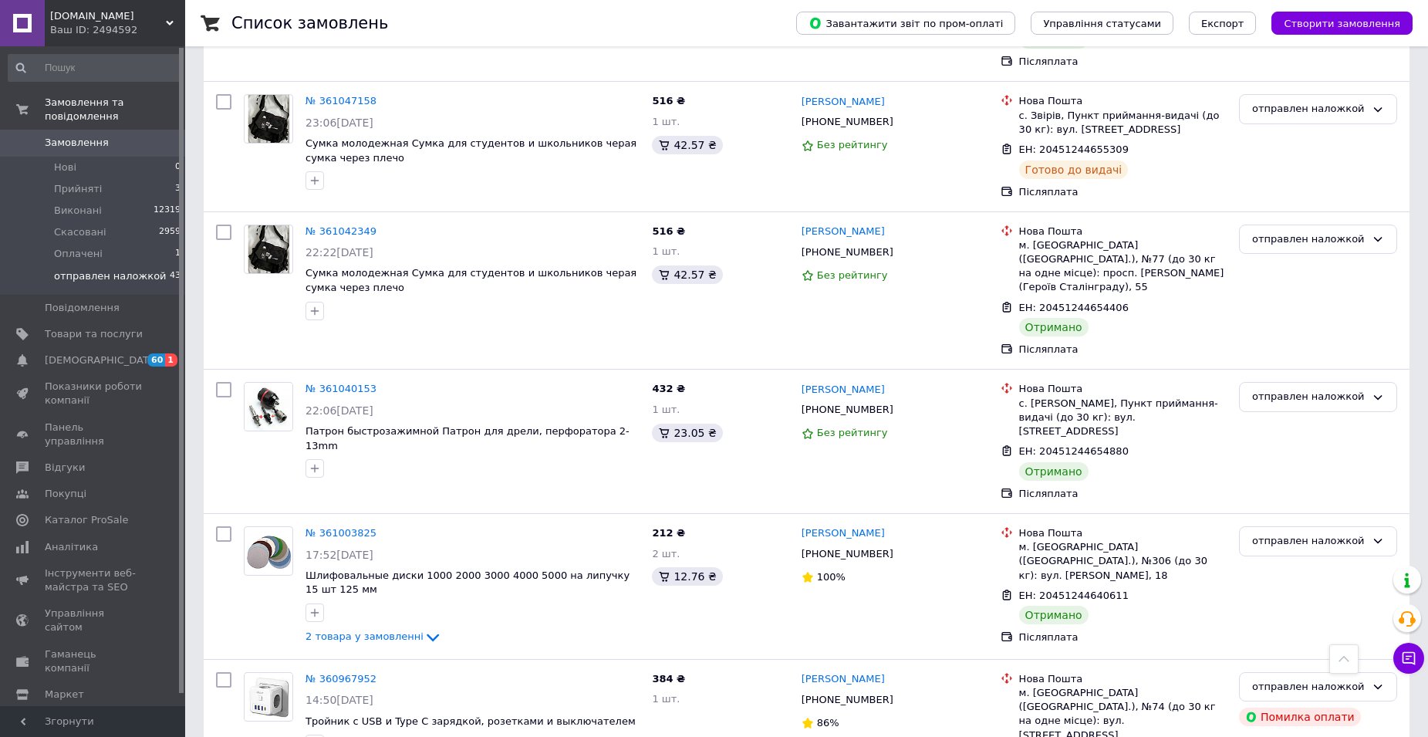
scroll to position [1744, 0]
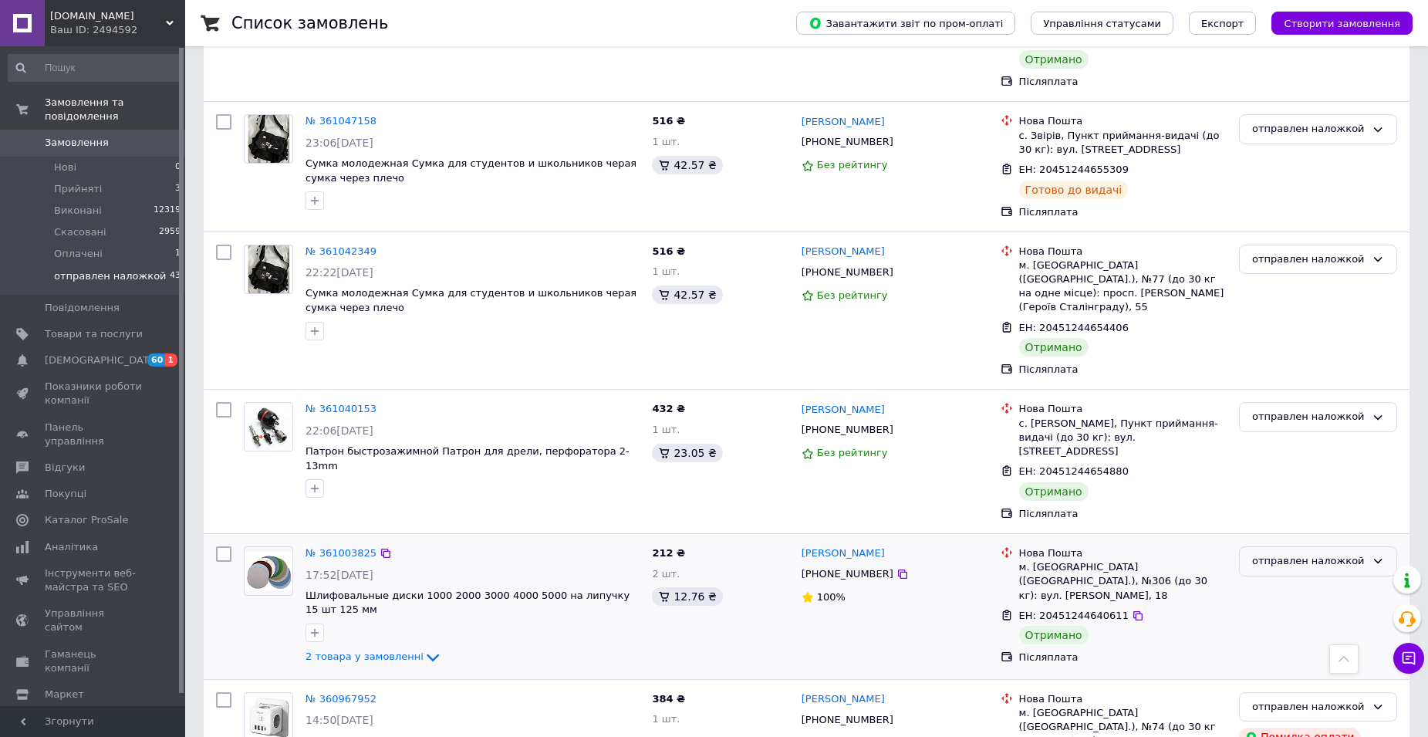
click at [1375, 555] on icon at bounding box center [1378, 561] width 12 height 12
click at [1301, 607] on li "Виконано" at bounding box center [1318, 621] width 157 height 29
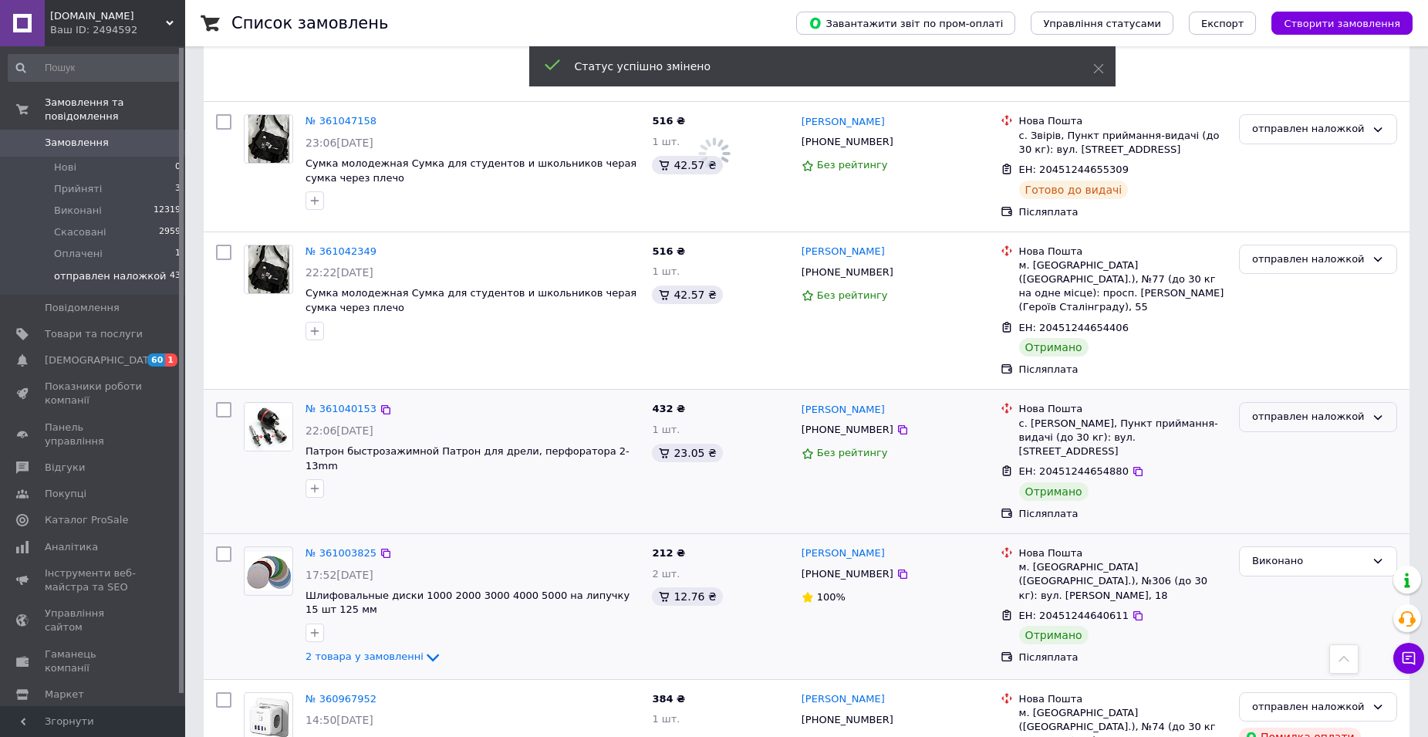
click at [1377, 411] on icon at bounding box center [1378, 417] width 12 height 12
click at [1307, 464] on li "Виконано" at bounding box center [1318, 478] width 157 height 29
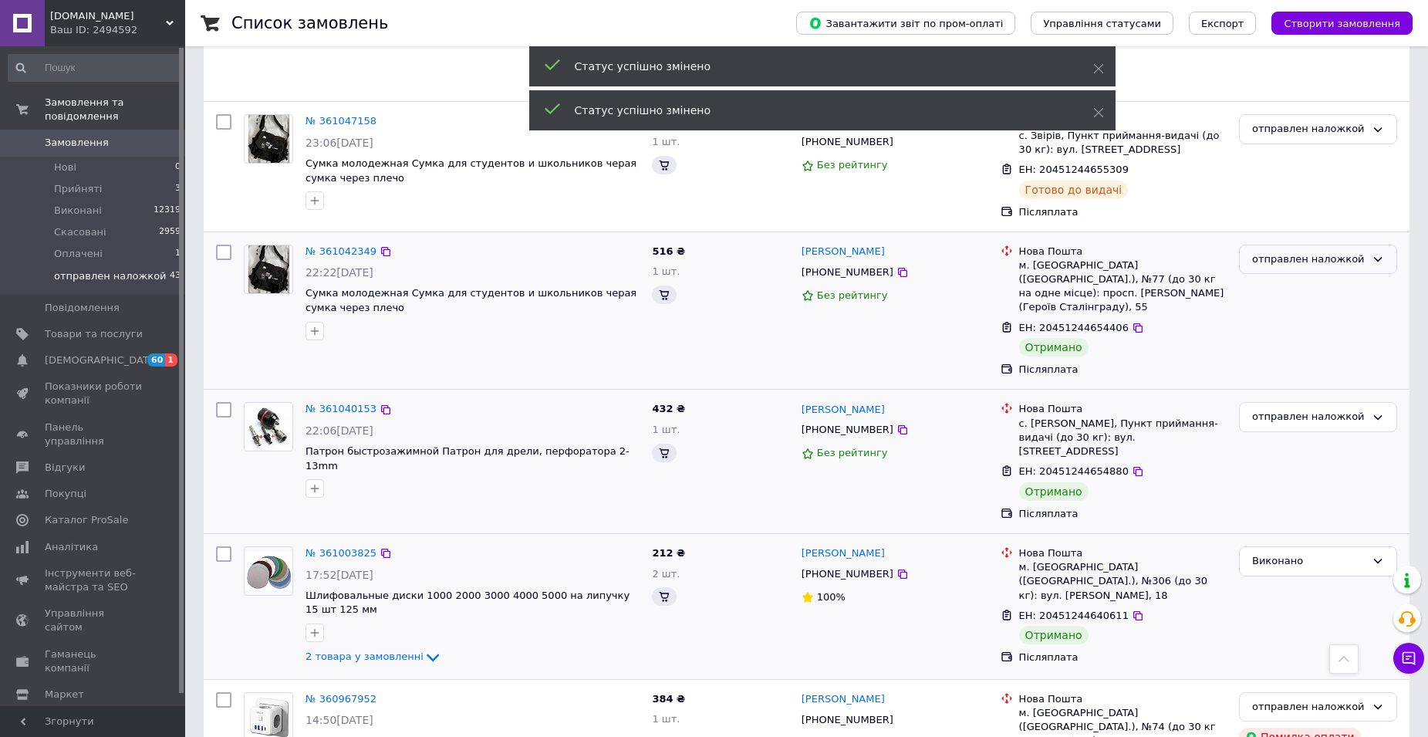
click at [1376, 253] on icon at bounding box center [1378, 259] width 12 height 12
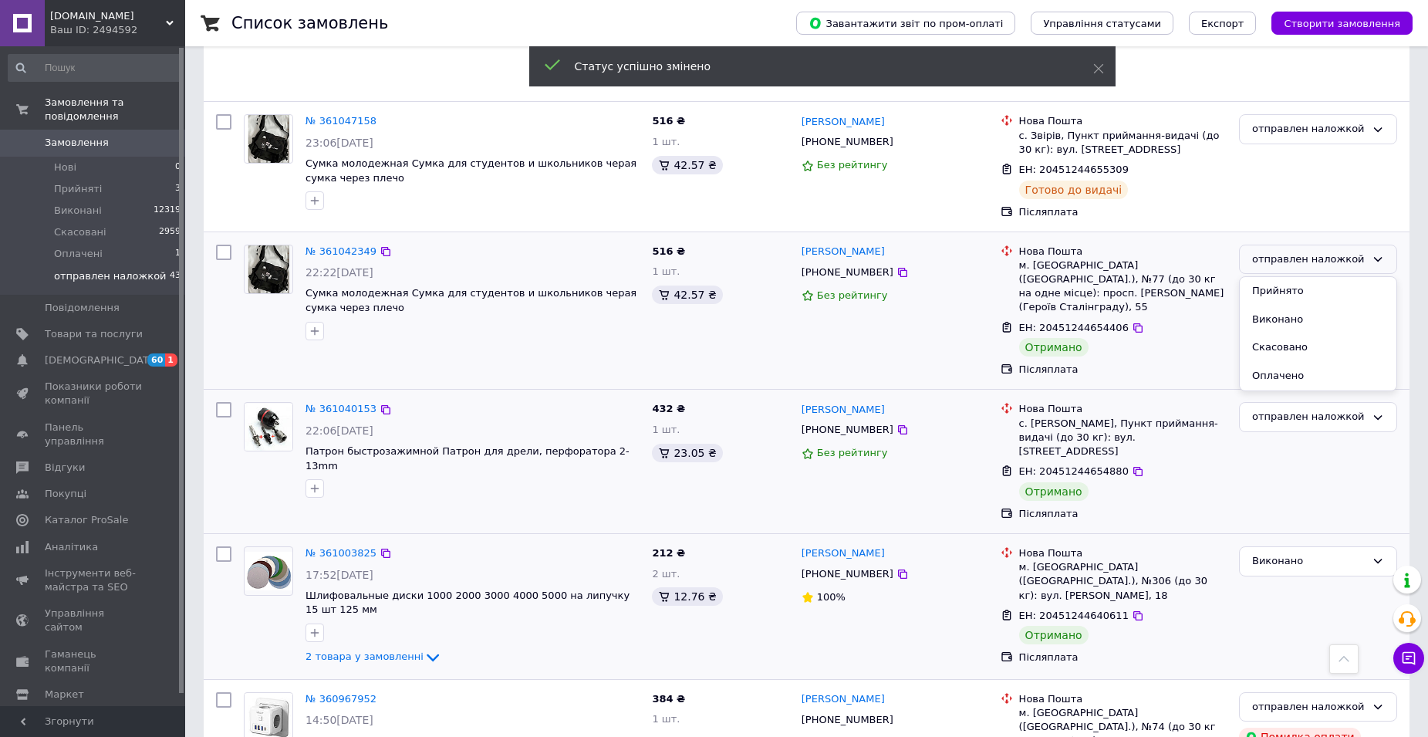
click at [1314, 305] on li "Виконано" at bounding box center [1318, 319] width 157 height 29
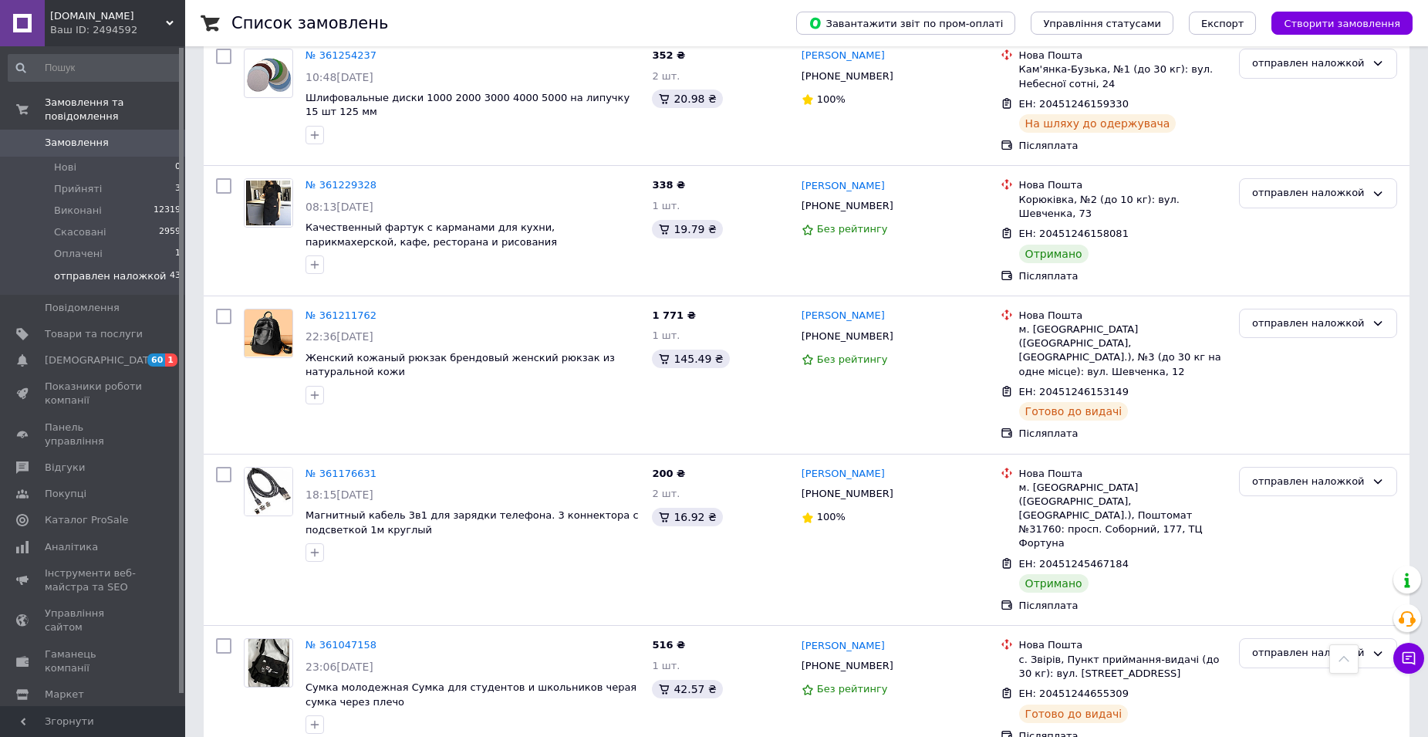
scroll to position [1204, 0]
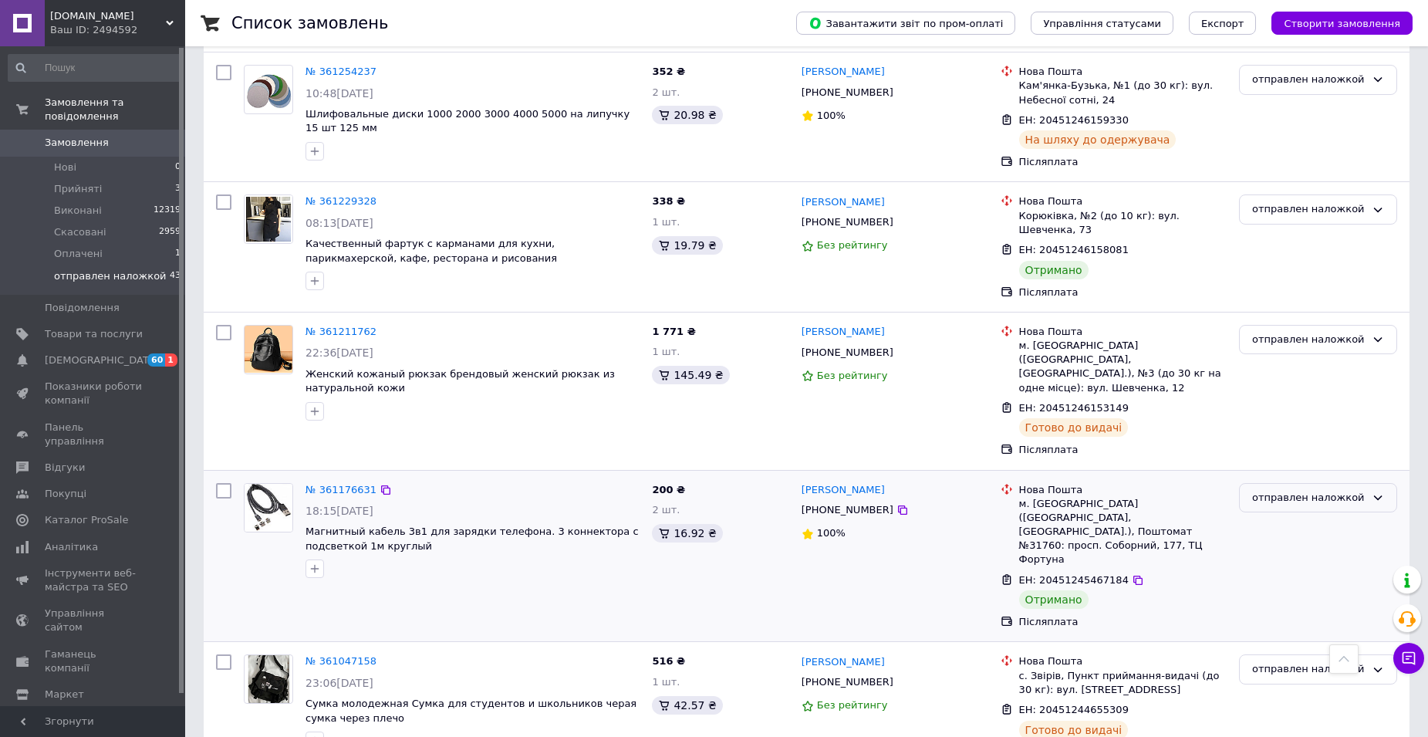
click at [1378, 491] on icon at bounding box center [1378, 497] width 12 height 12
click at [1286, 544] on li "Виконано" at bounding box center [1318, 558] width 157 height 29
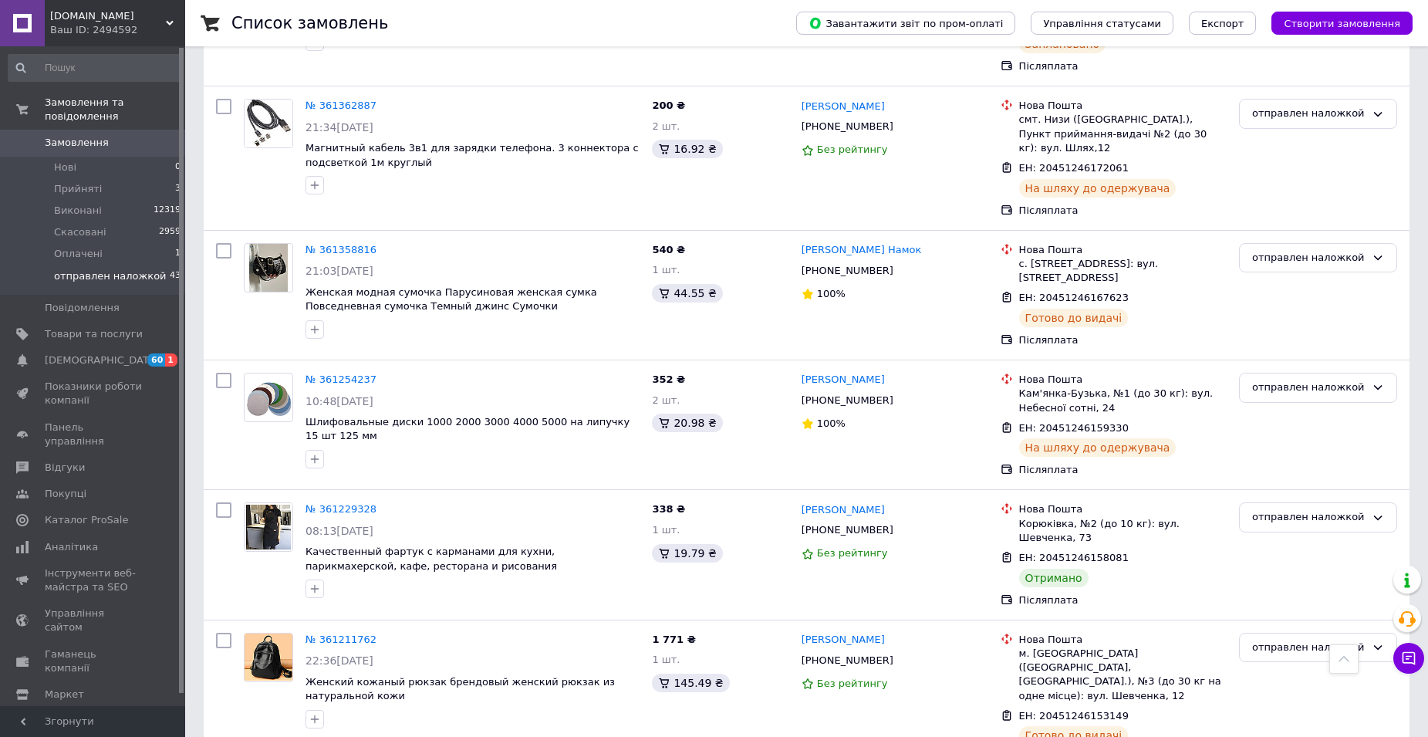
scroll to position [896, 0]
click at [1377, 512] on icon at bounding box center [1378, 518] width 12 height 12
click at [1273, 565] on li "Виконано" at bounding box center [1318, 579] width 157 height 29
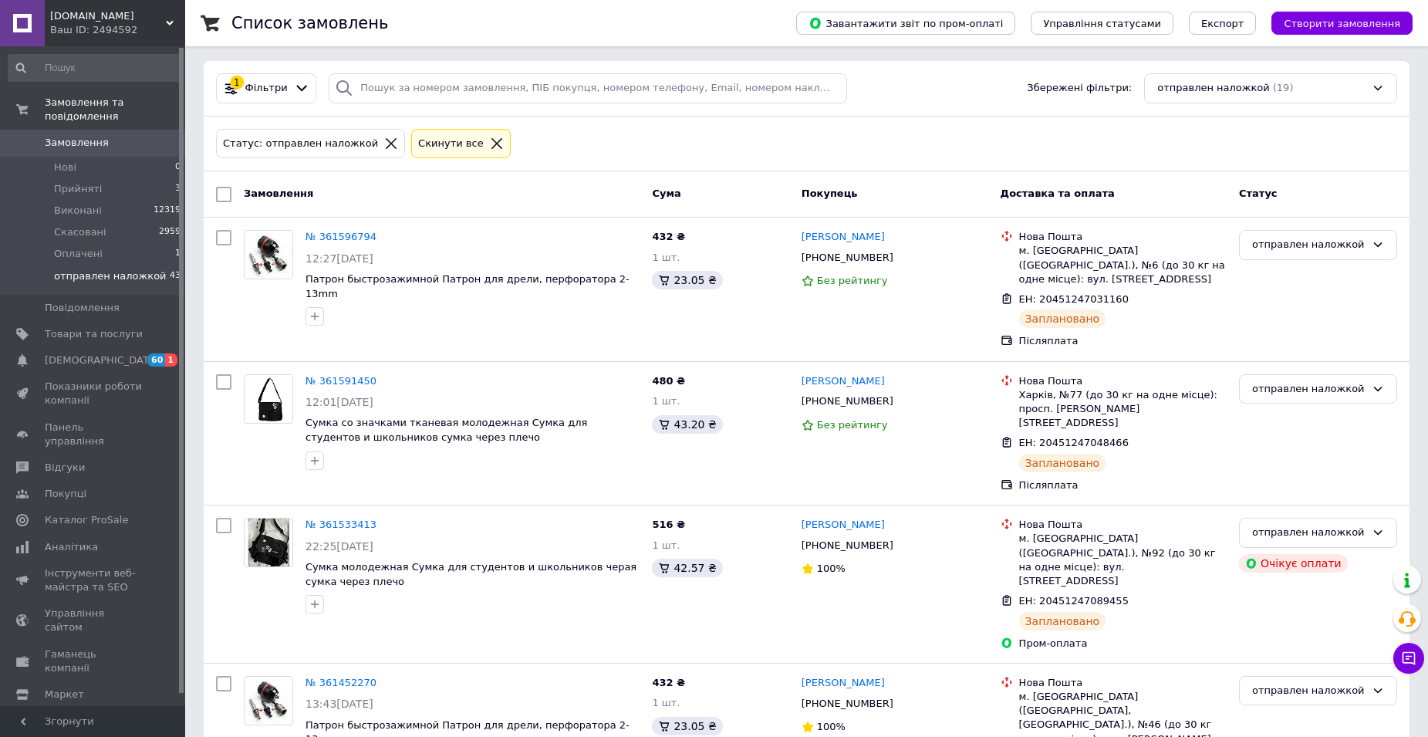
scroll to position [0, 0]
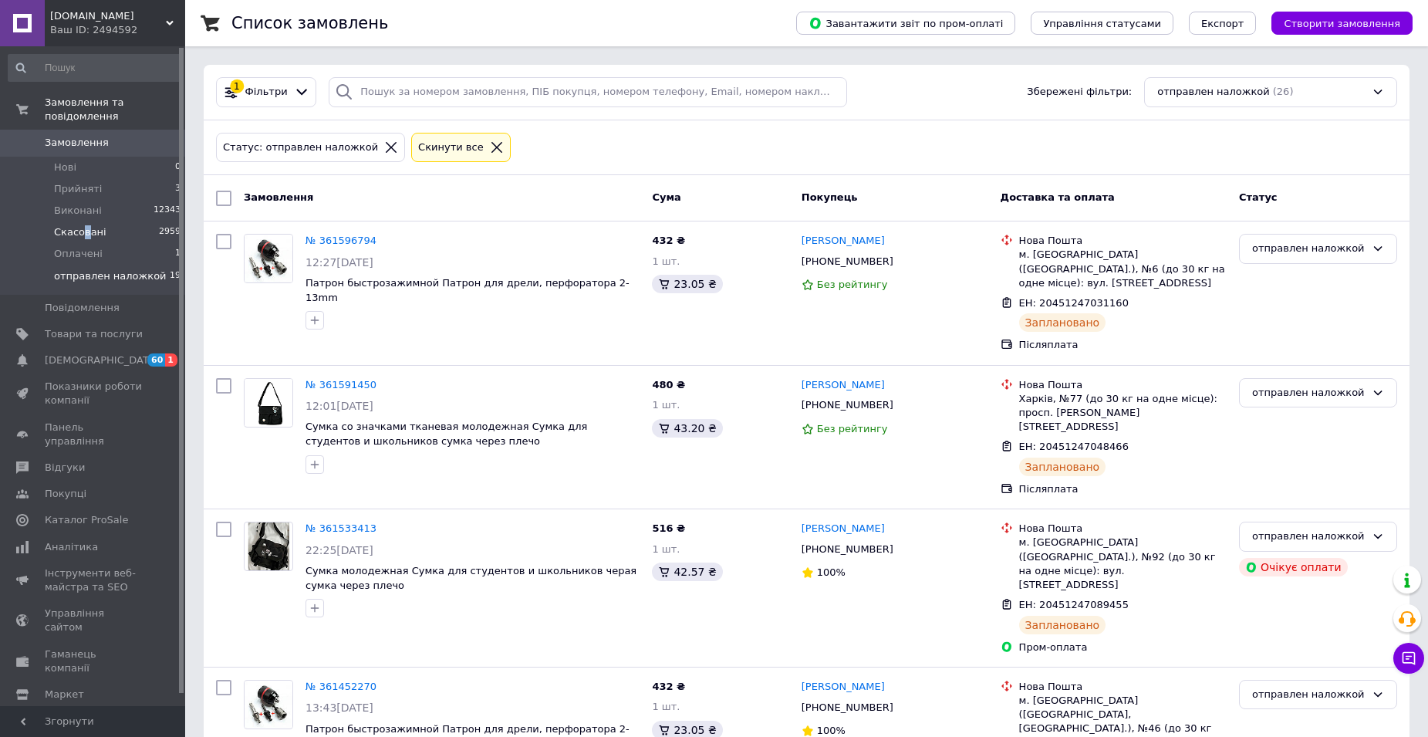
click at [85, 225] on span "Скасовані" at bounding box center [80, 232] width 52 height 14
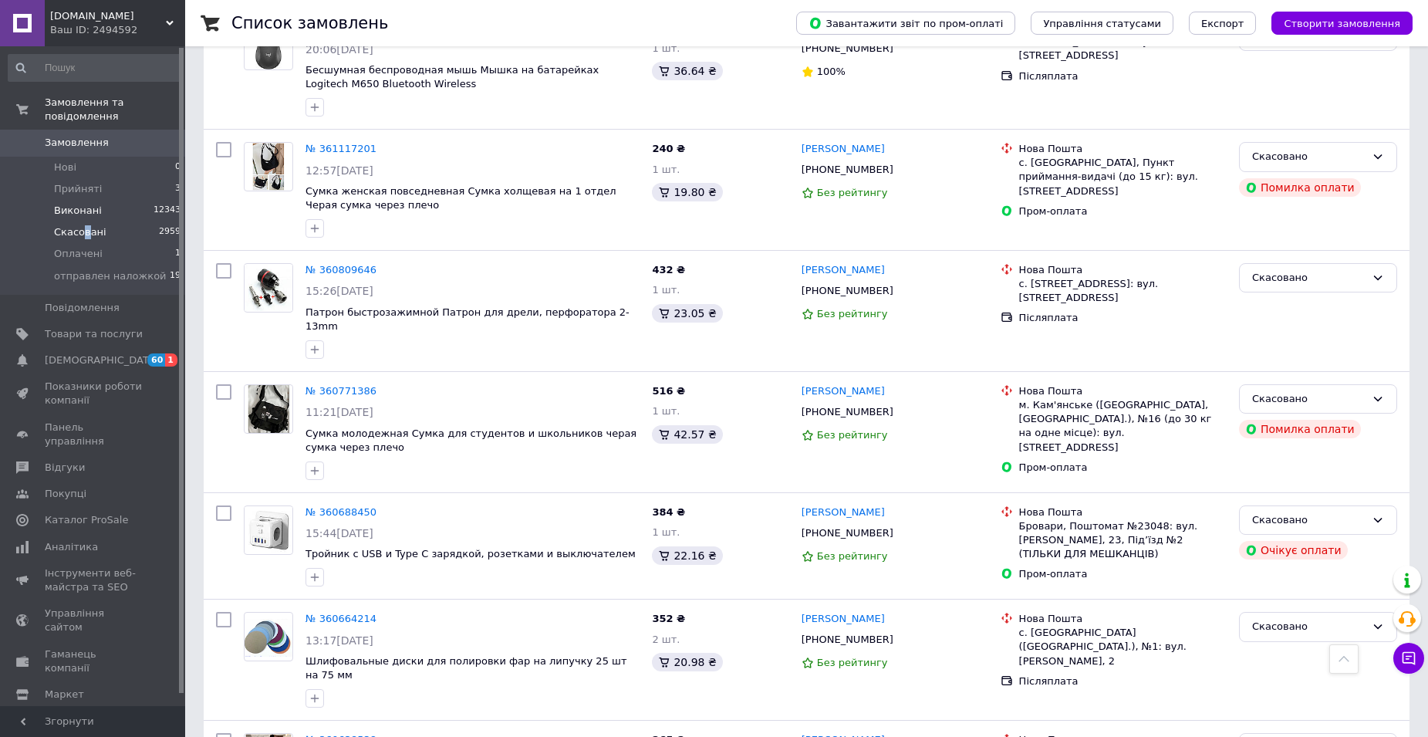
scroll to position [309, 0]
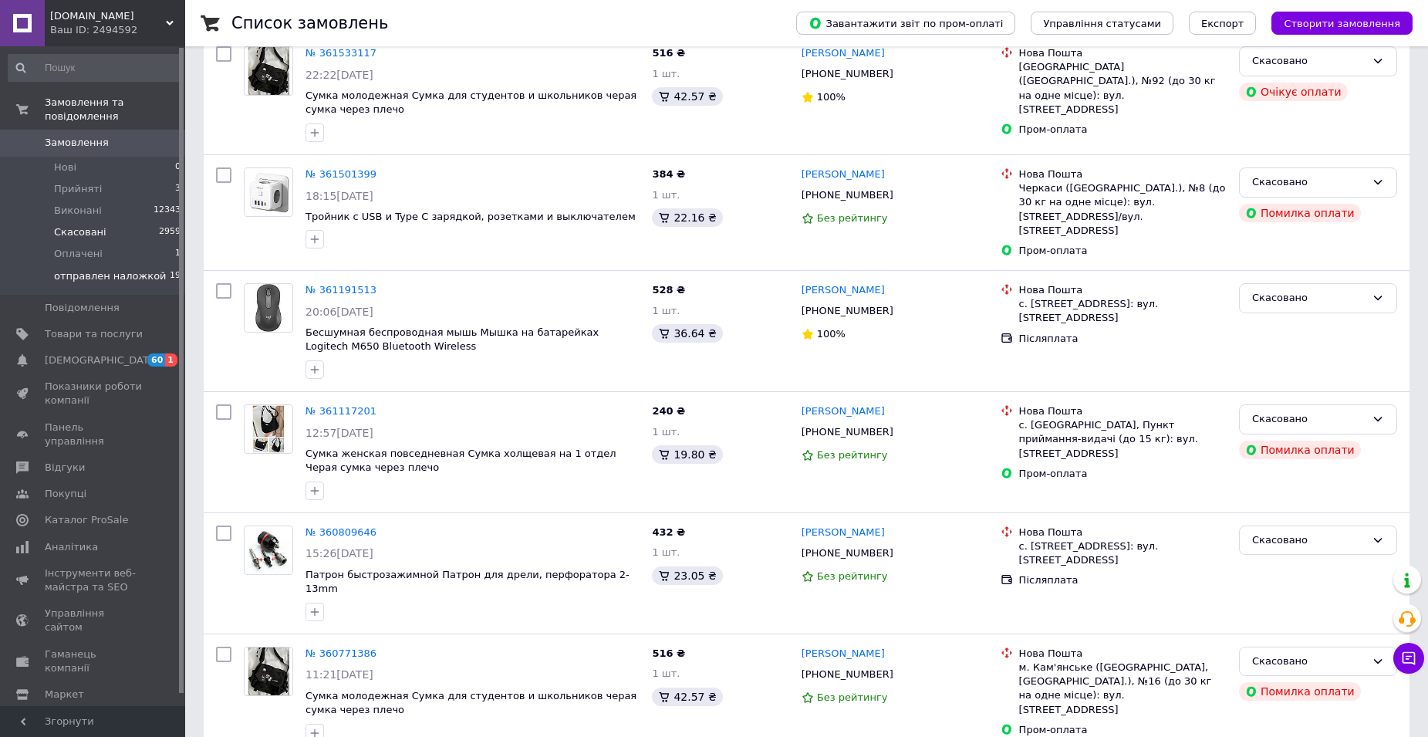
click at [105, 269] on span "отправлен наложкой" at bounding box center [110, 276] width 113 height 14
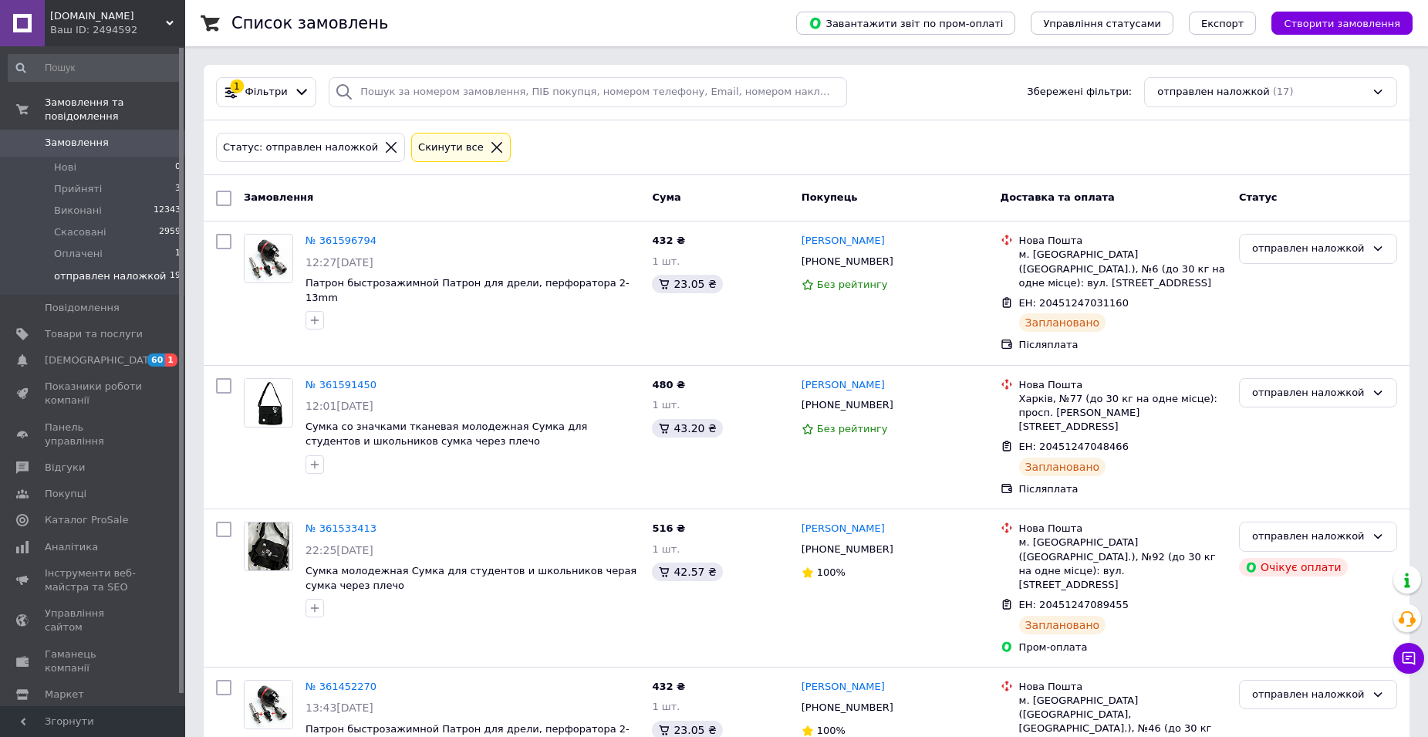
click at [82, 136] on span "Замовлення" at bounding box center [77, 143] width 64 height 14
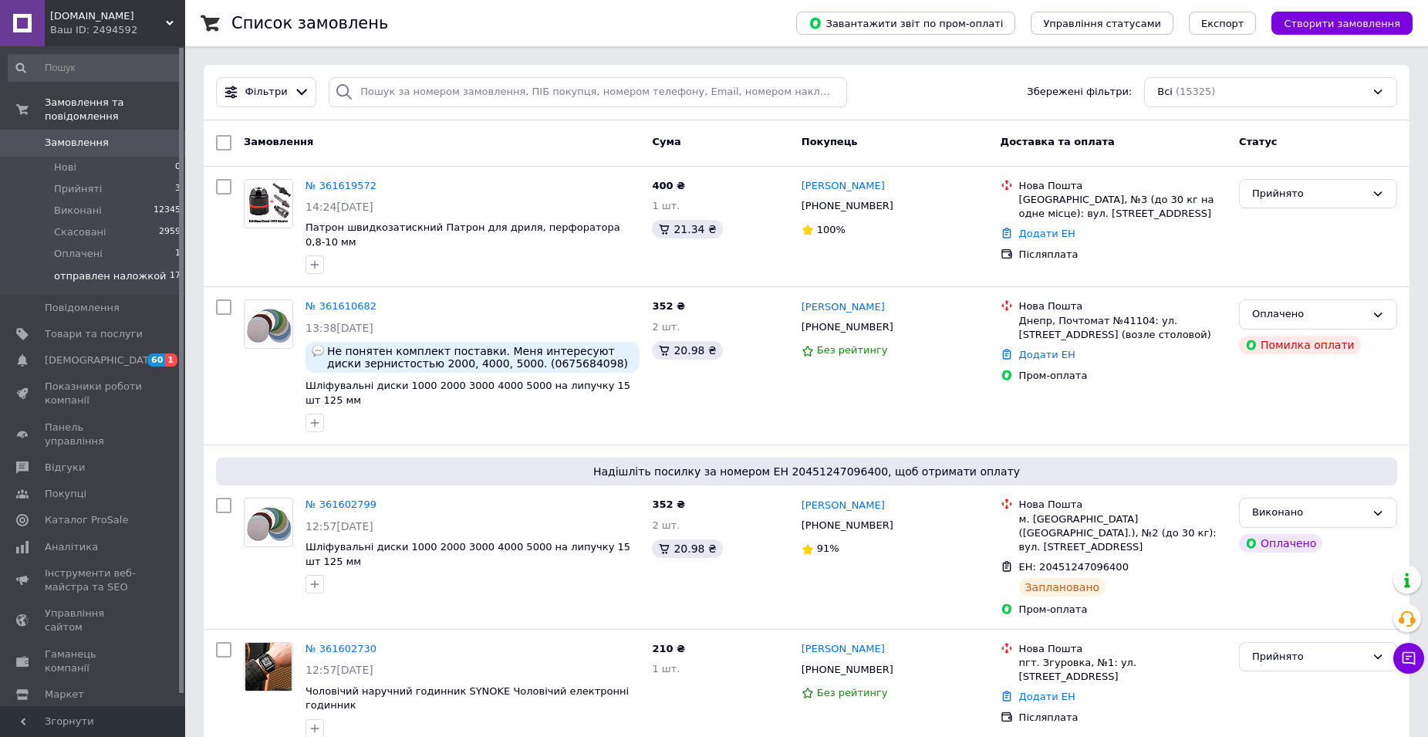
click at [109, 269] on span "отправлен наложкой" at bounding box center [110, 276] width 113 height 14
click at [107, 269] on span "отправлен наложкой" at bounding box center [110, 276] width 113 height 14
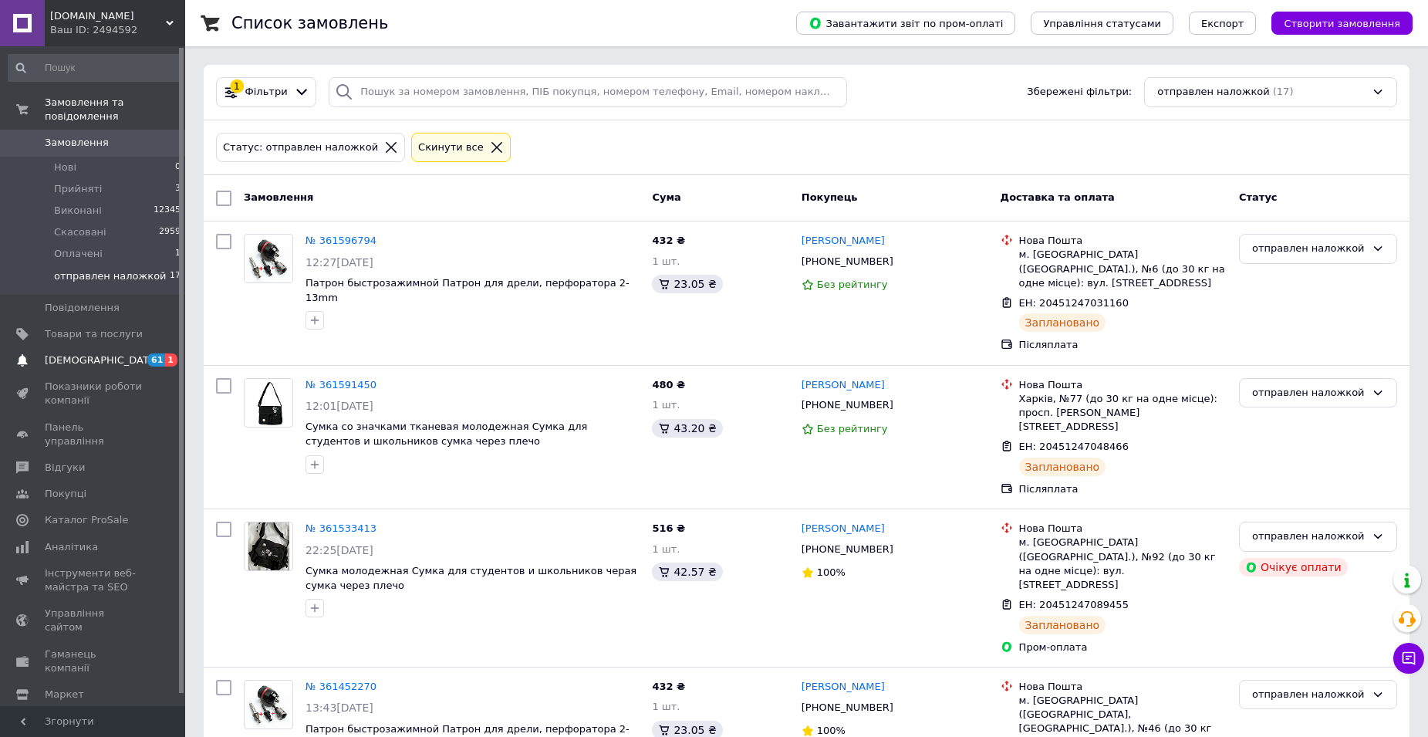
click at [88, 353] on span "[DEMOGRAPHIC_DATA]" at bounding box center [102, 360] width 114 height 14
